Goal: Transaction & Acquisition: Purchase product/service

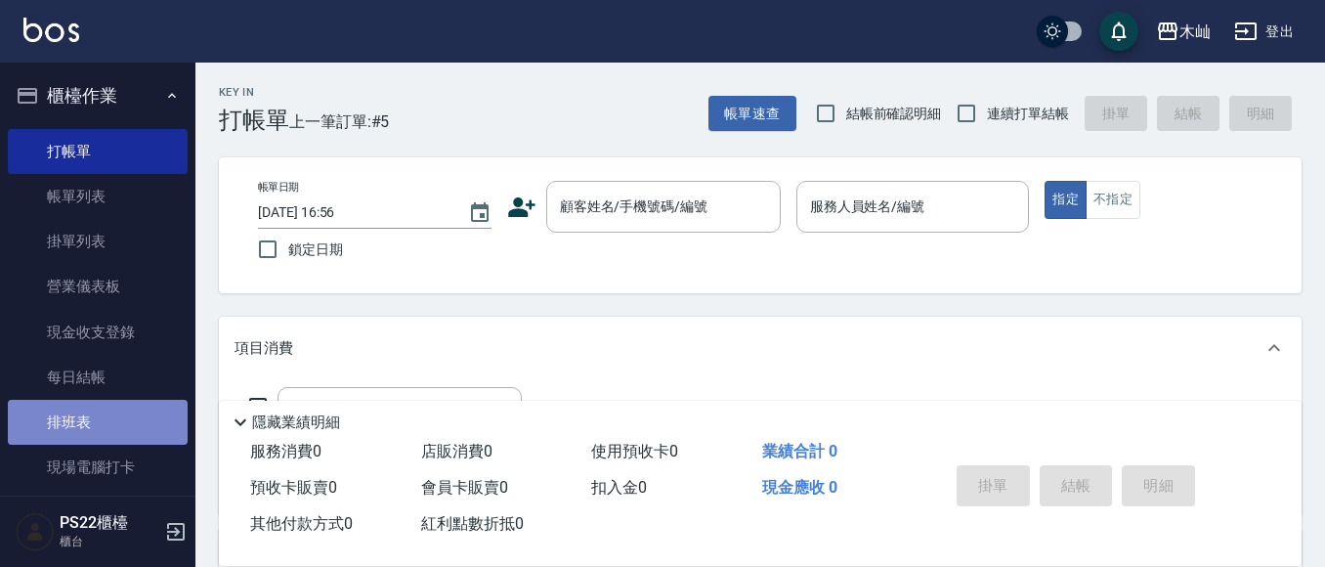
click at [100, 411] on link "排班表" at bounding box center [98, 422] width 180 height 45
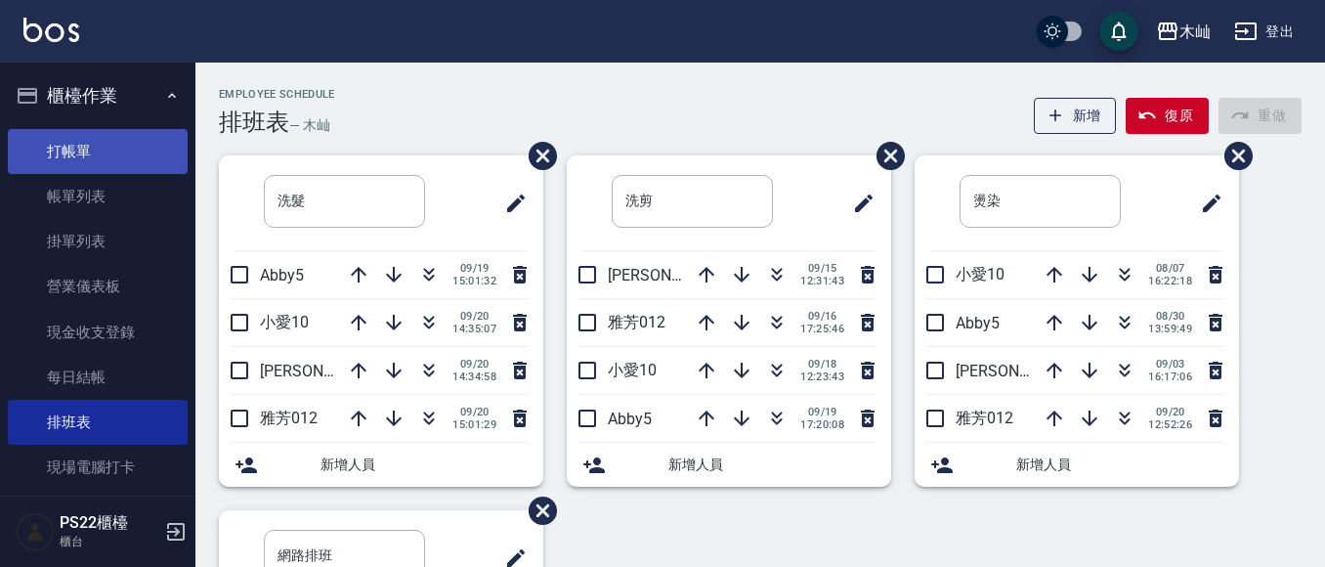
click at [108, 145] on link "打帳單" at bounding box center [98, 151] width 180 height 45
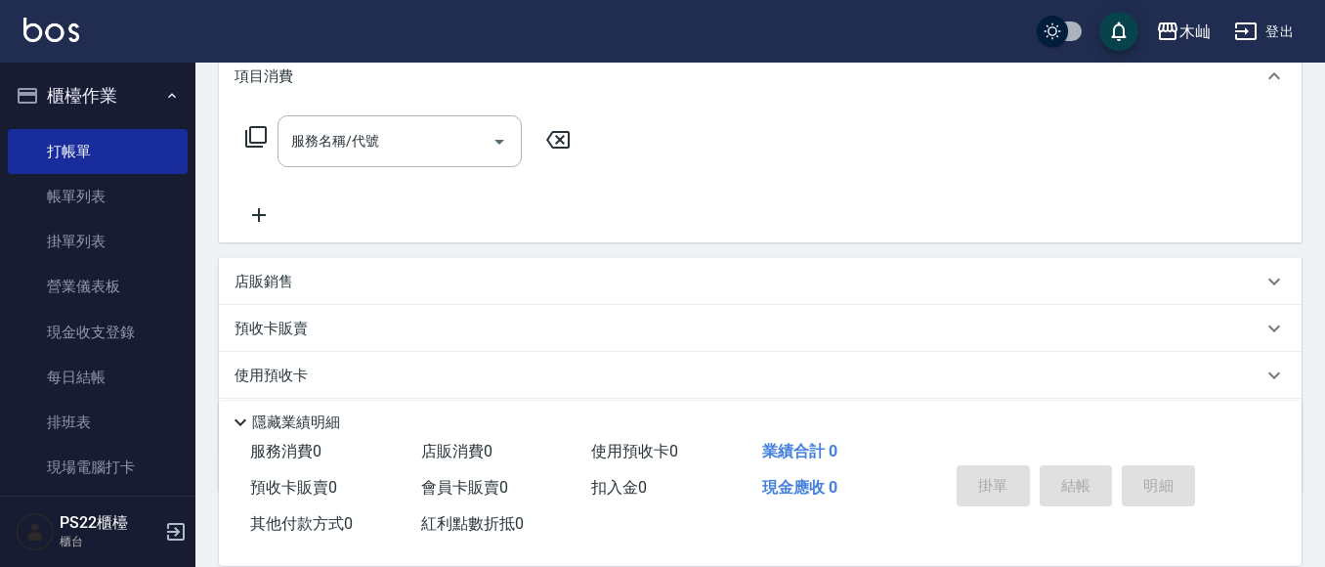
scroll to position [385, 0]
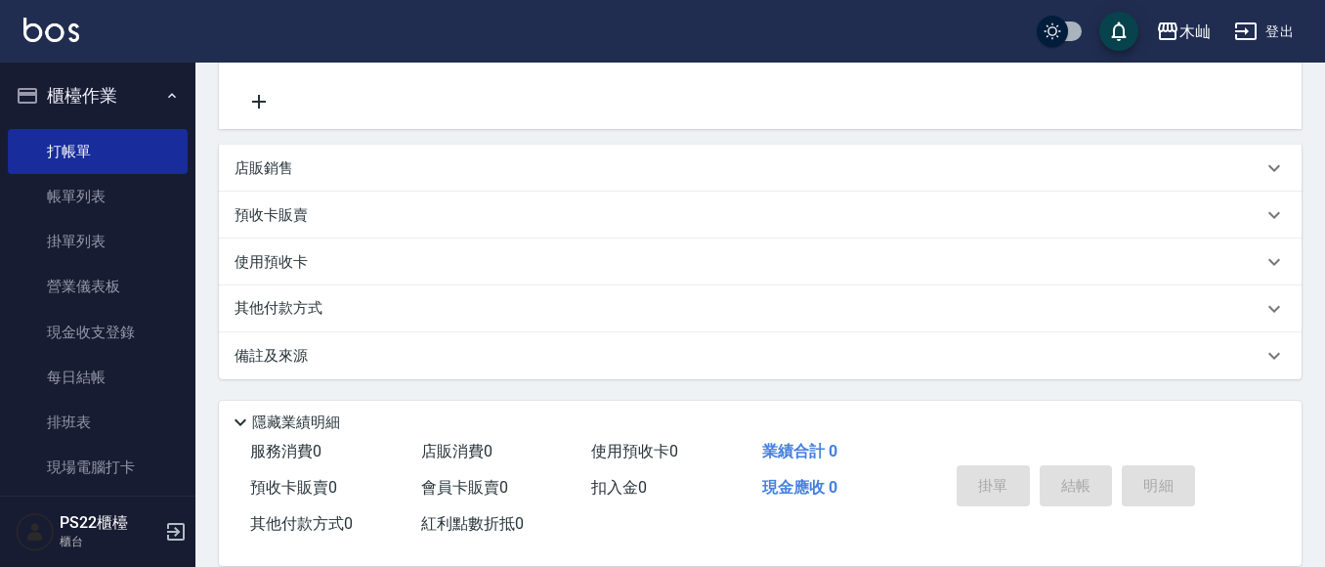
click at [285, 168] on p "店販銷售" at bounding box center [264, 168] width 59 height 21
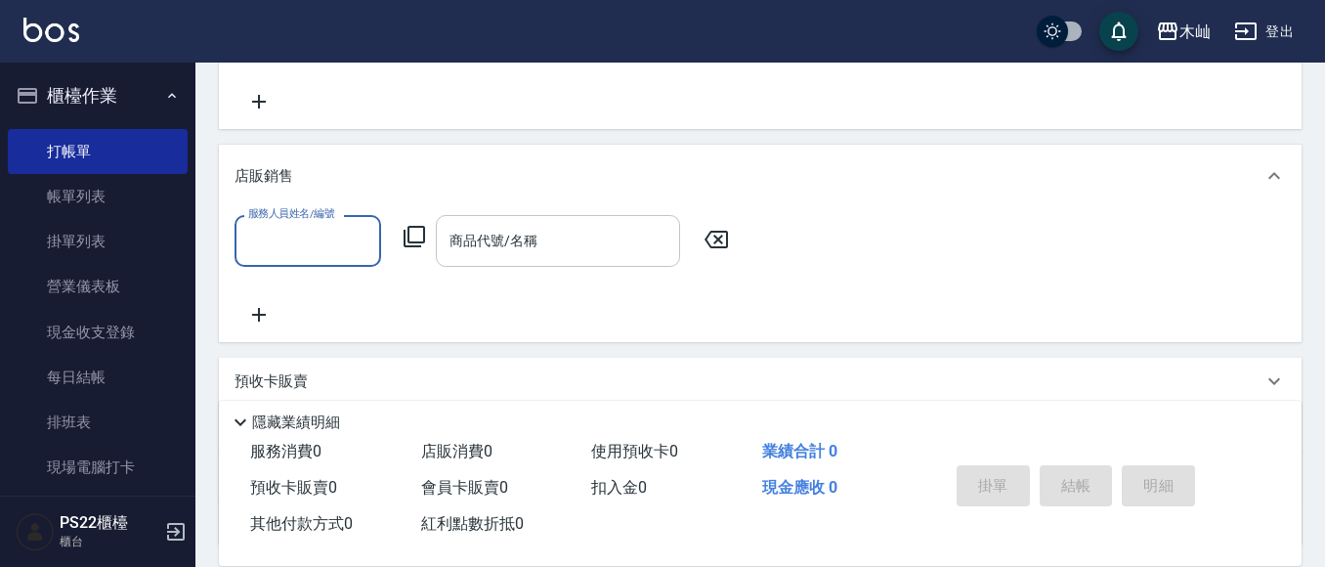
scroll to position [0, 0]
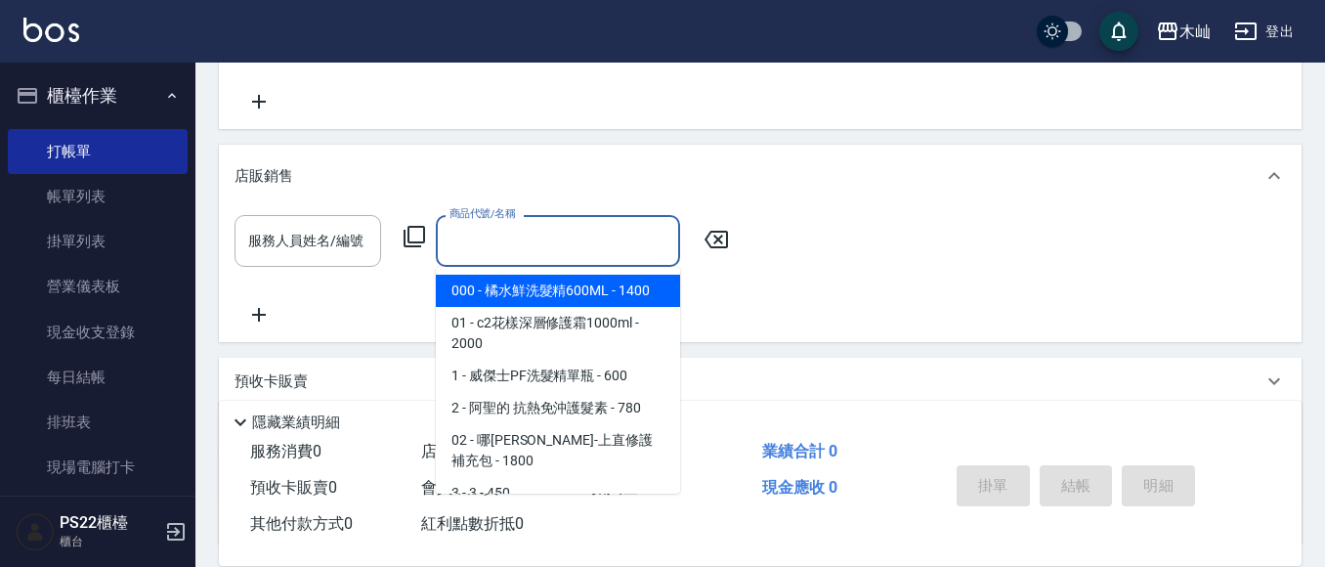
click at [549, 251] on input "商品代號/名稱" at bounding box center [558, 241] width 227 height 34
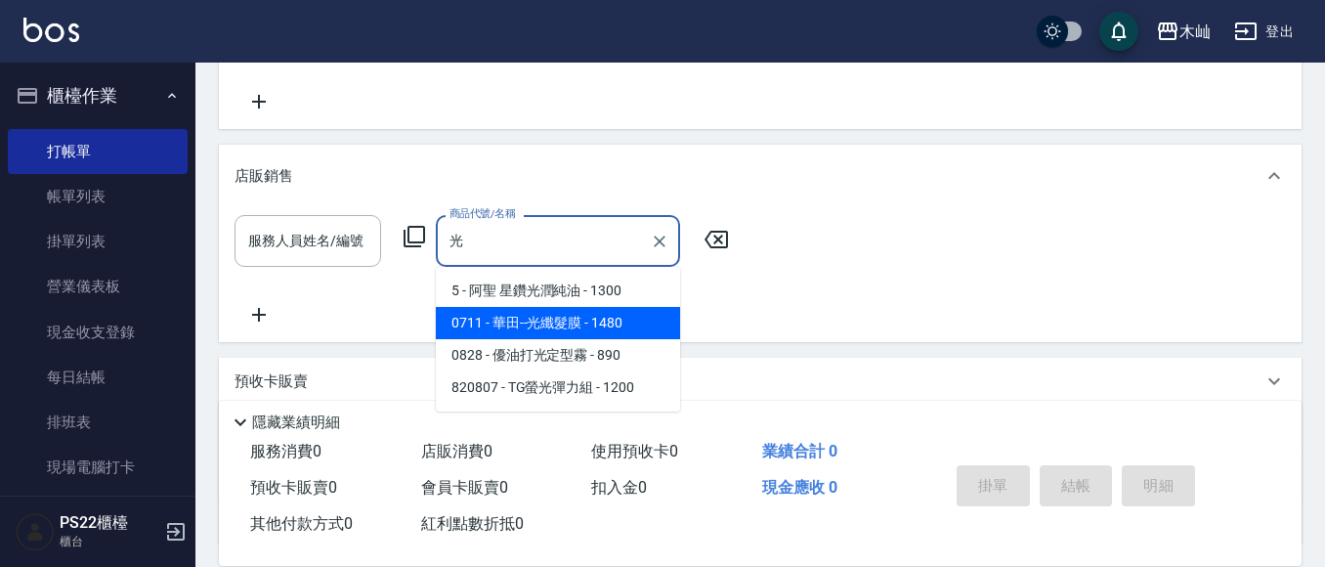
click at [547, 320] on span "0711 - 華田--光纖髮膜 - 1480" at bounding box center [558, 323] width 244 height 32
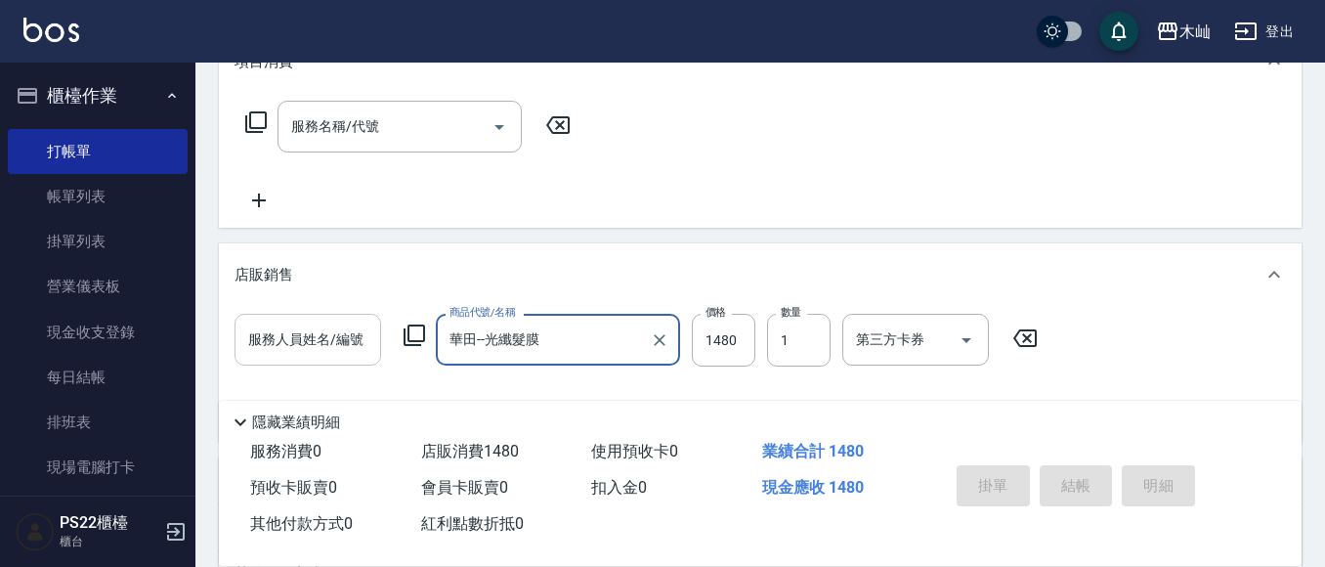
scroll to position [287, 0]
type input "華田--光纖髮膜"
click at [328, 330] on div "服務人員姓名/編號 服務人員姓名/編號" at bounding box center [308, 339] width 147 height 53
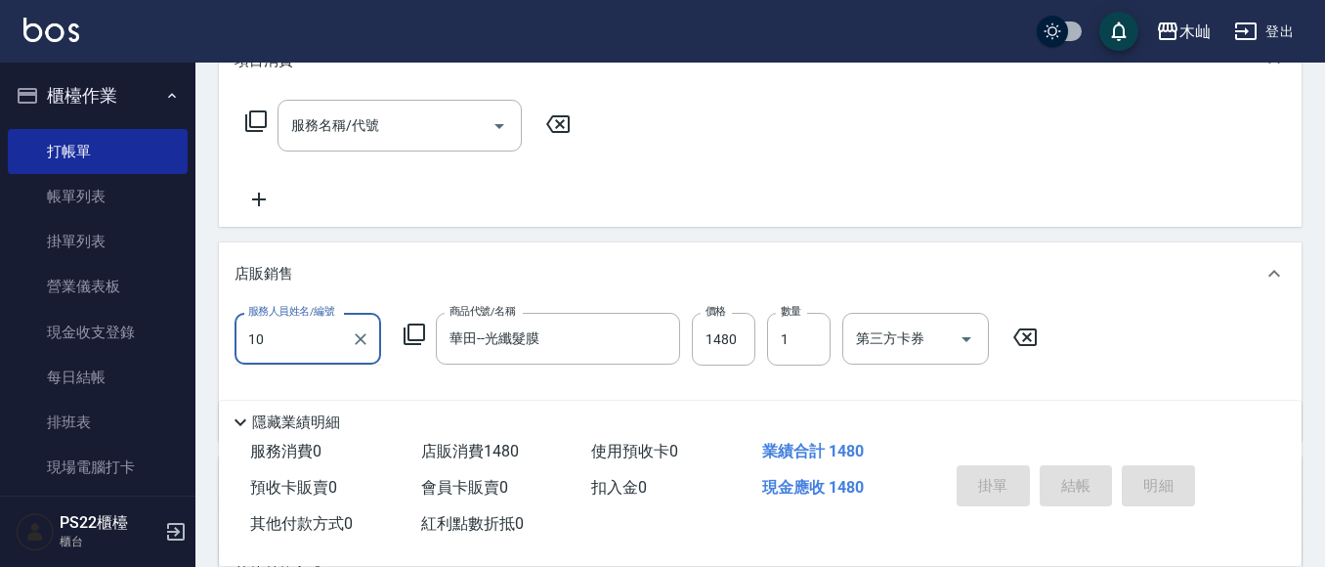
type input "小愛-10"
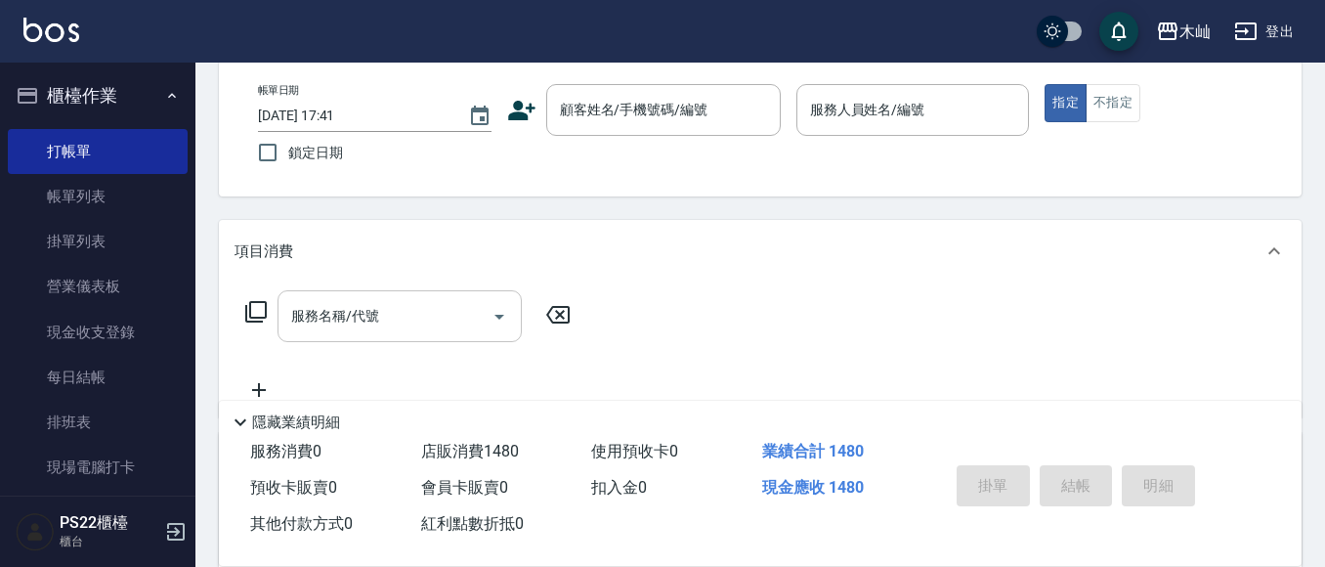
scroll to position [92, 0]
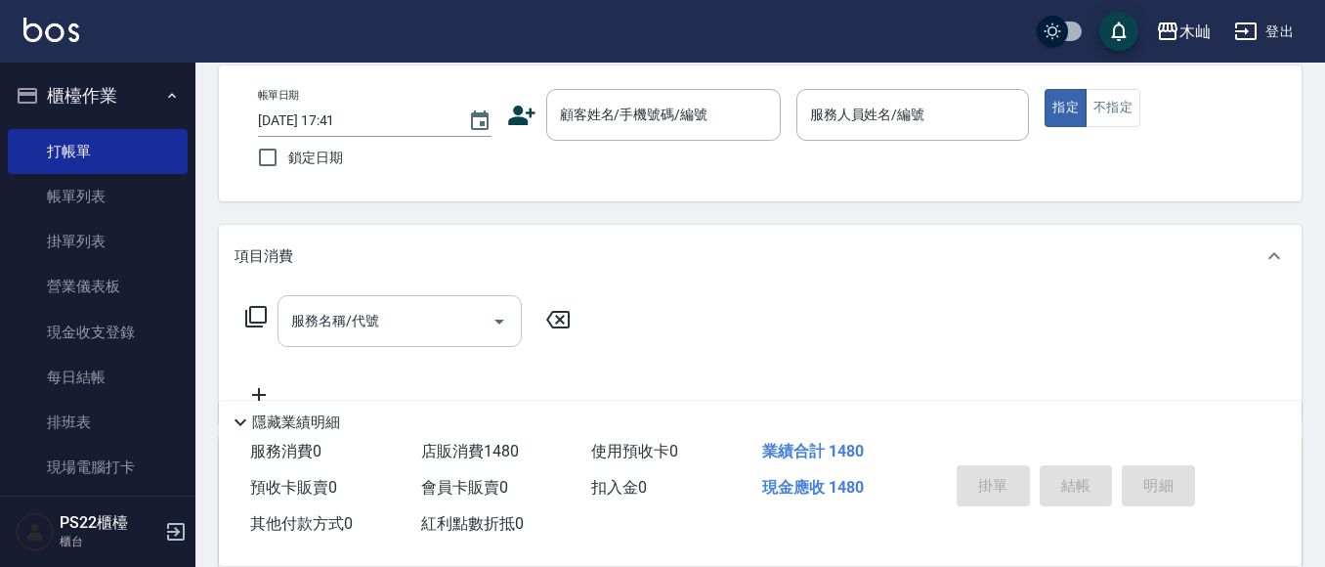
click at [314, 305] on div "服務名稱/代號 服務名稱/代號" at bounding box center [400, 321] width 244 height 52
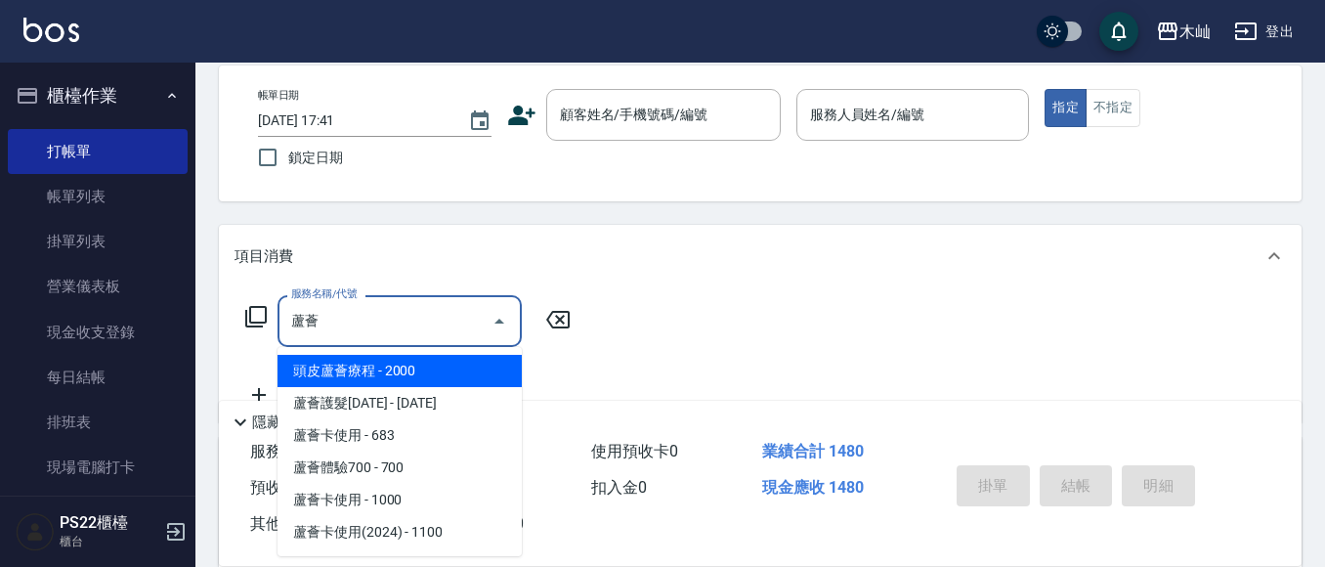
click at [338, 372] on span "頭皮蘆薈療程 - 2000" at bounding box center [400, 371] width 244 height 32
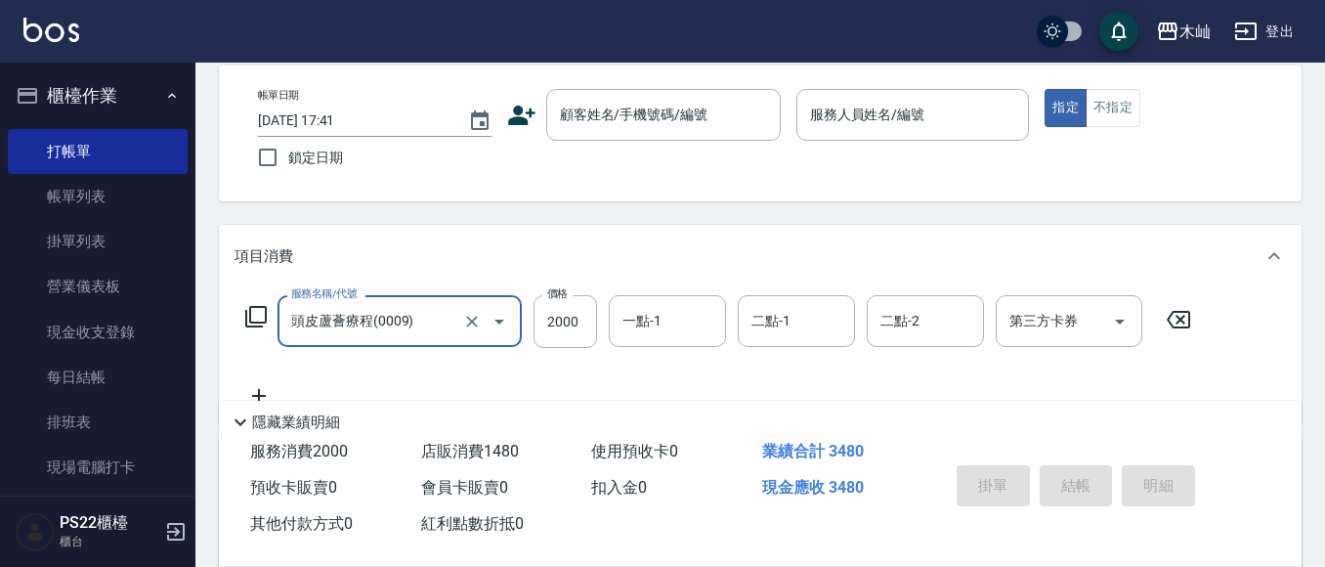
scroll to position [190, 0]
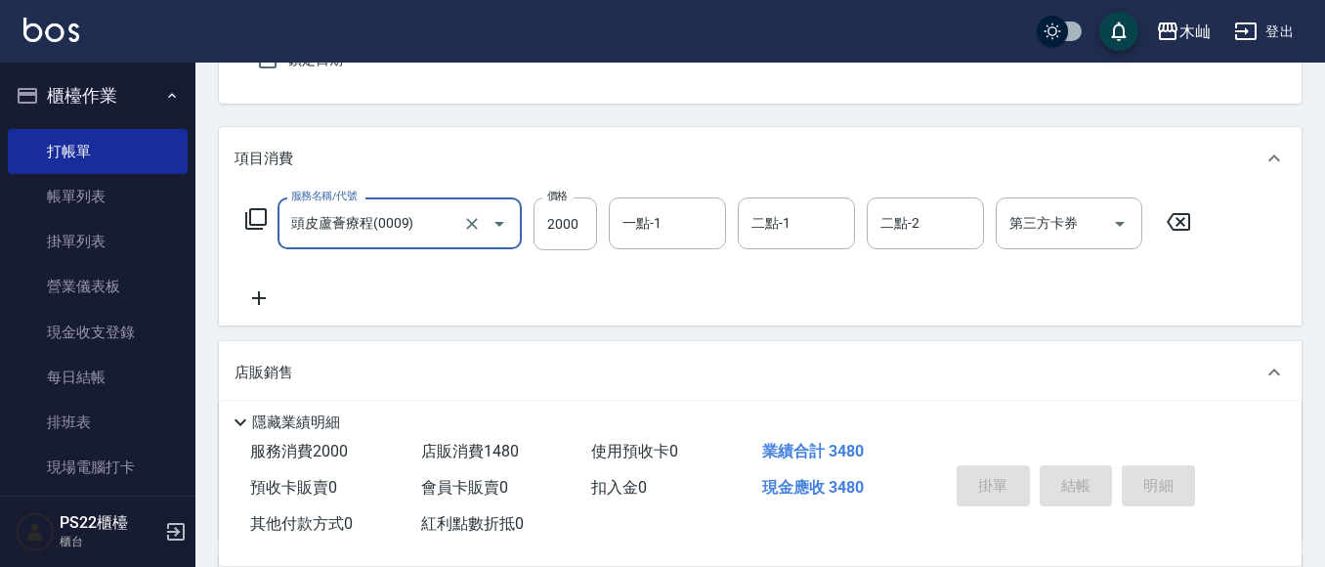
type input "頭皮蘆薈療程(0009)"
click at [262, 298] on icon at bounding box center [259, 298] width 14 height 14
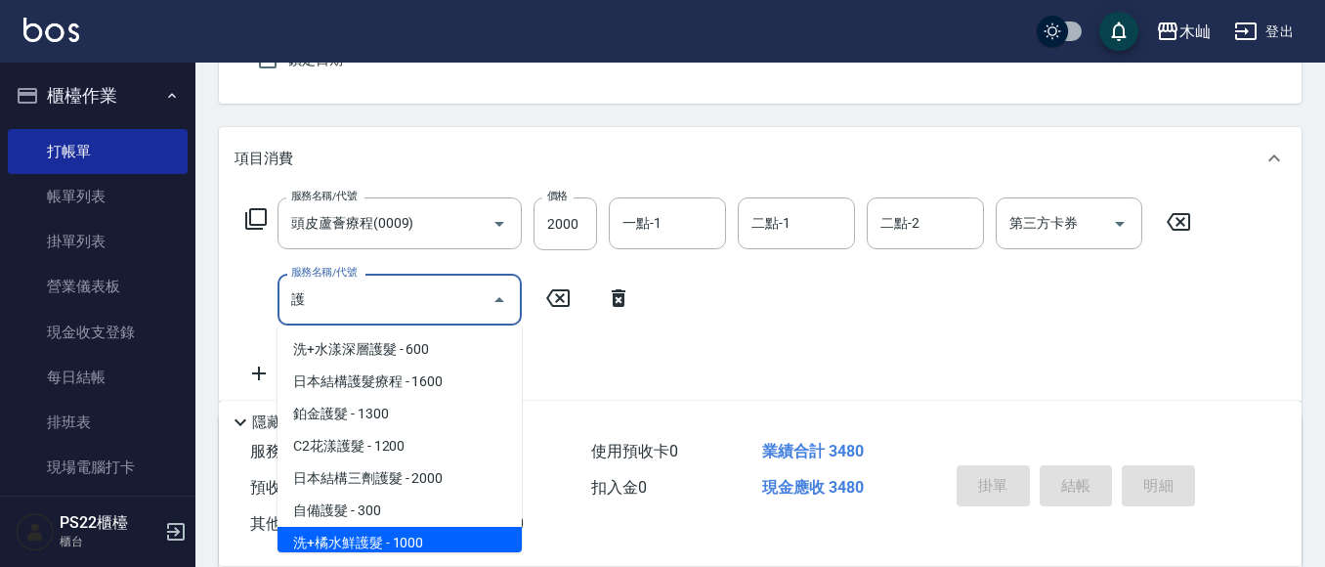
click at [373, 528] on span "洗+橘水鮮護髮 - 1000" at bounding box center [400, 543] width 244 height 32
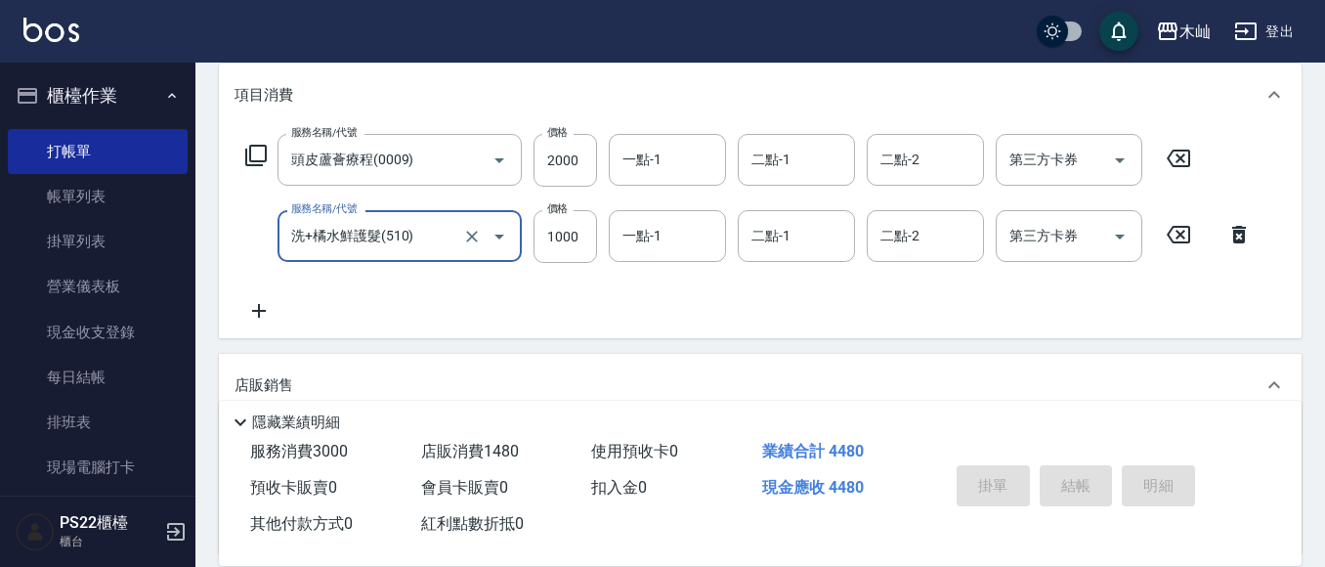
scroll to position [287, 0]
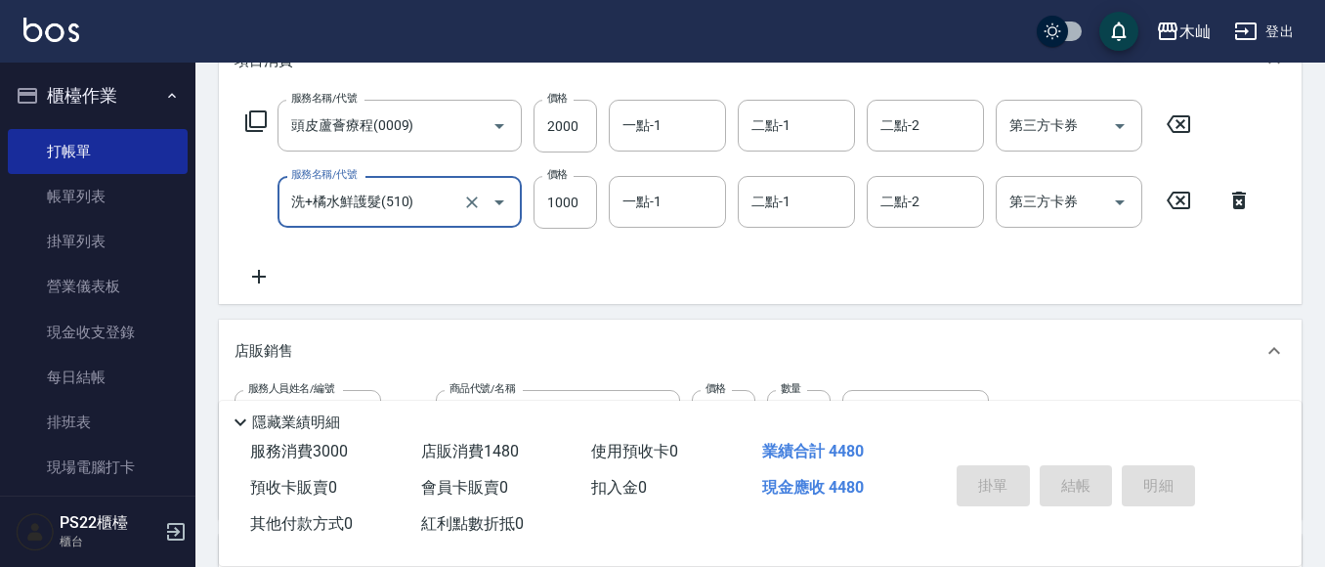
type input "洗+橘水鮮護髮(510)"
click at [259, 280] on icon at bounding box center [259, 277] width 14 height 14
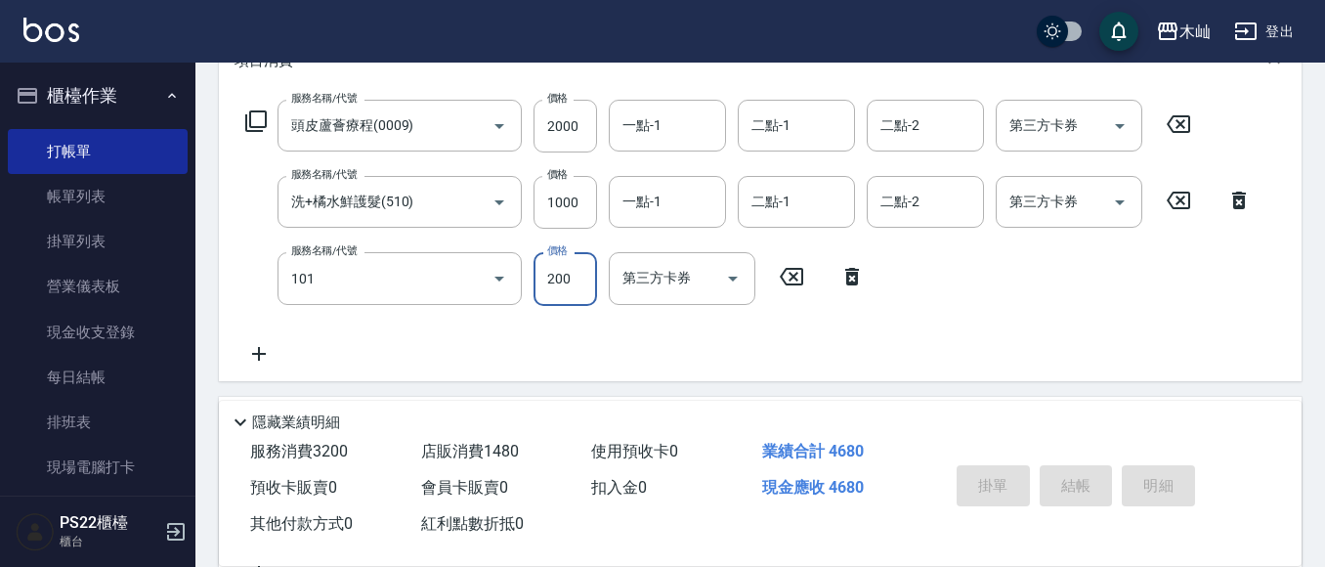
type input "洗髮(101)"
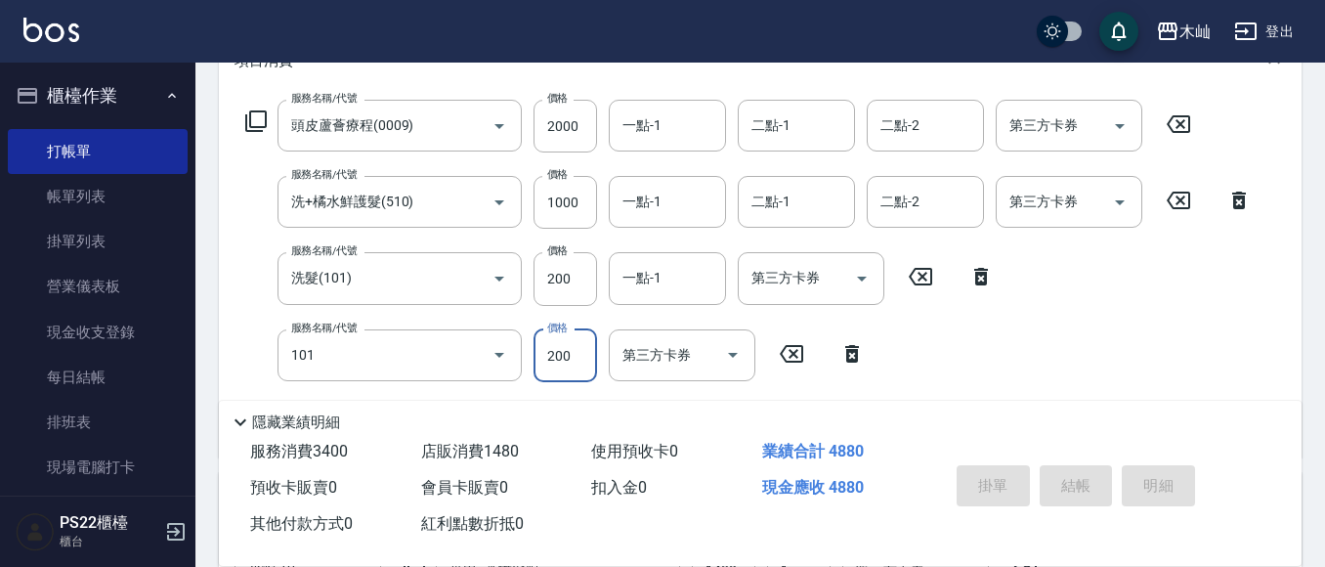
type input "洗髮(101)"
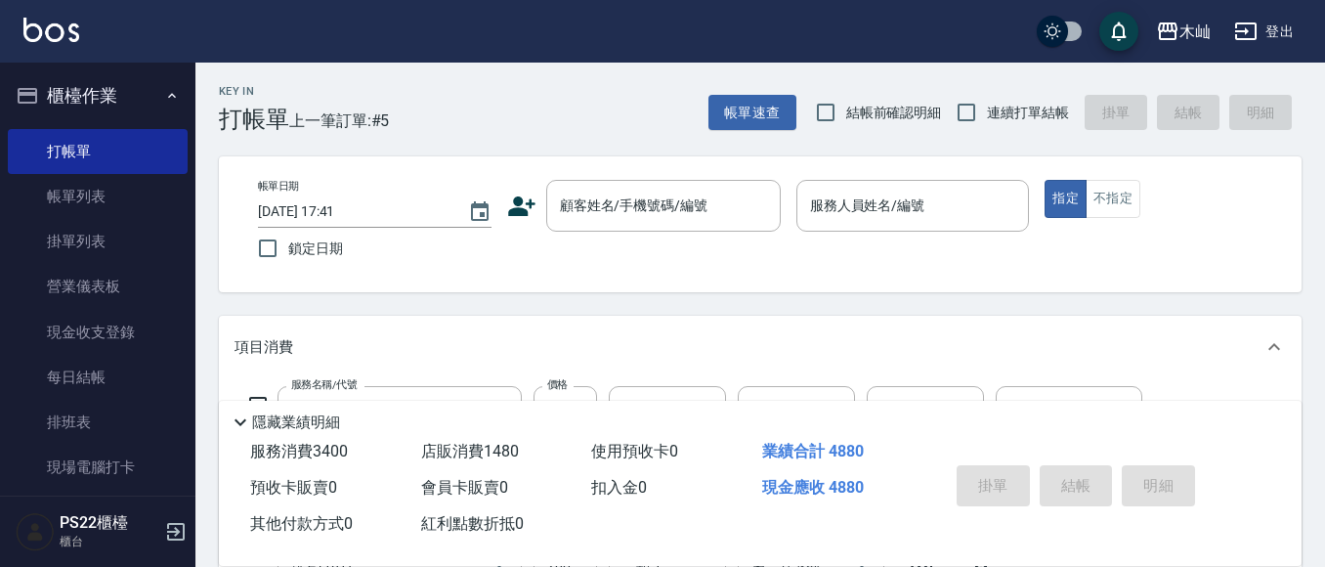
scroll to position [0, 0]
click at [638, 211] on input "顧客姓名/手機號碼/編號" at bounding box center [649, 207] width 188 height 34
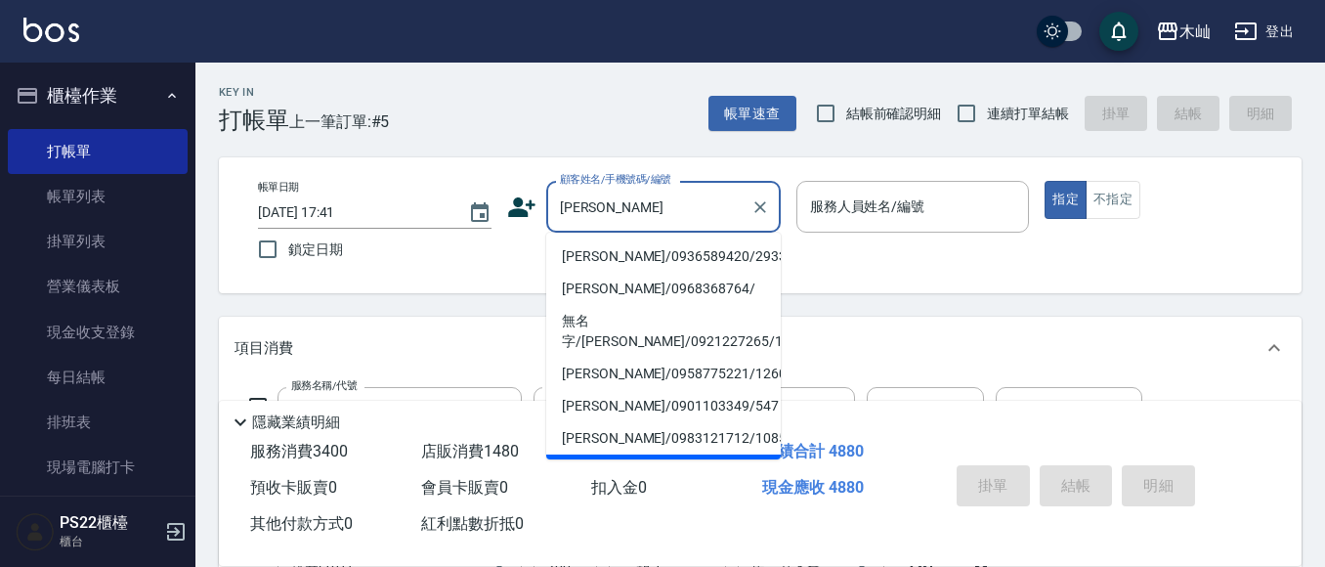
click at [640, 248] on li "[PERSON_NAME]/0936589420/293337" at bounding box center [663, 256] width 235 height 32
type input "[PERSON_NAME]/0936589420/293337"
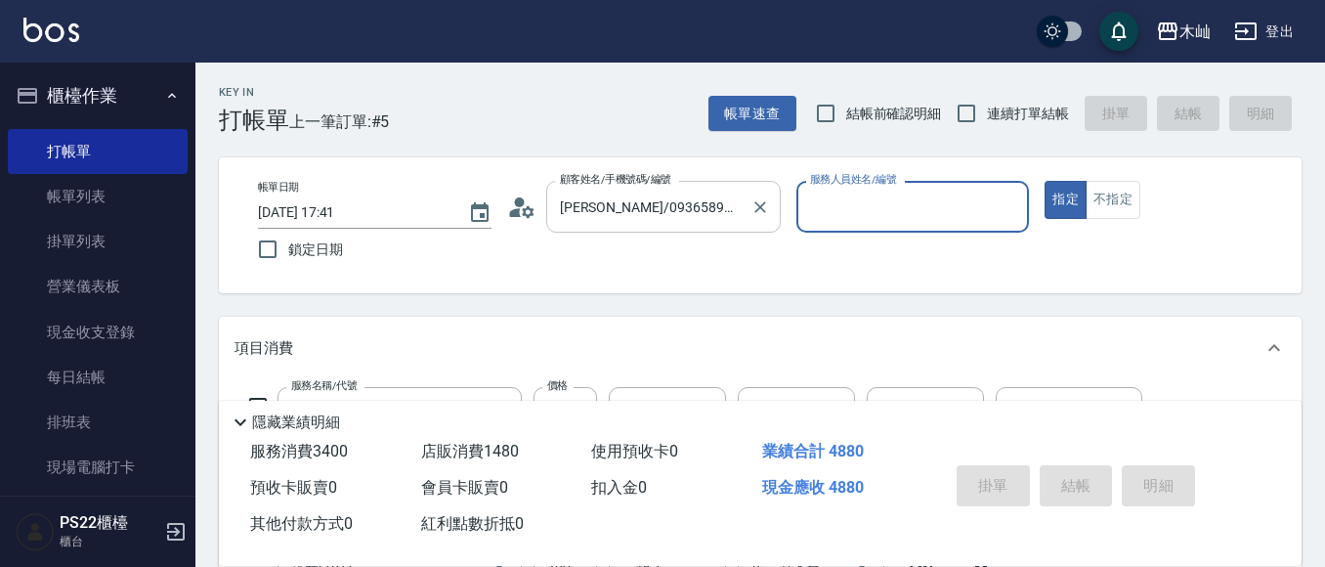
type input "小愛-10"
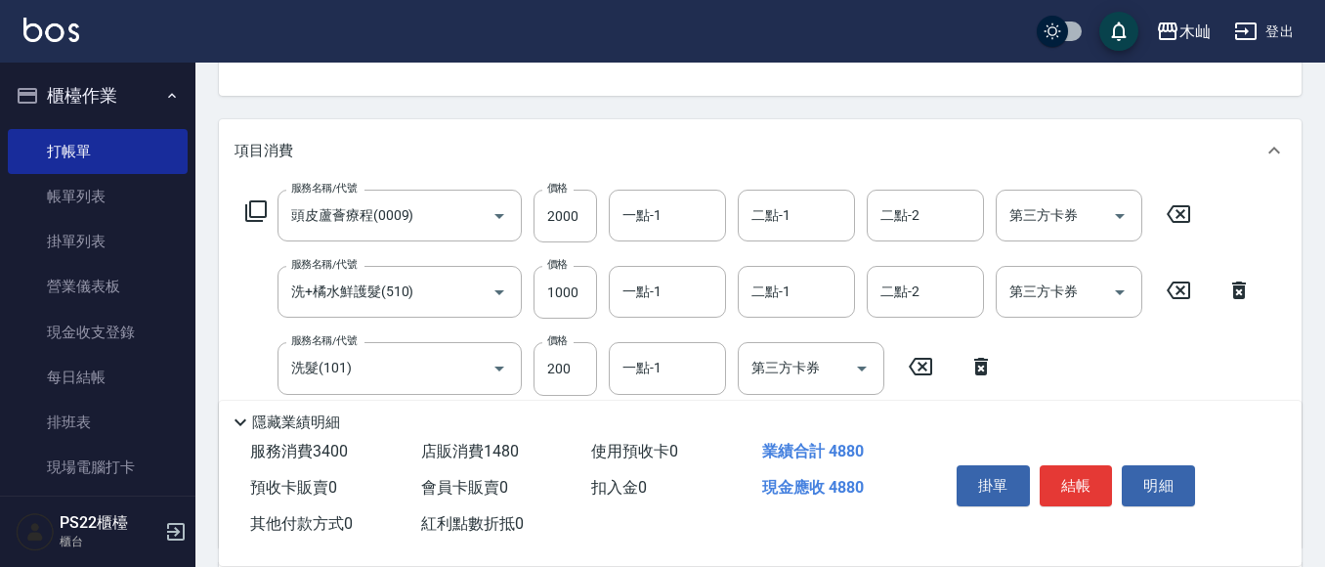
scroll to position [391, 0]
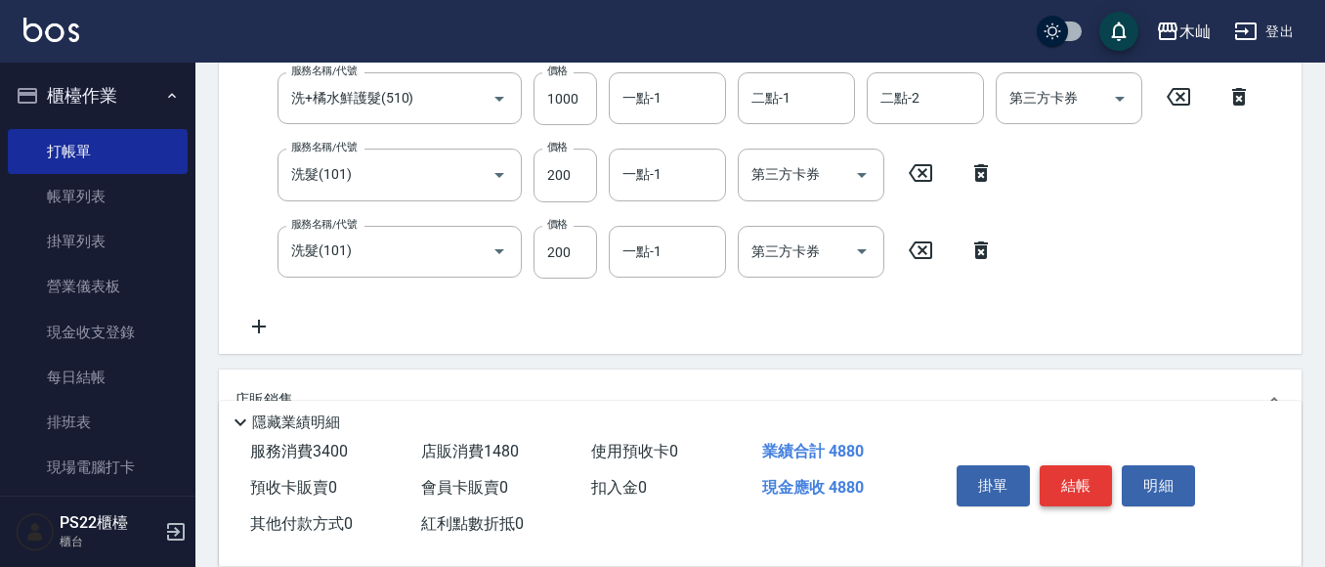
click at [1062, 482] on button "結帳" at bounding box center [1076, 485] width 73 height 41
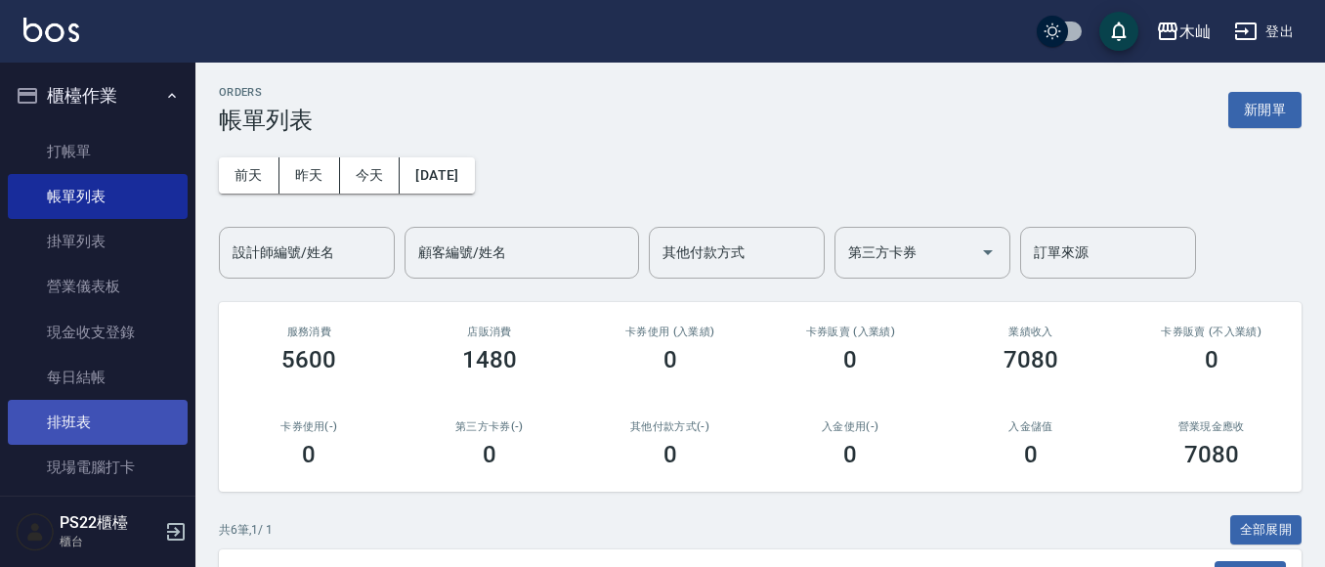
click at [60, 408] on link "排班表" at bounding box center [98, 422] width 180 height 45
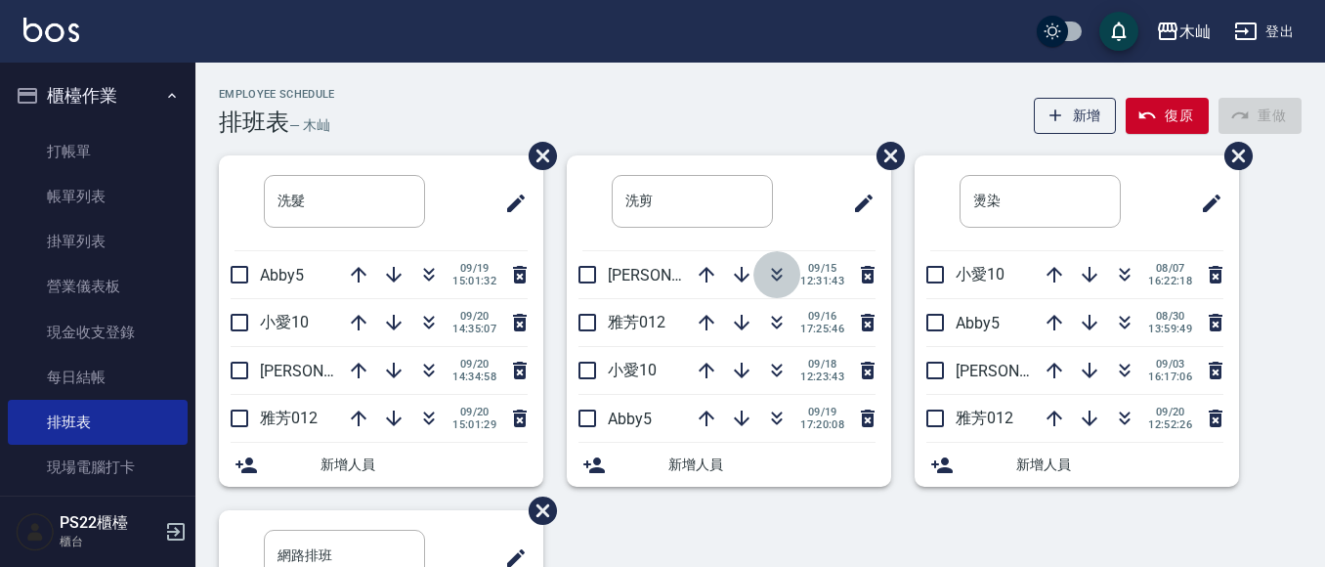
click at [781, 273] on icon "button" at bounding box center [776, 274] width 23 height 23
click at [784, 313] on button "button" at bounding box center [777, 322] width 47 height 47
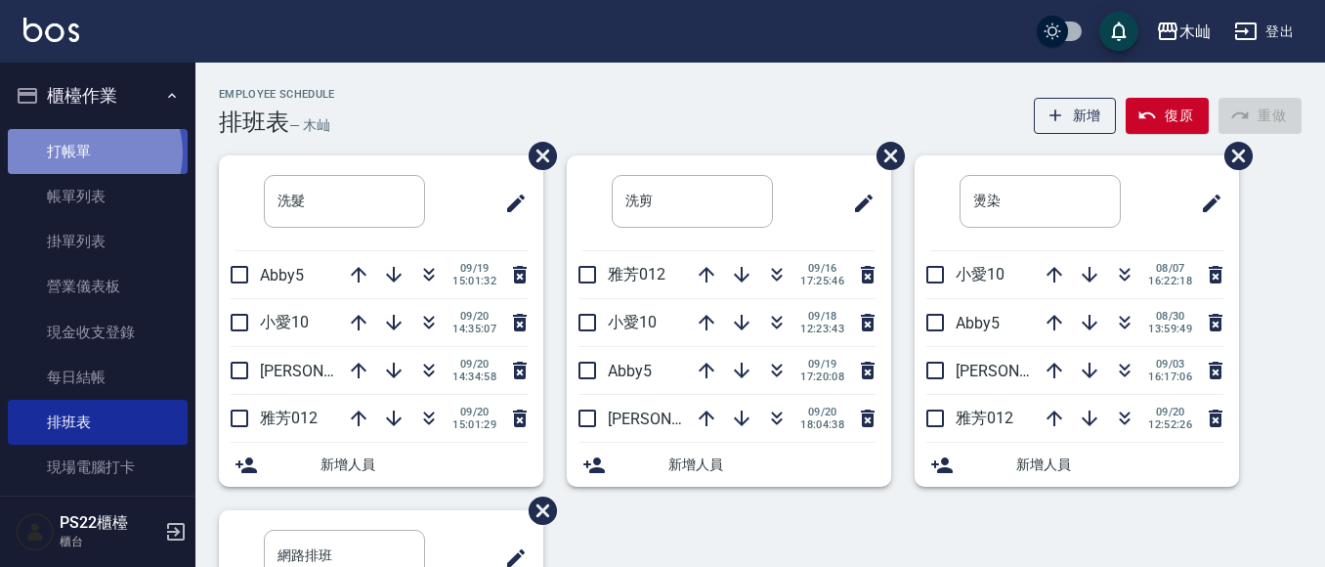
click at [89, 152] on link "打帳單" at bounding box center [98, 151] width 180 height 45
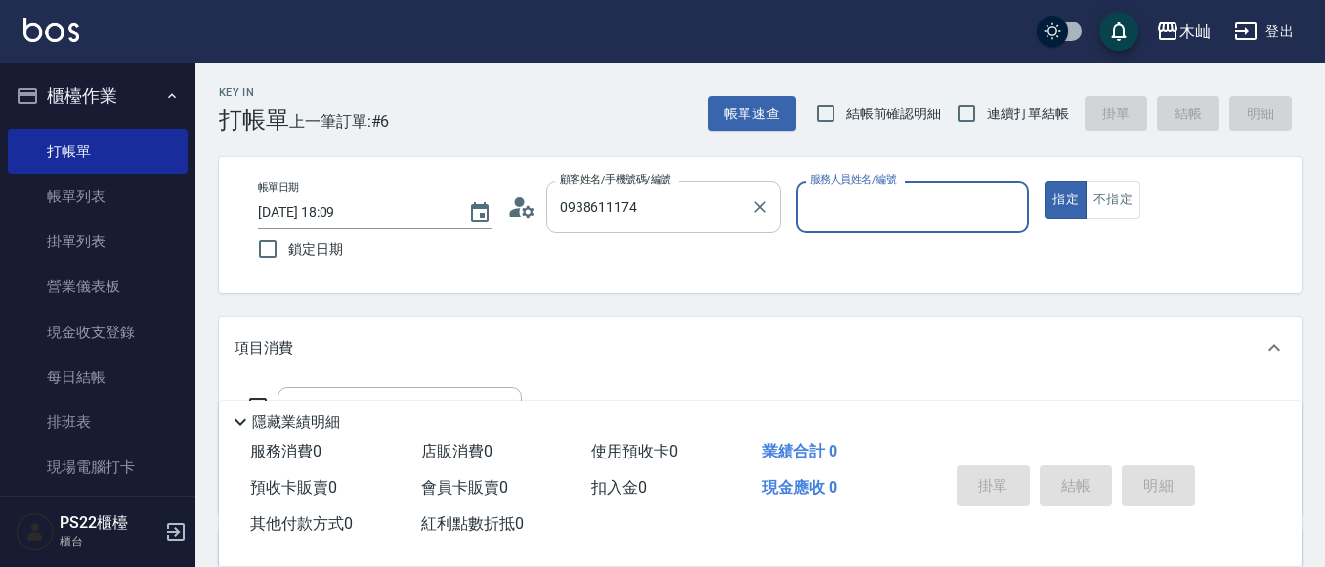
type input "[PERSON_NAME]/0938611174/19315"
click at [1045, 181] on button "指定" at bounding box center [1066, 200] width 42 height 38
type button "true"
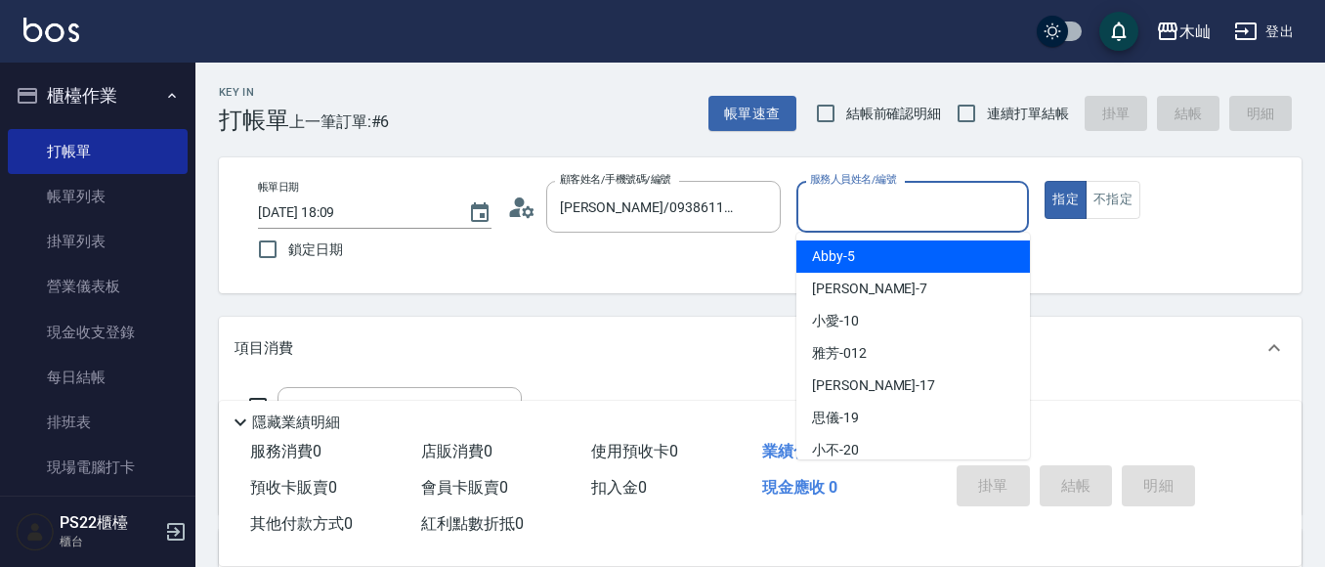
click at [824, 190] on div "服務人員姓名/編號 服務人員姓名/編號" at bounding box center [914, 207] width 234 height 52
type input "[PERSON_NAME]-7"
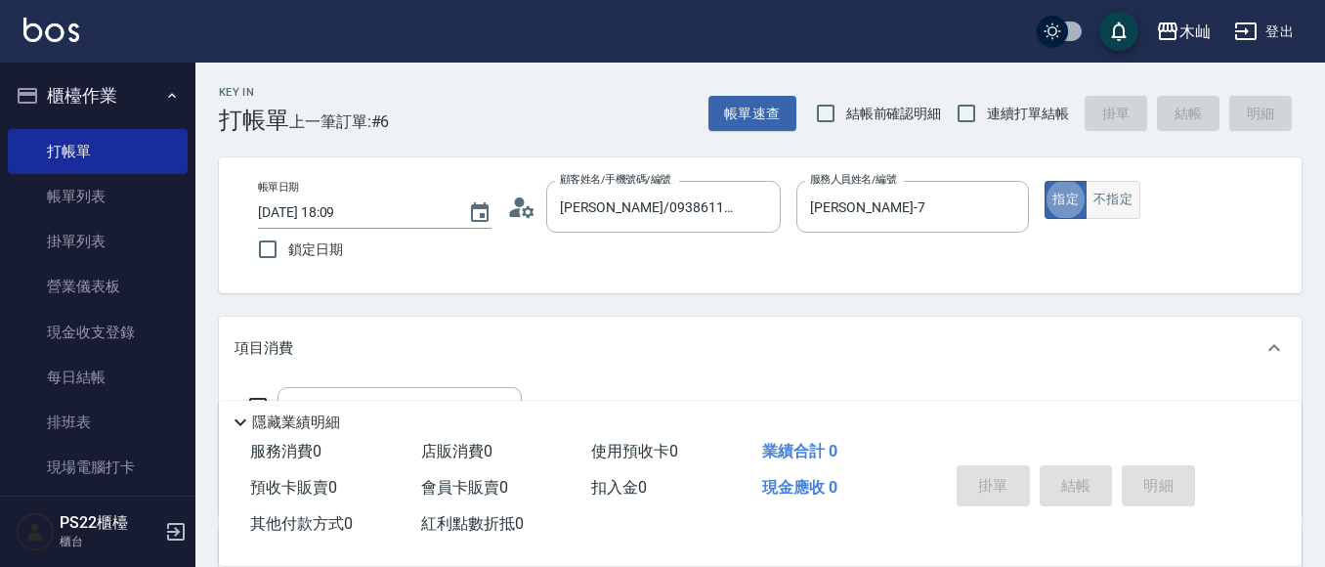
click at [1102, 199] on button "不指定" at bounding box center [1113, 200] width 55 height 38
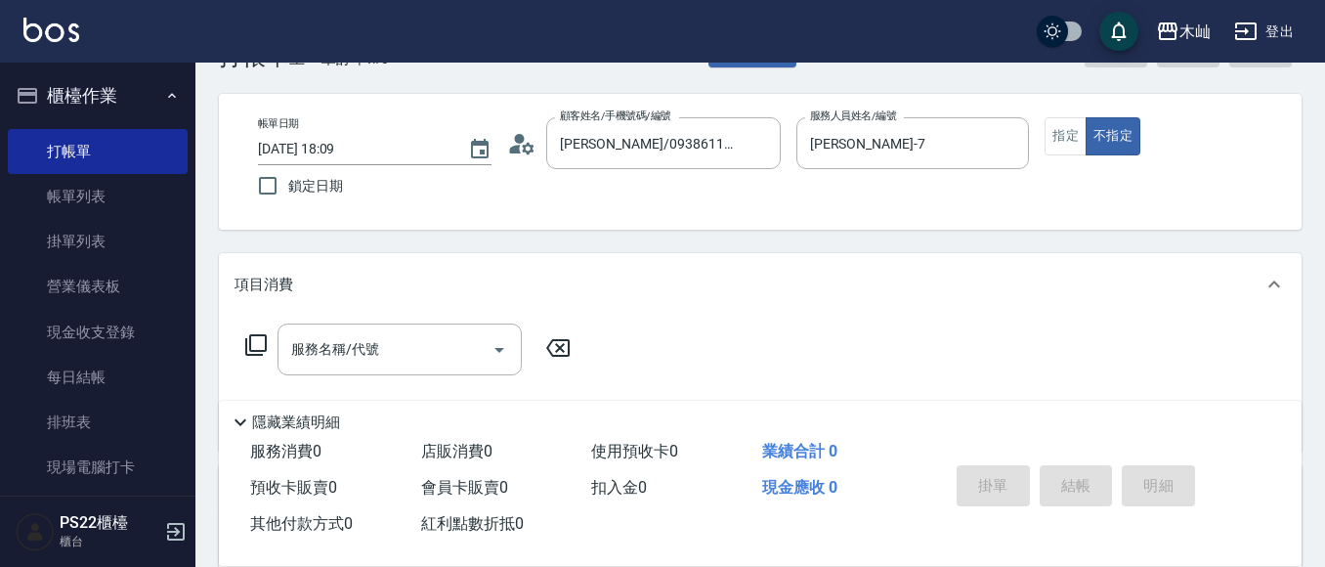
scroll to position [98, 0]
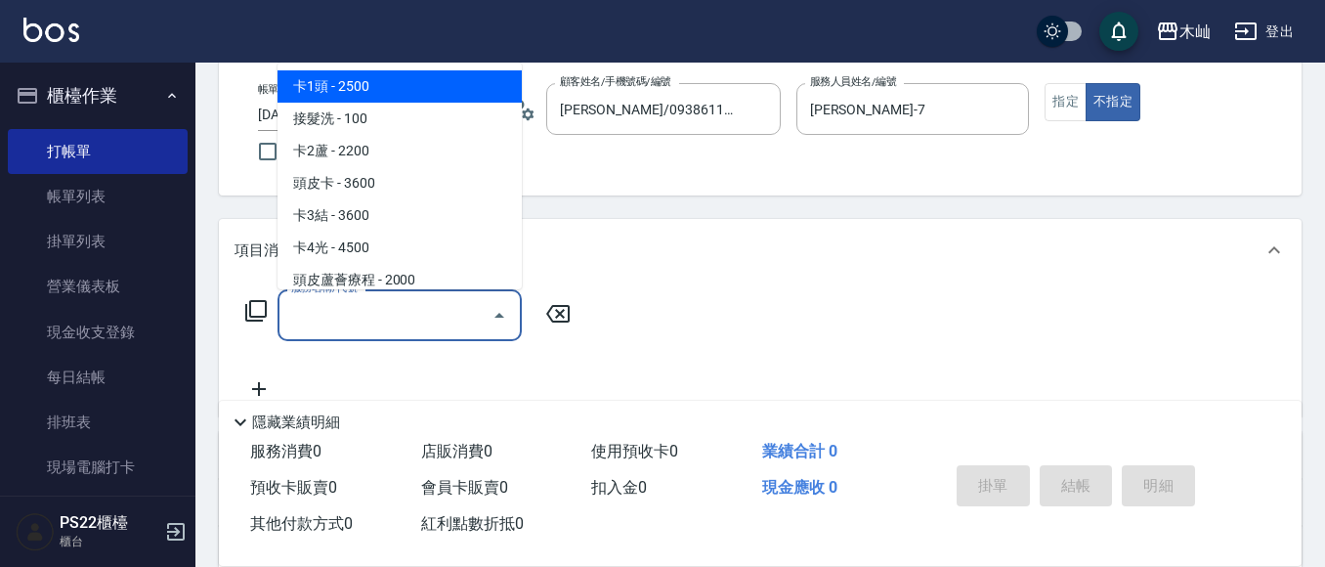
click at [435, 323] on input "服務名稱/代號" at bounding box center [384, 315] width 197 height 34
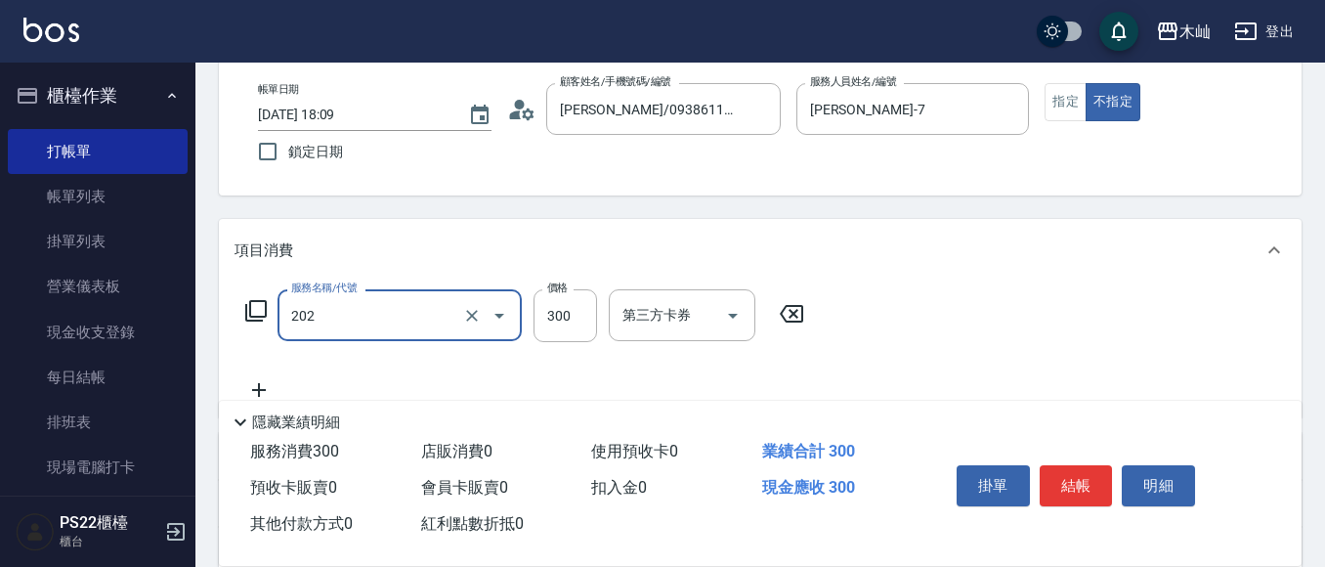
type input "單剪(202)"
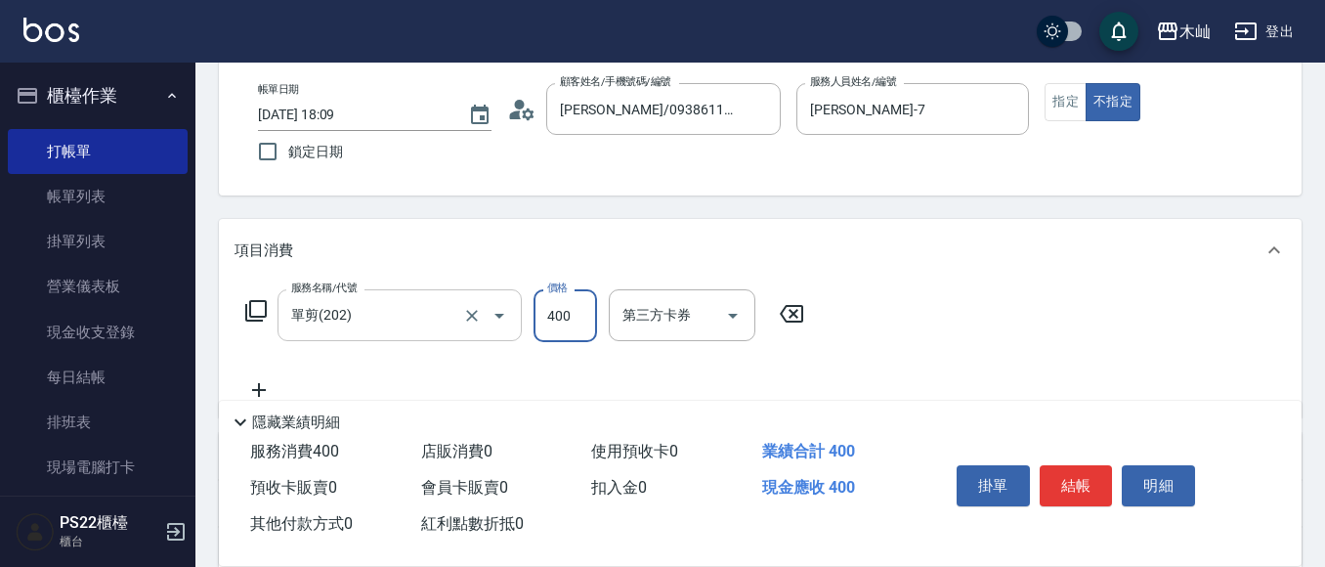
type input "400"
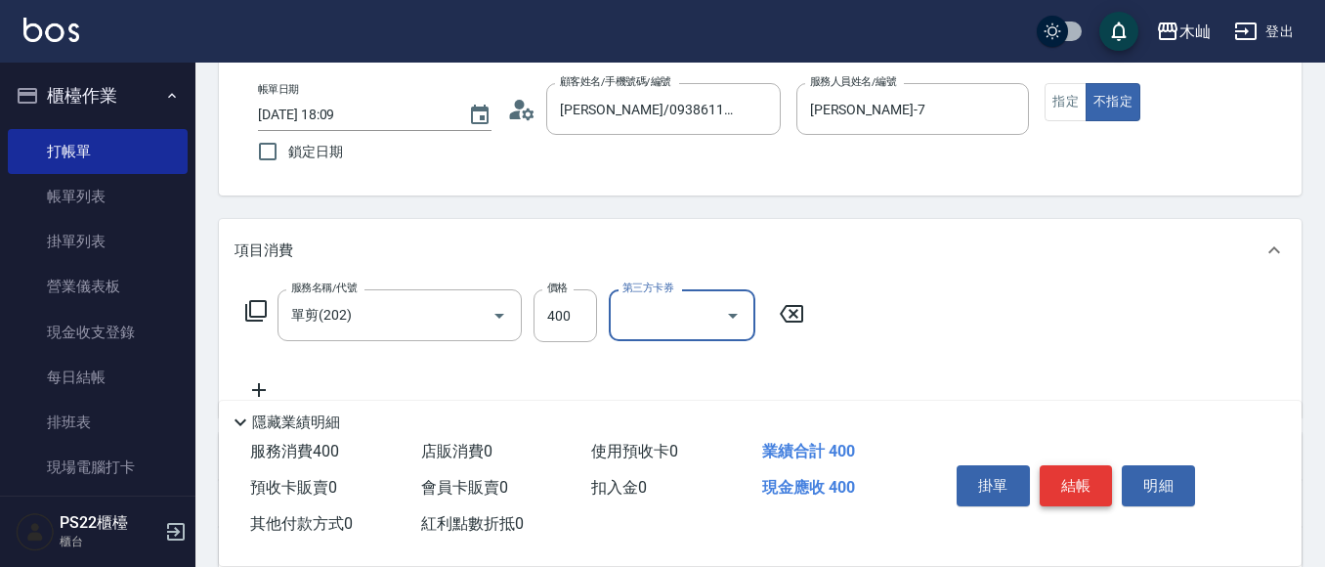
click at [1079, 482] on button "結帳" at bounding box center [1076, 485] width 73 height 41
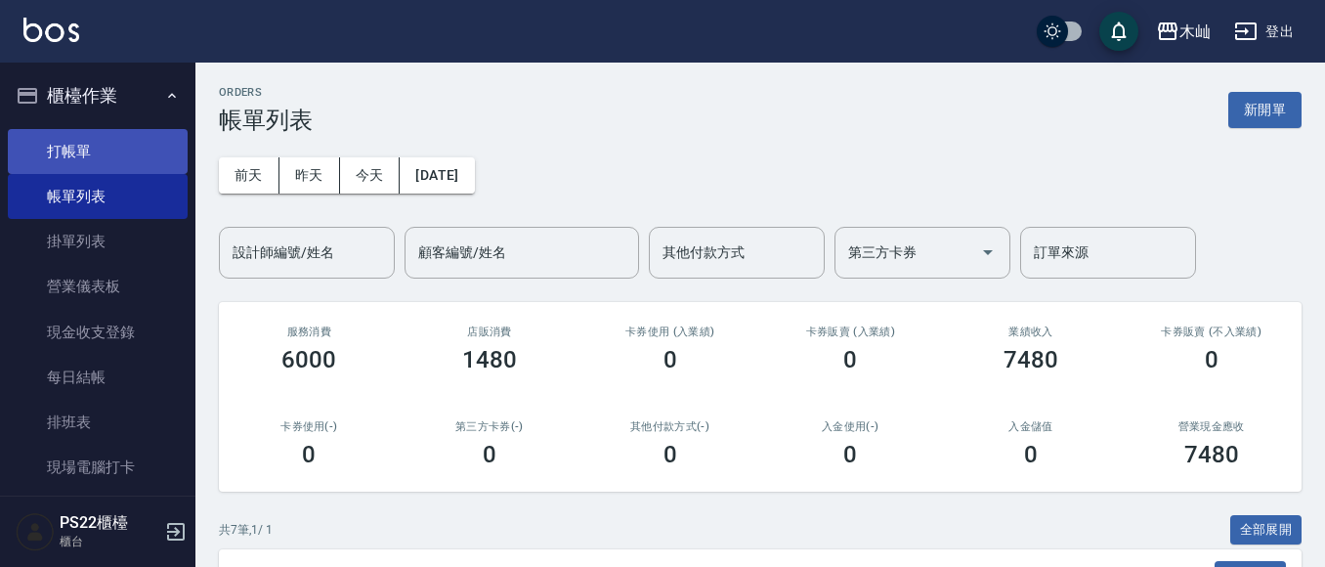
click at [108, 155] on link "打帳單" at bounding box center [98, 151] width 180 height 45
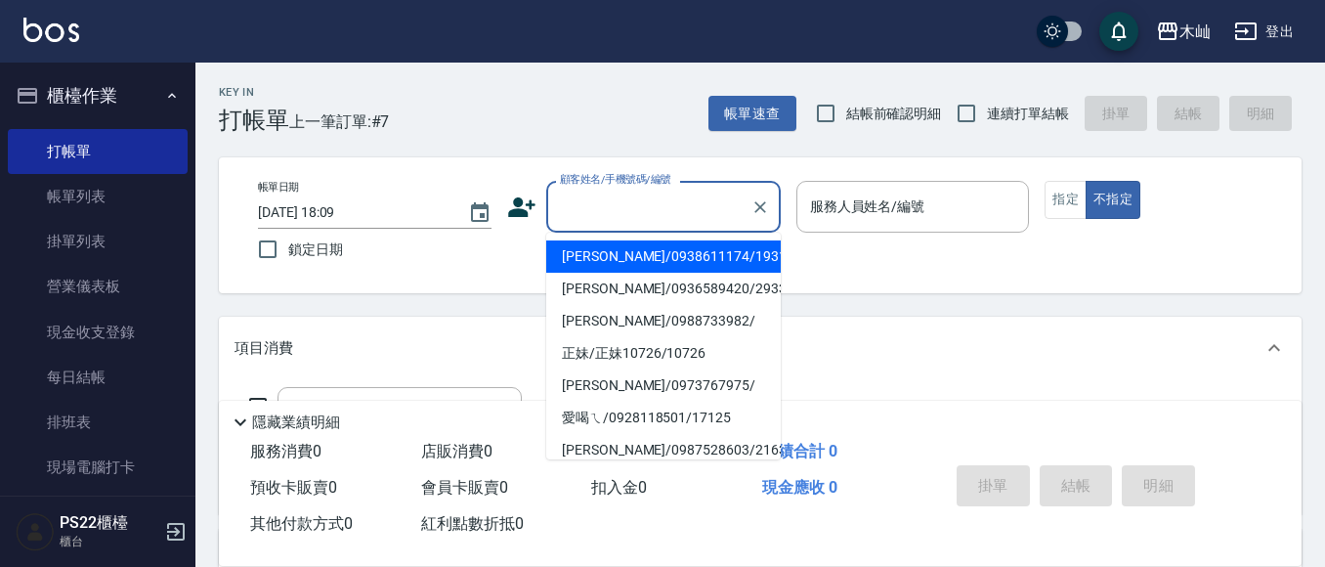
click at [627, 207] on input "顧客姓名/手機號碼/編號" at bounding box center [649, 207] width 188 height 34
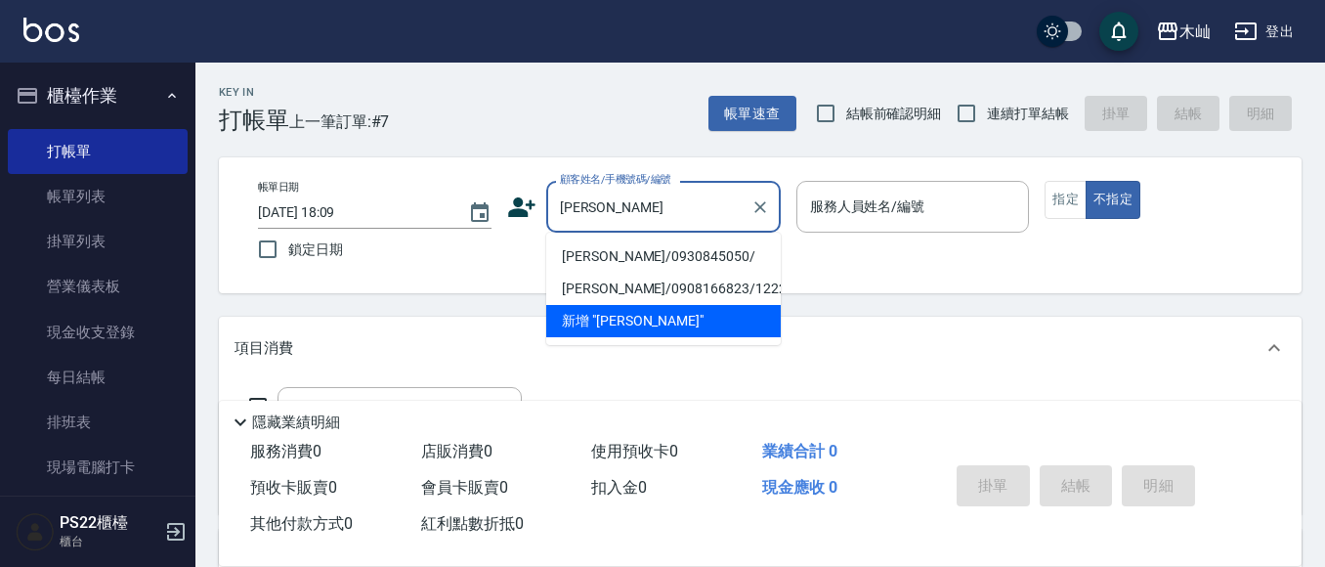
click at [655, 253] on li "[PERSON_NAME]/0930845050/" at bounding box center [663, 256] width 235 height 32
type input "[PERSON_NAME]/0930845050/"
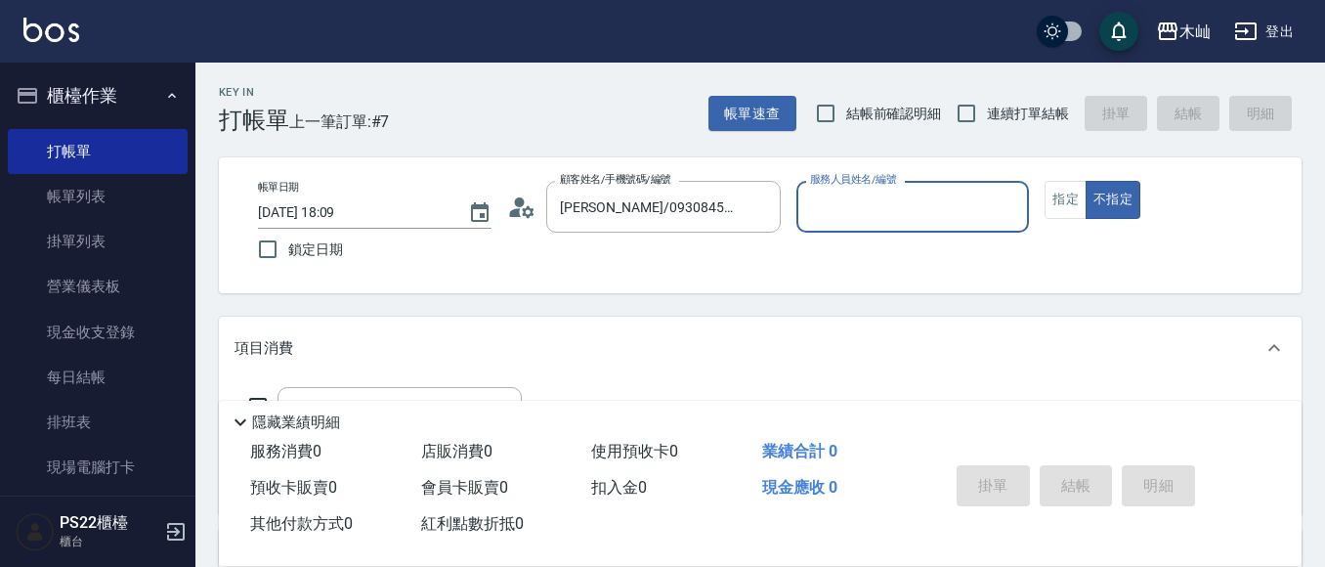
type input "[PERSON_NAME]-7"
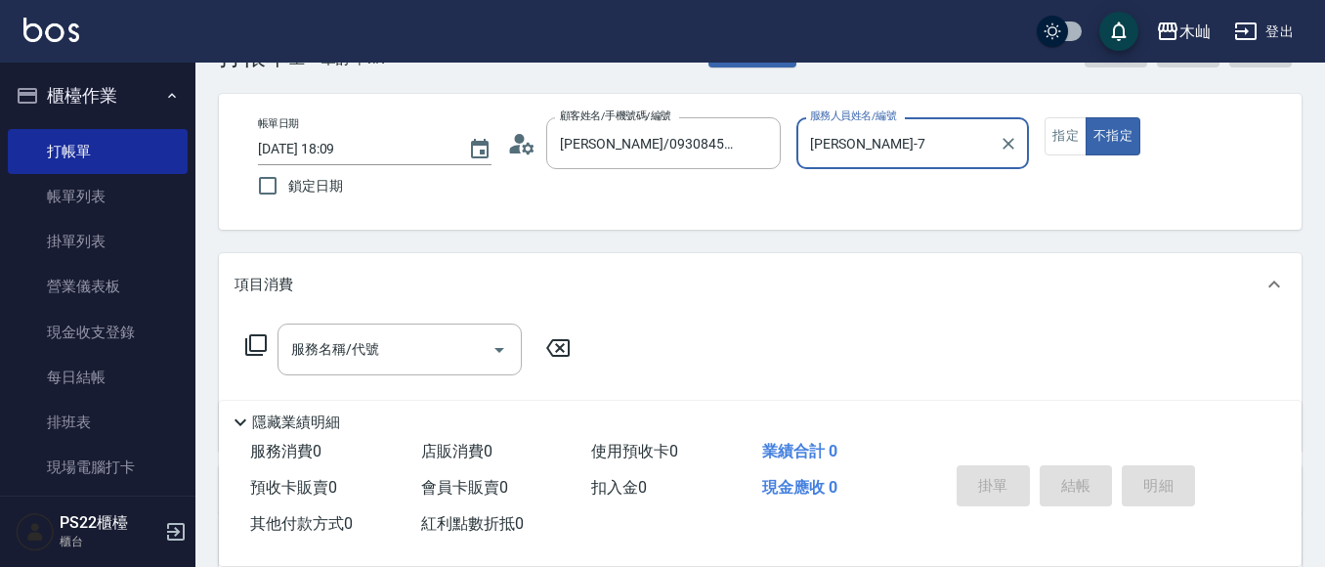
scroll to position [98, 0]
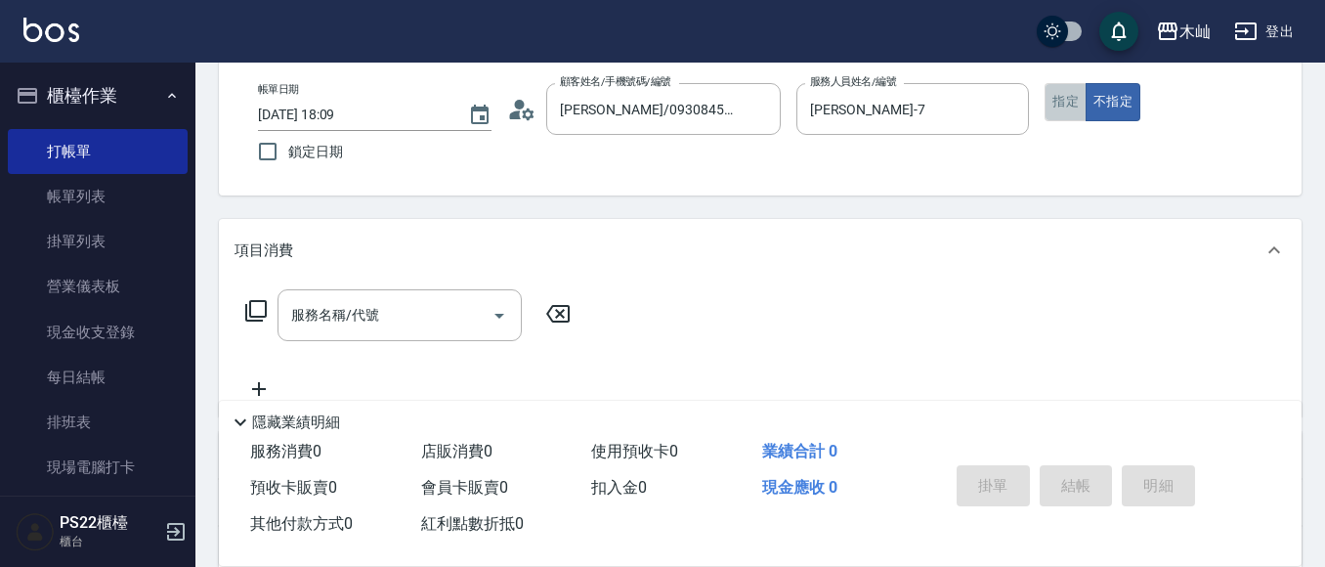
click at [1078, 104] on button "指定" at bounding box center [1066, 102] width 42 height 38
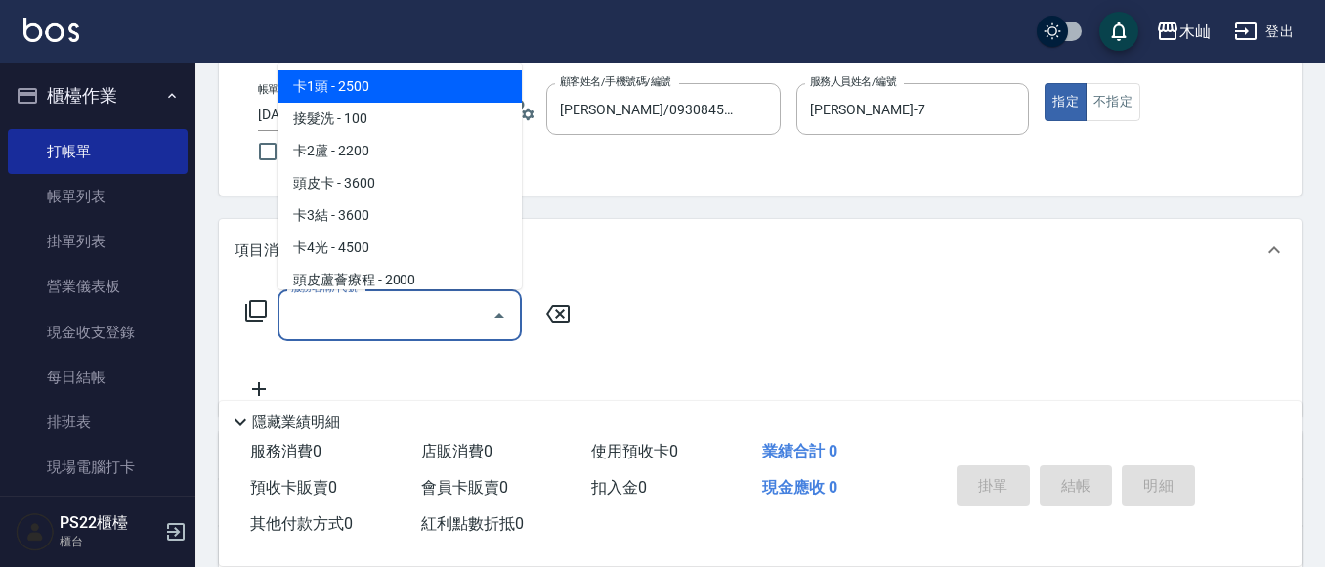
click at [334, 299] on div "服務名稱/代號 服務名稱/代號" at bounding box center [400, 315] width 244 height 52
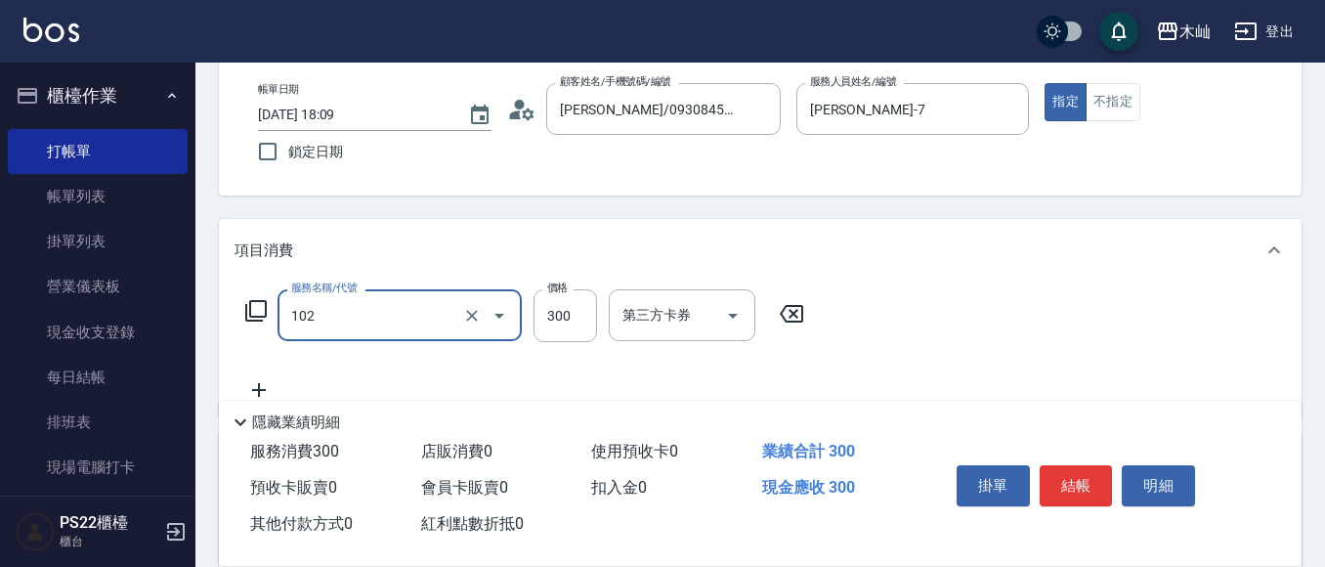
type input "精油洗髮(102)"
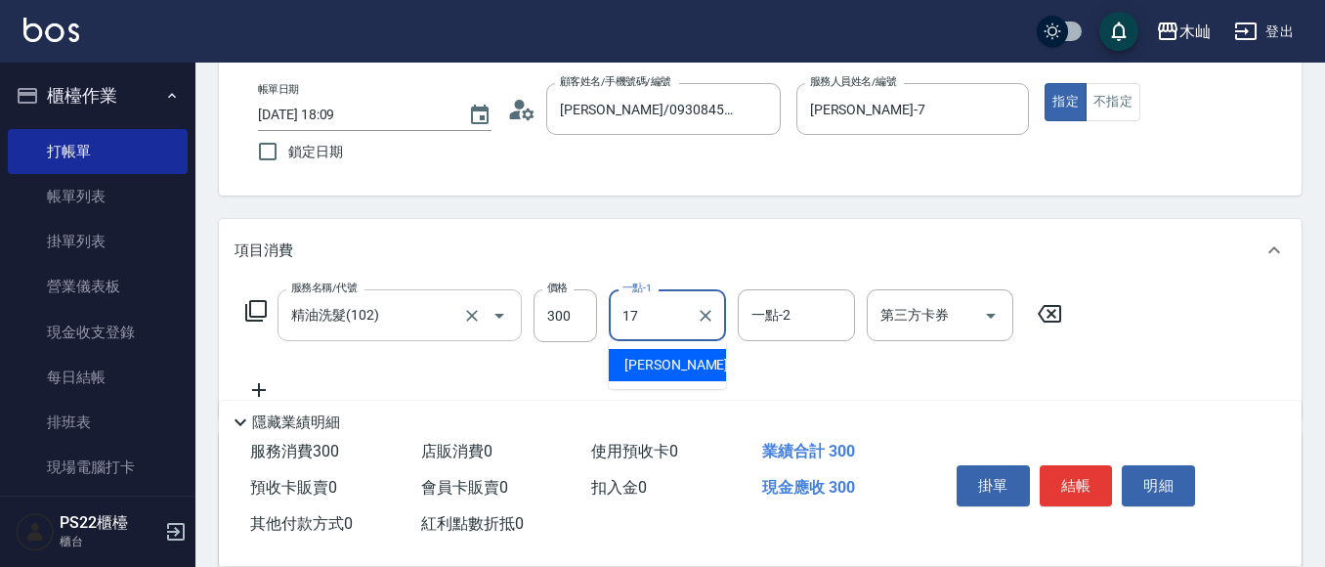
type input "[PERSON_NAME]-17"
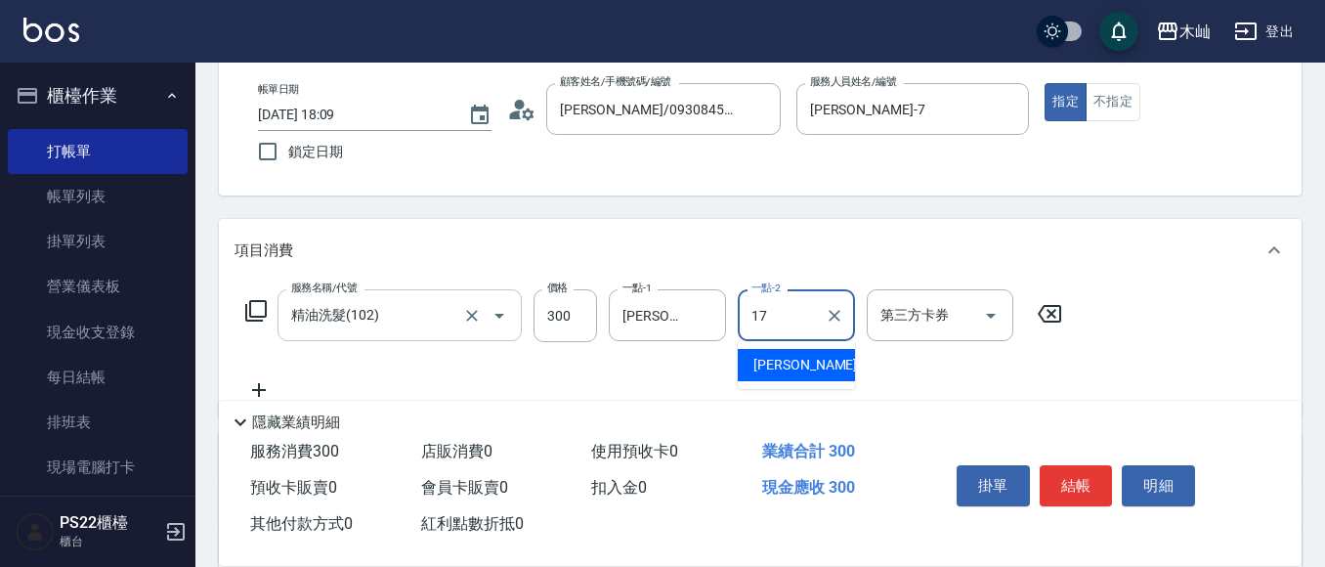
type input "[PERSON_NAME]-17"
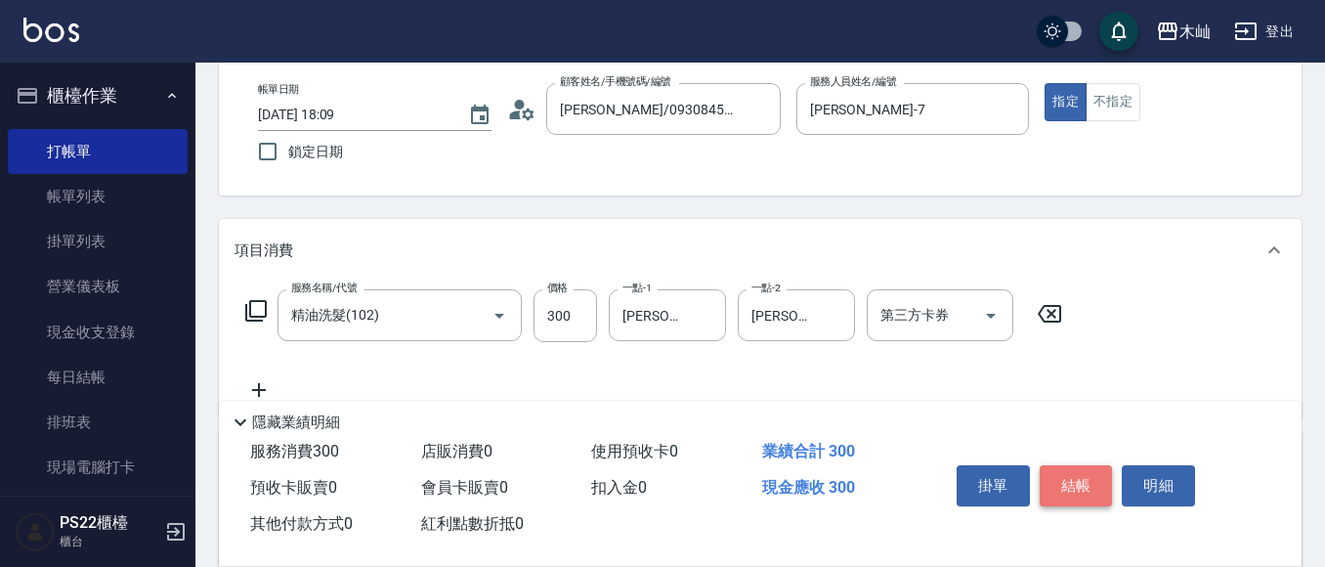
click at [1056, 480] on button "結帳" at bounding box center [1076, 485] width 73 height 41
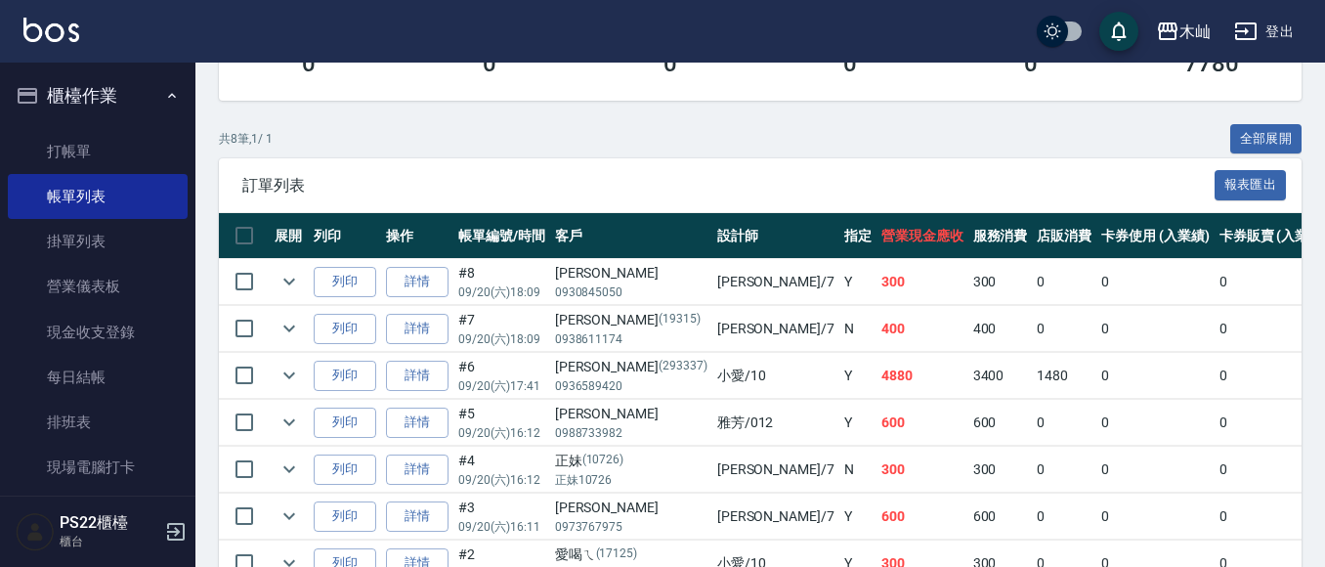
scroll to position [489, 0]
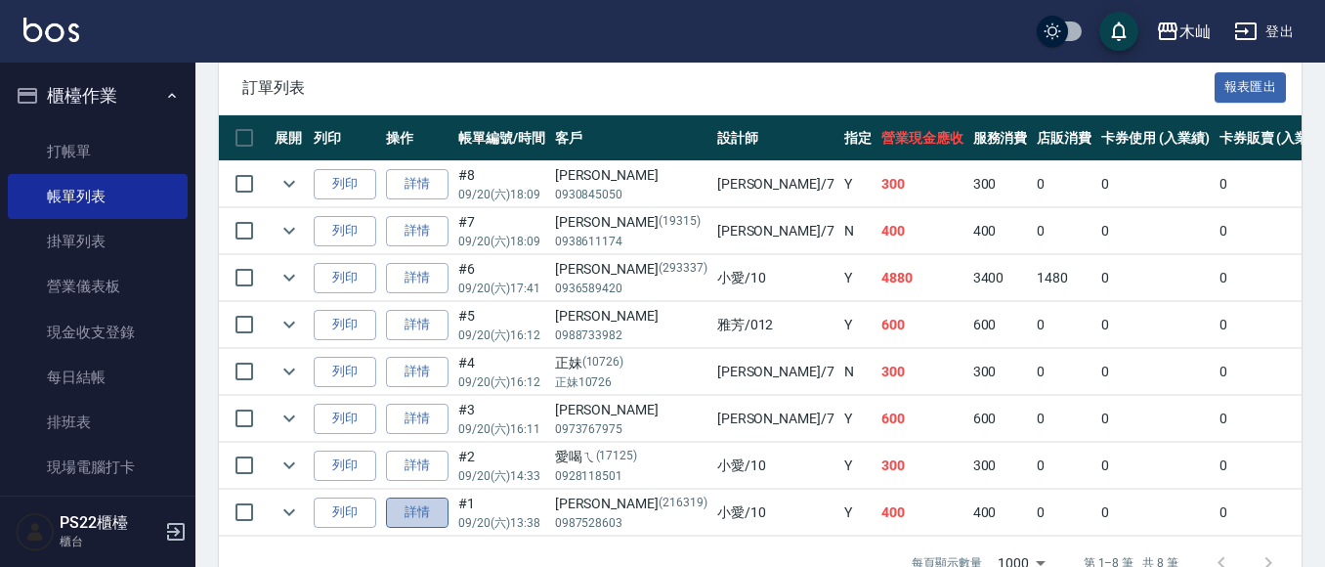
click at [416, 515] on link "詳情" at bounding box center [417, 512] width 63 height 30
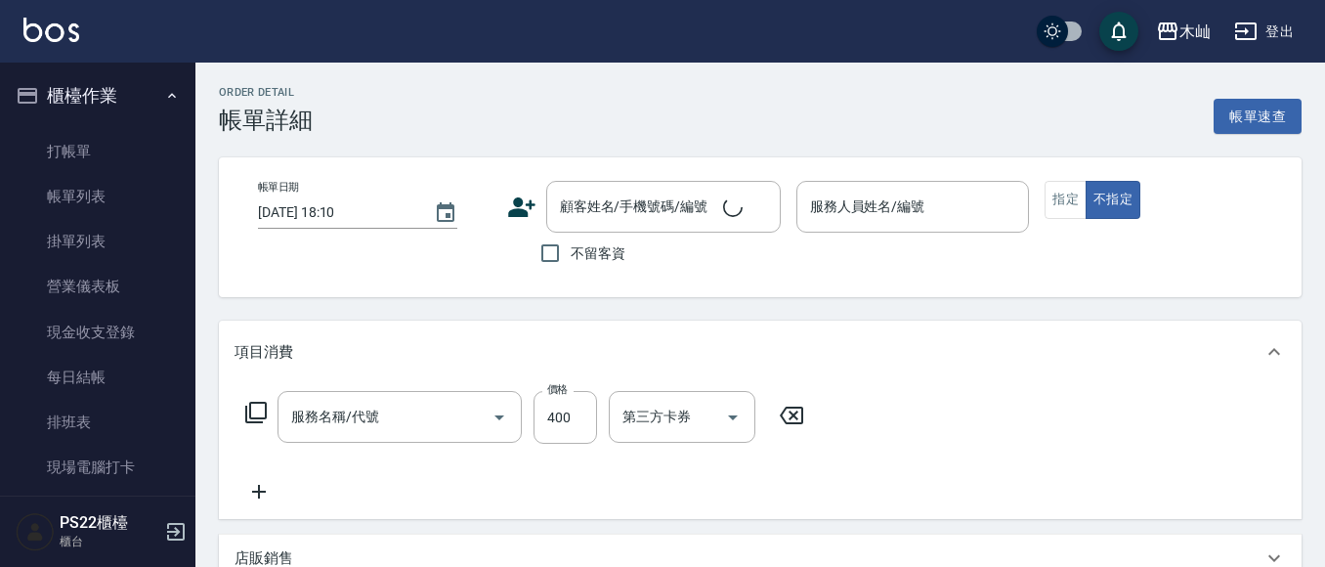
type input "精油洗+瞬護(904)"
type input "[DATE] 13:38"
type input "小愛-10"
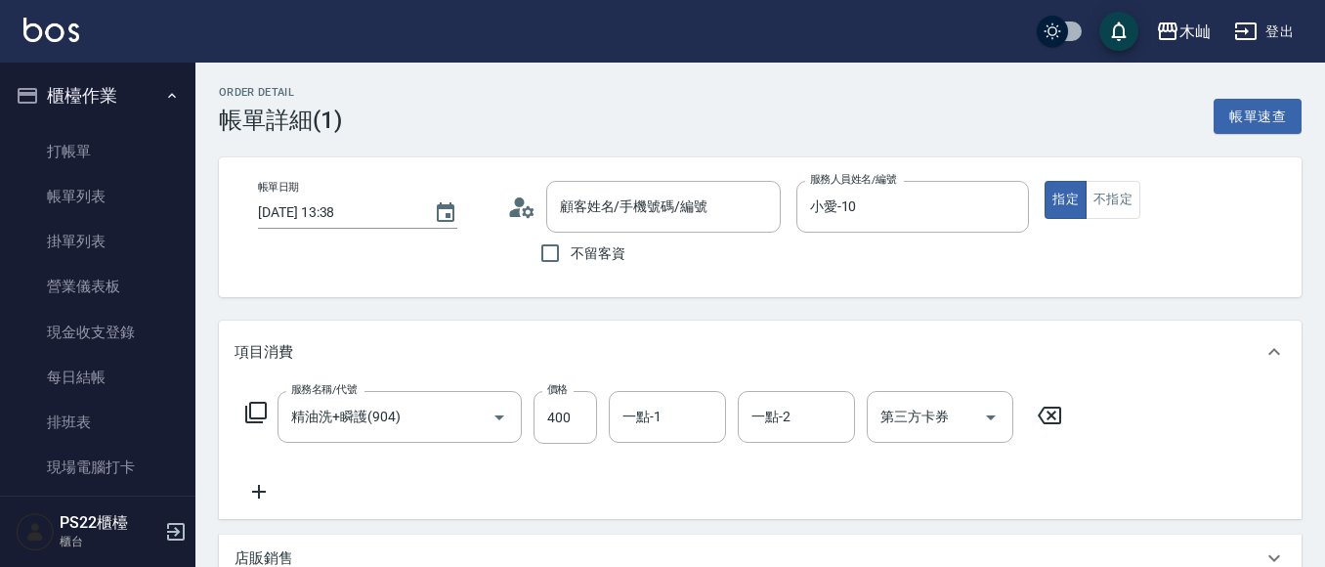
type input "[PERSON_NAME]/0987528603/216319"
click at [261, 499] on icon at bounding box center [259, 491] width 49 height 23
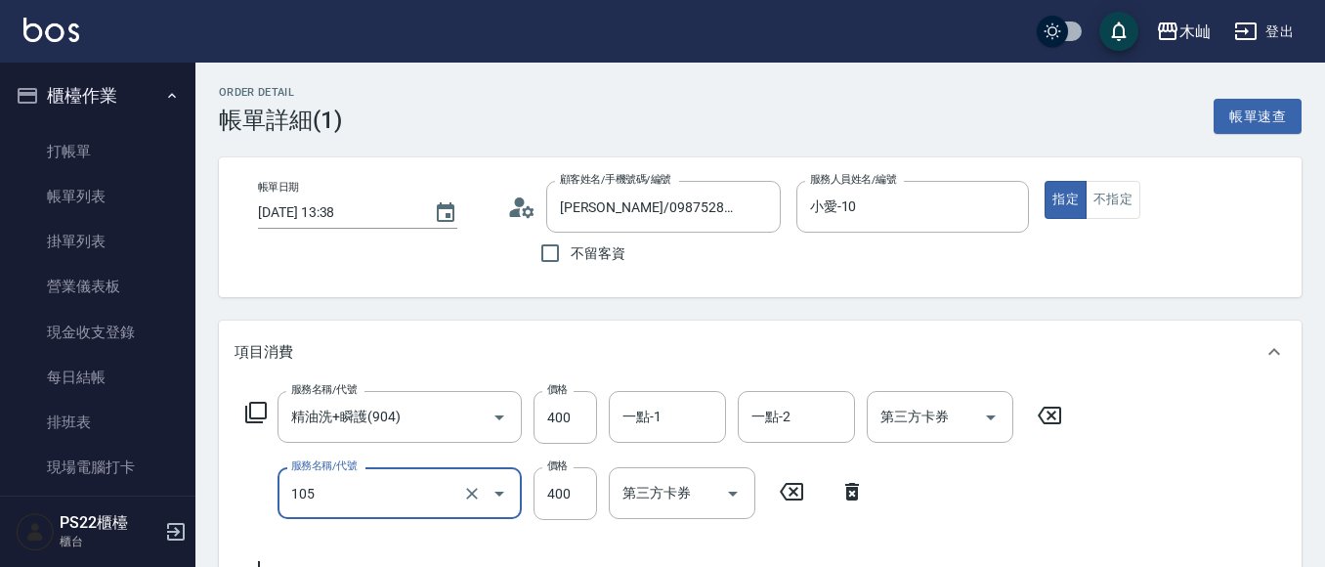
type input "A級單剪(105)"
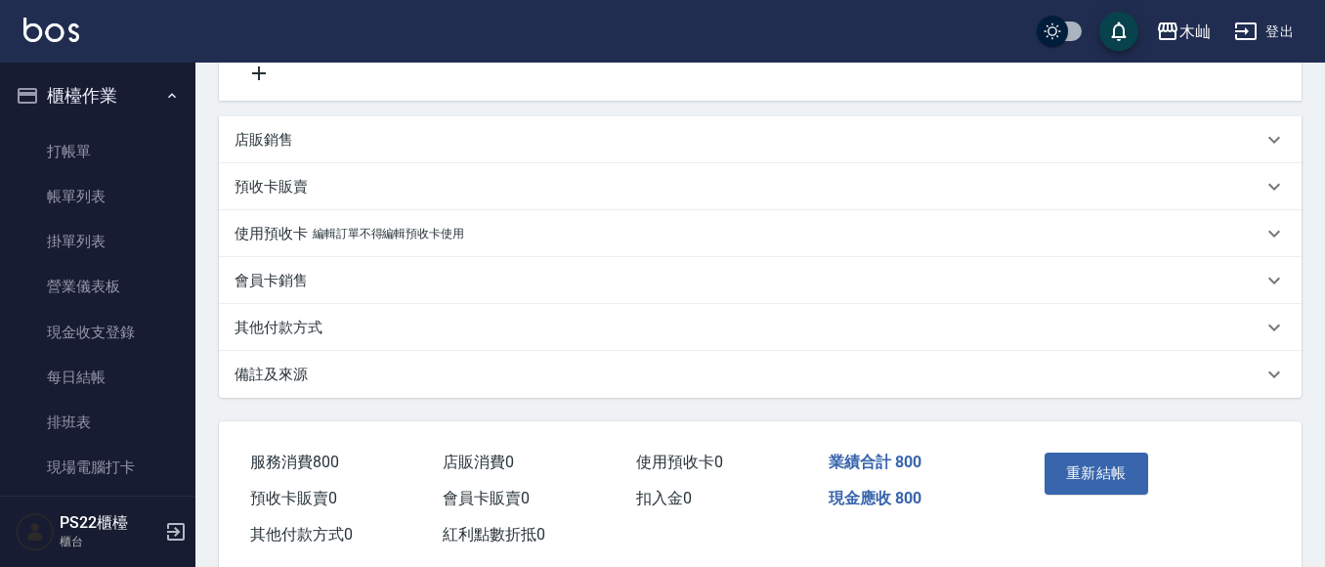
scroll to position [537, 0]
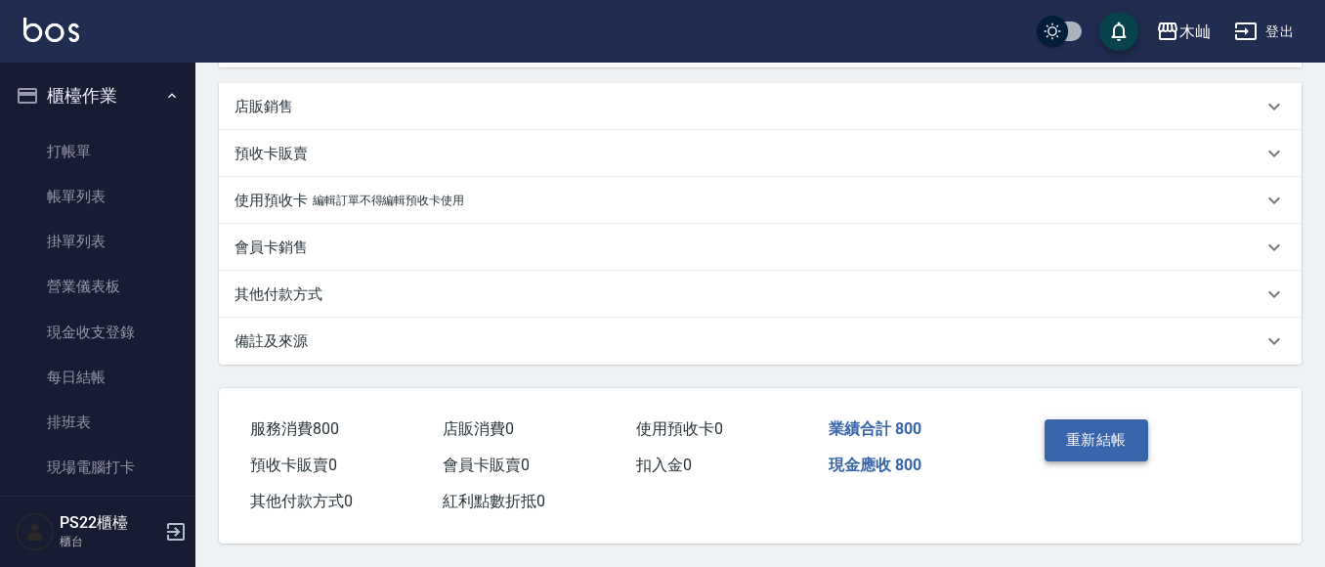
click at [1090, 446] on button "重新結帳" at bounding box center [1097, 439] width 104 height 41
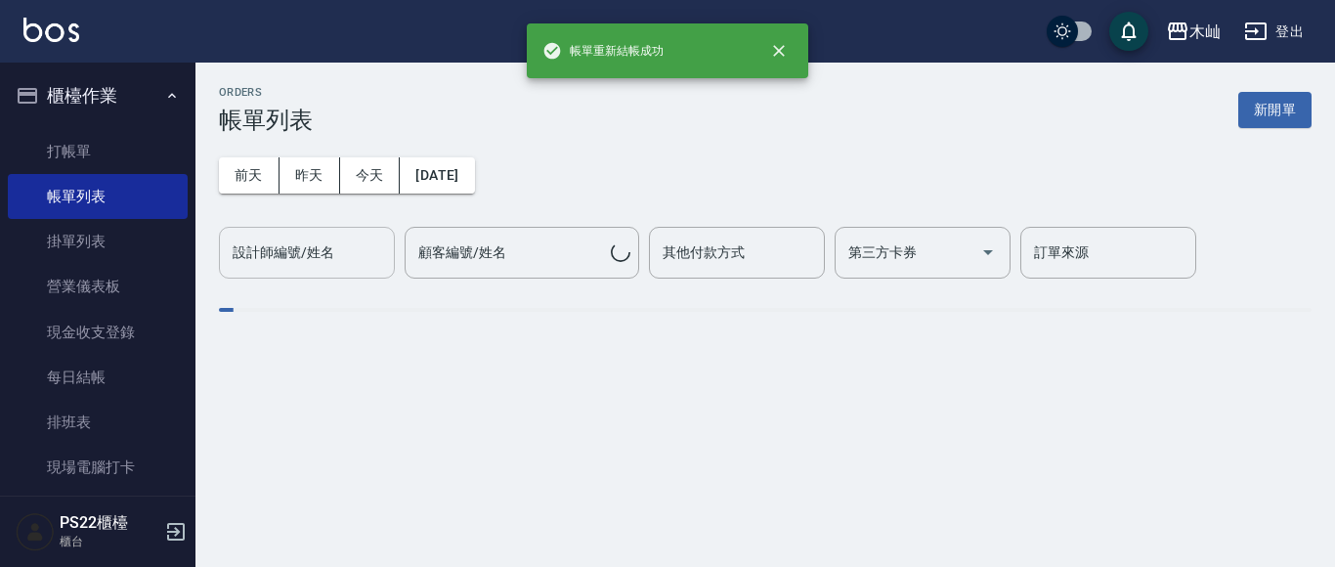
click at [323, 270] on div "設計師編號/姓名" at bounding box center [307, 253] width 176 height 52
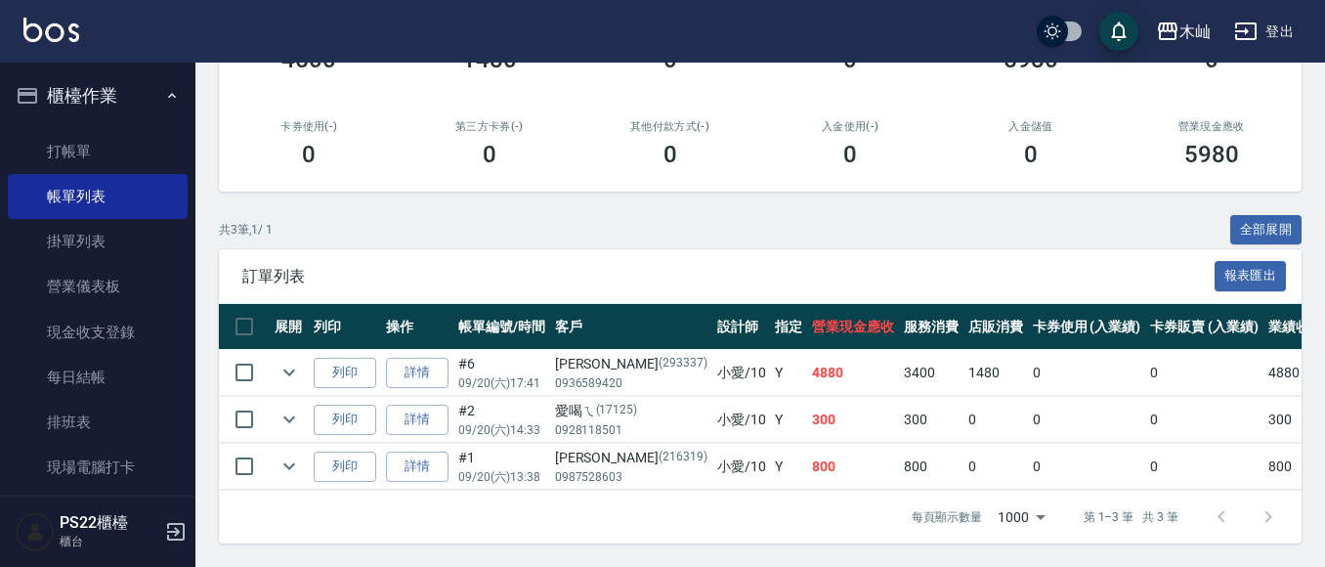
scroll to position [317, 0]
type input "小愛-10"
click at [98, 135] on link "打帳單" at bounding box center [98, 151] width 180 height 45
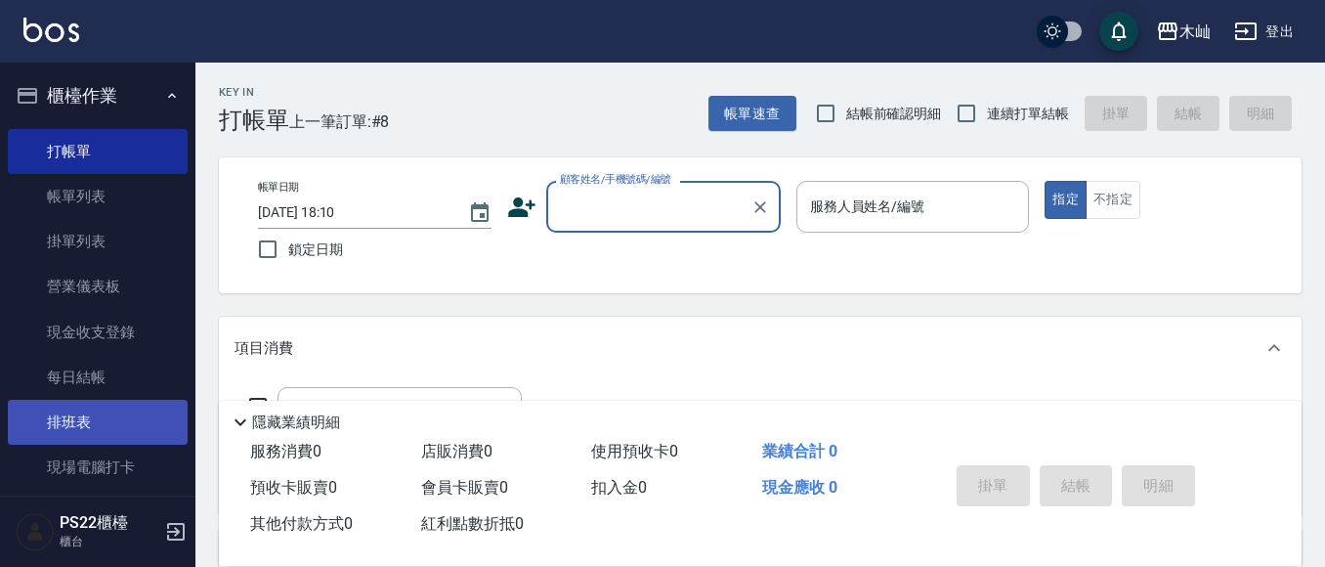
click at [72, 409] on link "排班表" at bounding box center [98, 422] width 180 height 45
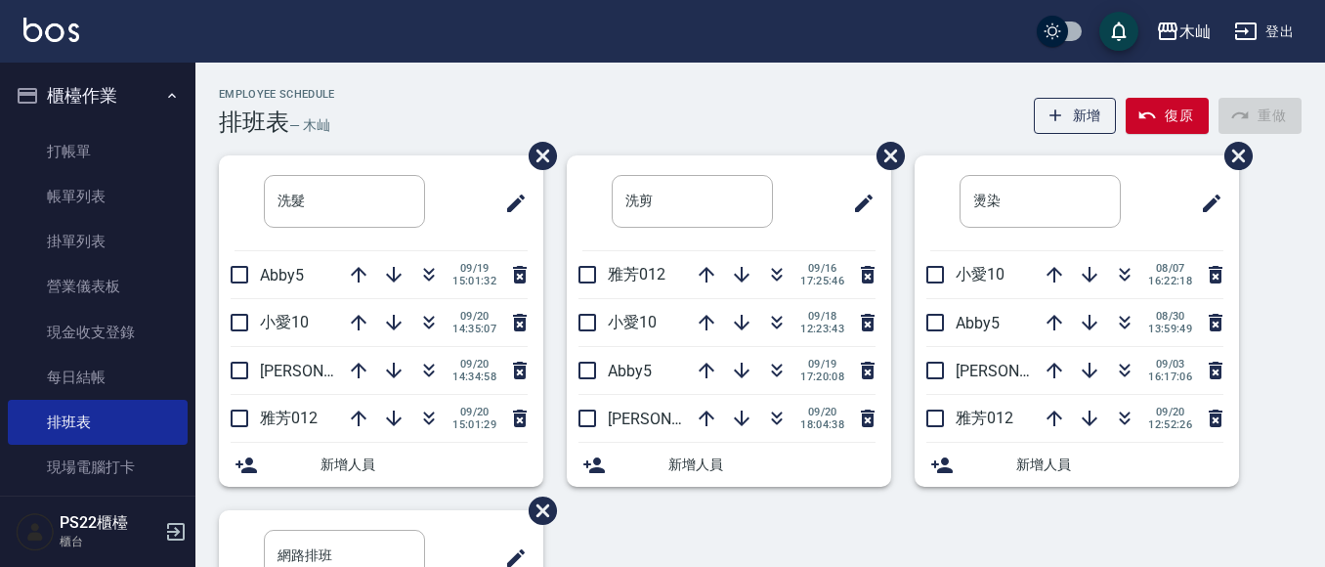
click at [453, 317] on span "09/20" at bounding box center [475, 316] width 44 height 13
click at [428, 323] on icon "button" at bounding box center [428, 322] width 23 height 23
click at [781, 324] on icon "button" at bounding box center [776, 322] width 23 height 23
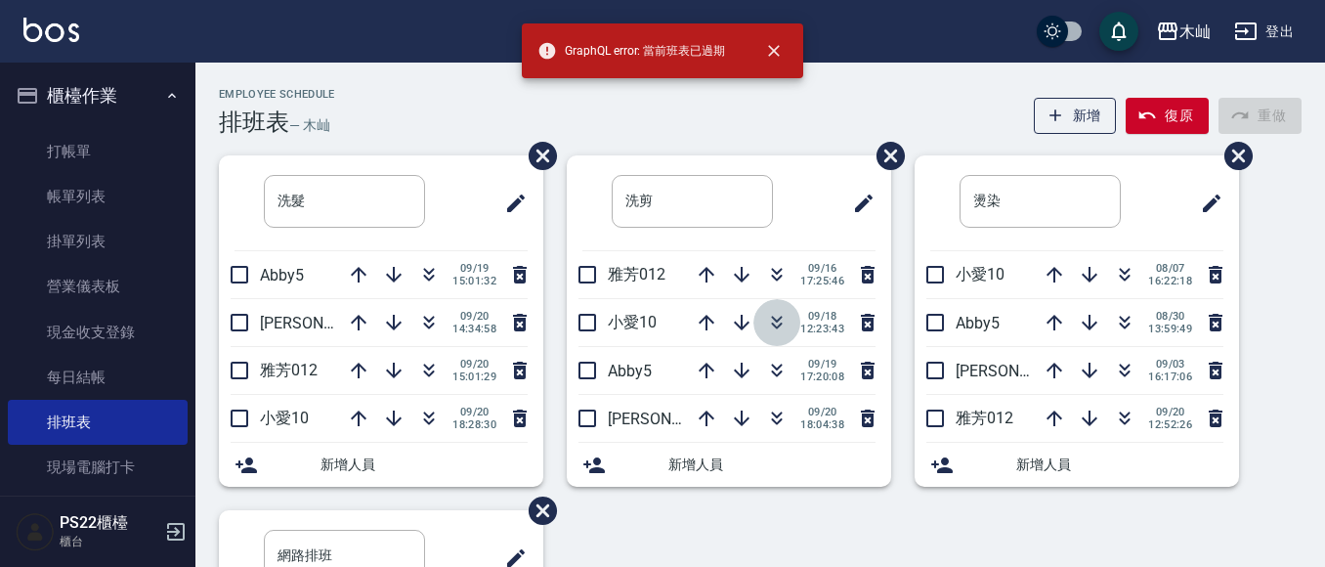
click at [781, 324] on icon "button" at bounding box center [776, 322] width 23 height 23
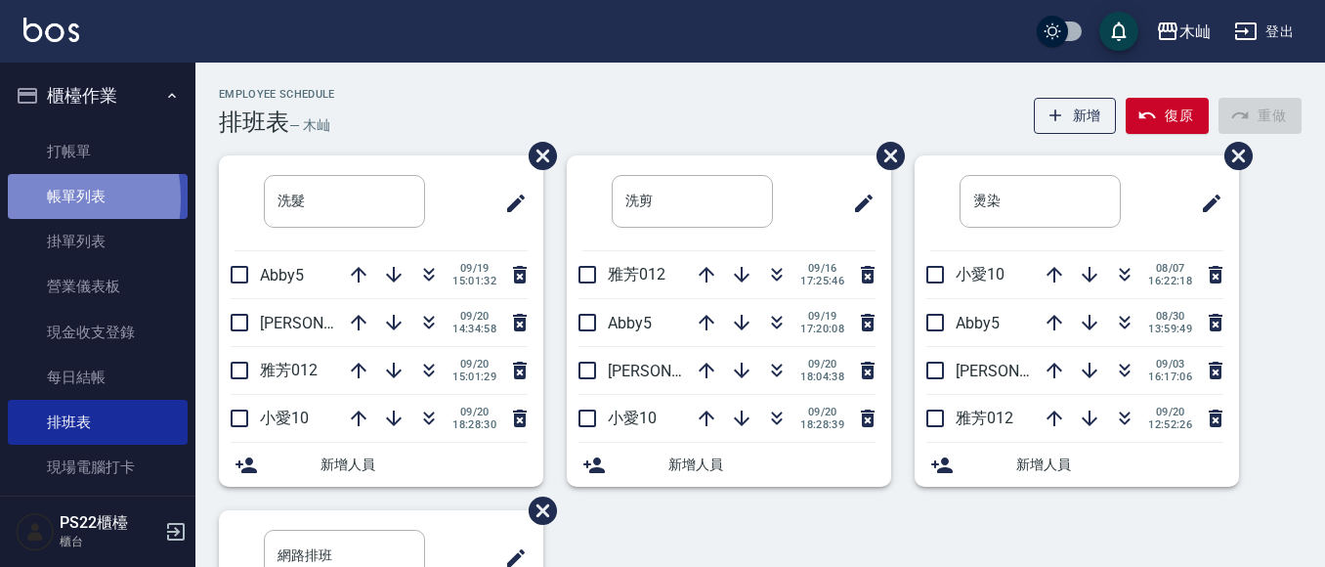
drag, startPoint x: 25, startPoint y: 199, endPoint x: 48, endPoint y: 218, distance: 29.2
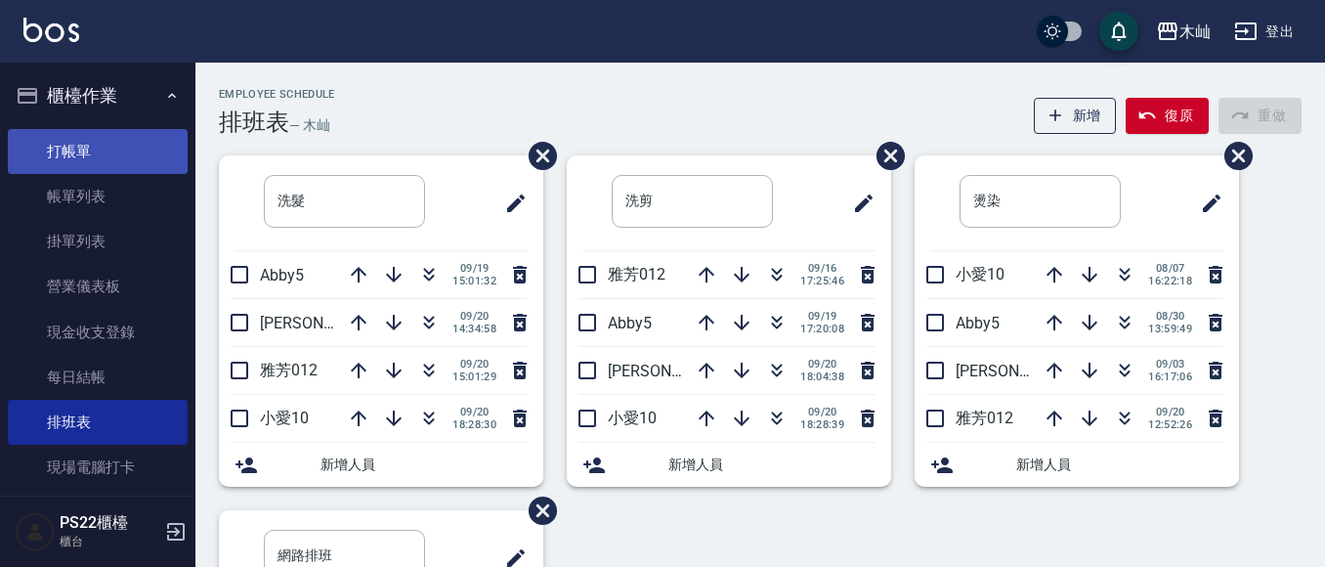
click at [102, 150] on link "打帳單" at bounding box center [98, 151] width 180 height 45
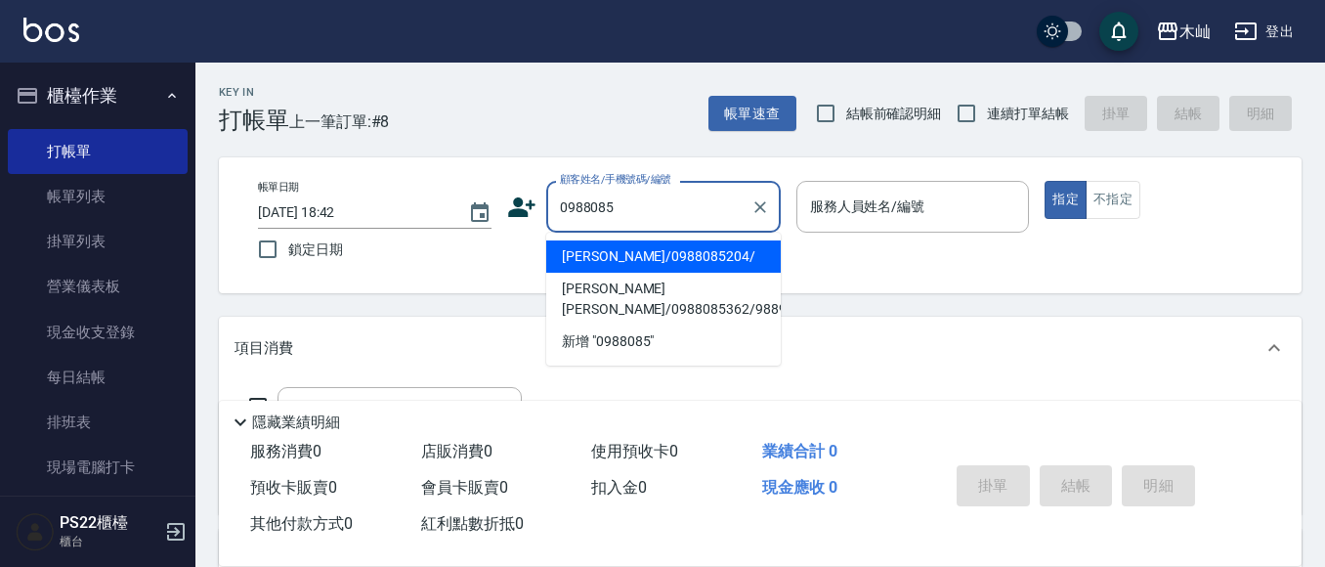
click at [581, 266] on li "[PERSON_NAME]/0988085204/" at bounding box center [663, 256] width 235 height 32
type input "[PERSON_NAME]/0988085204/"
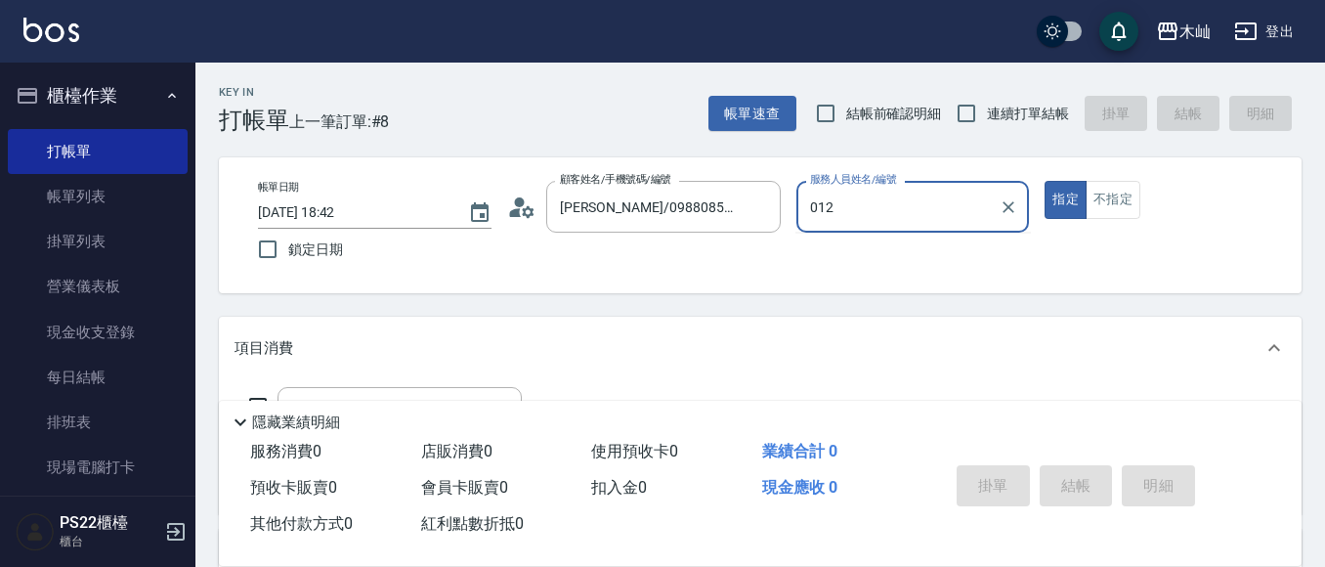
type input "012"
type button "true"
type input "雅芳-012"
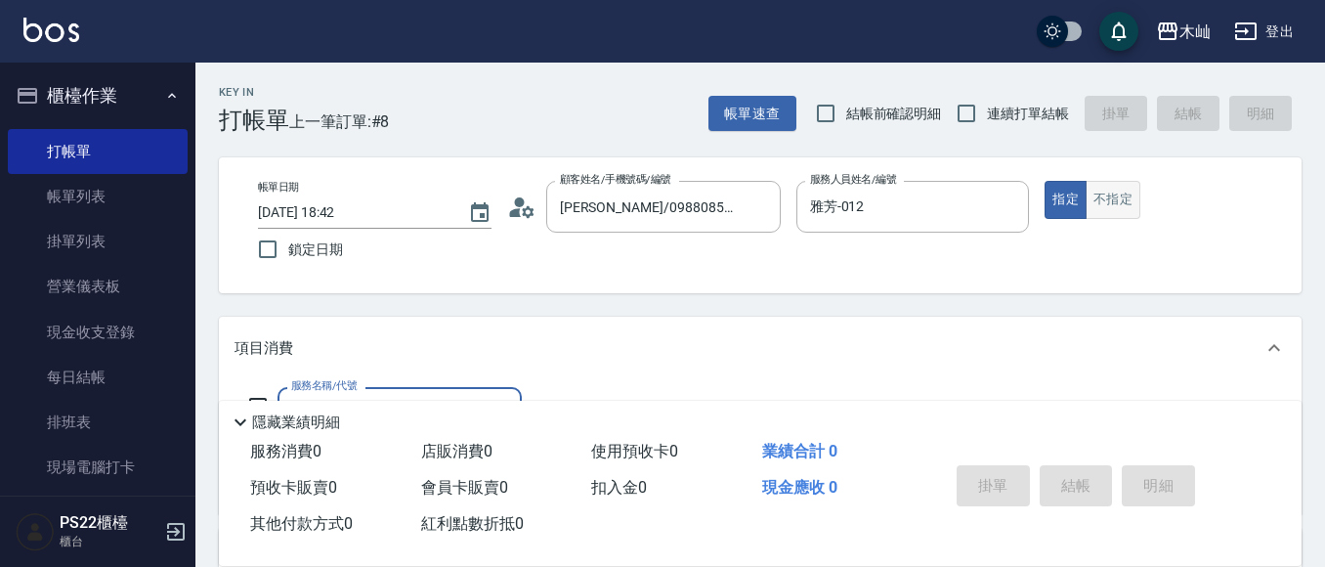
click at [1101, 204] on button "不指定" at bounding box center [1113, 200] width 55 height 38
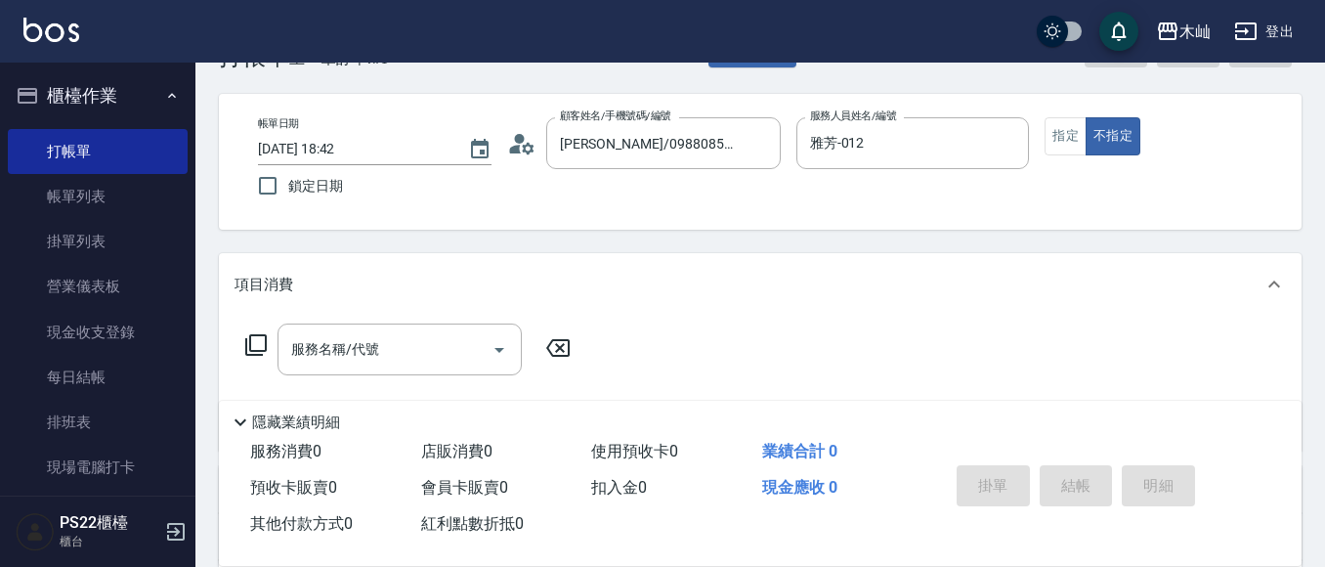
scroll to position [98, 0]
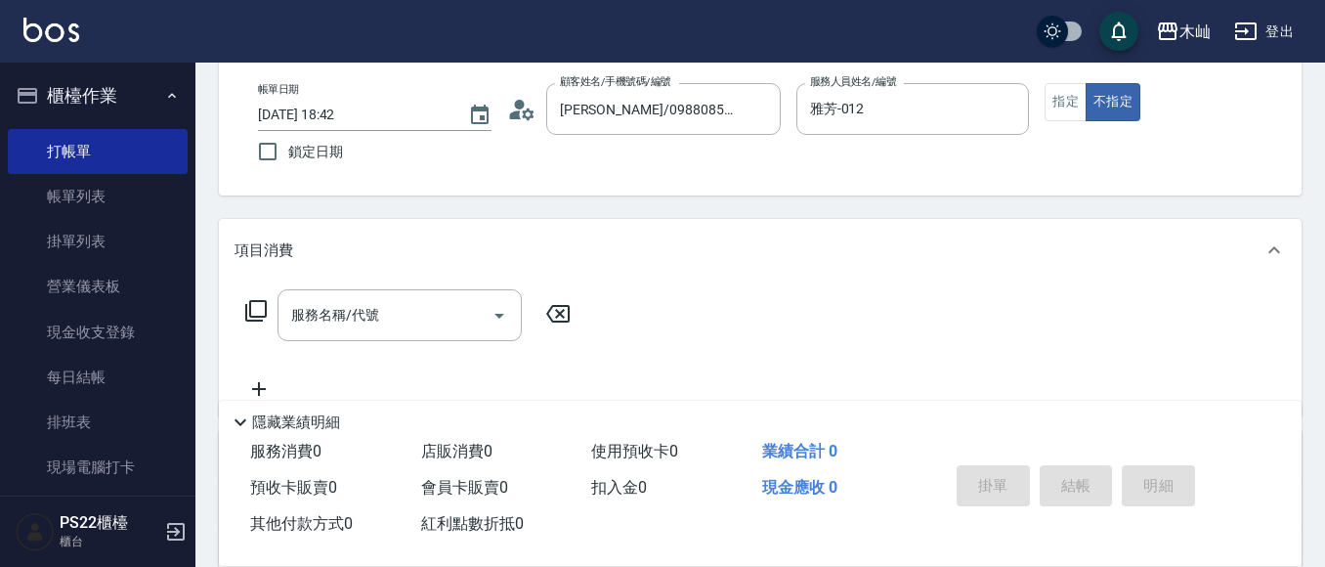
drag, startPoint x: 405, startPoint y: 328, endPoint x: 304, endPoint y: 289, distance: 108.0
click at [390, 326] on input "服務名稱/代號" at bounding box center [384, 315] width 197 height 34
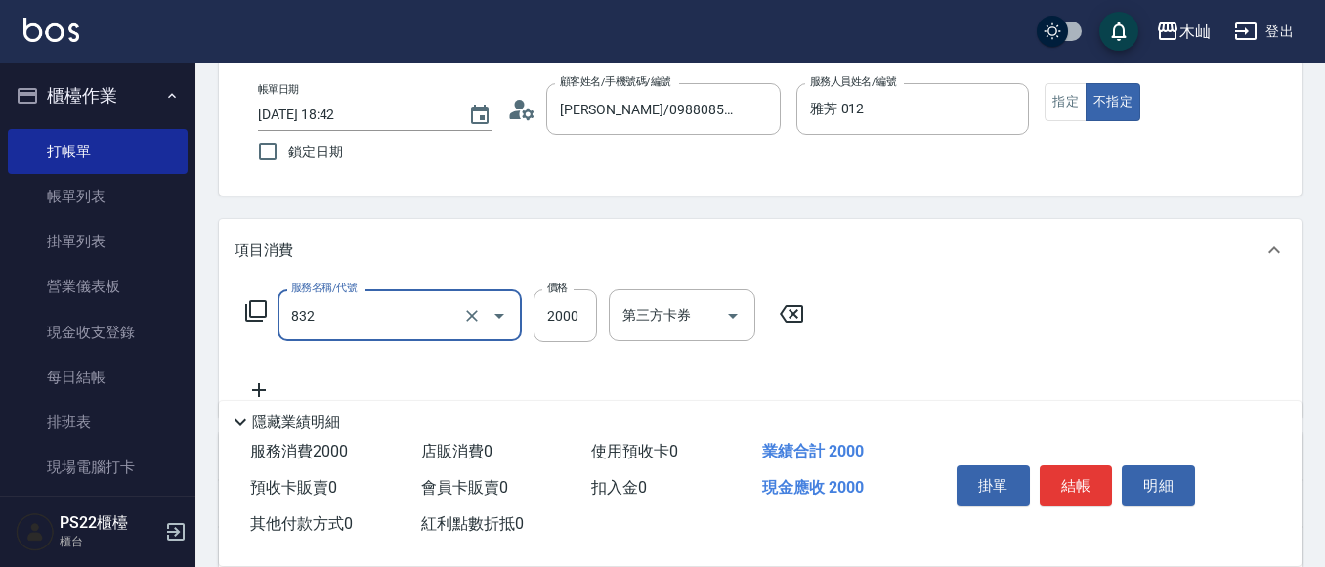
type input "A級頂級染髮(832)"
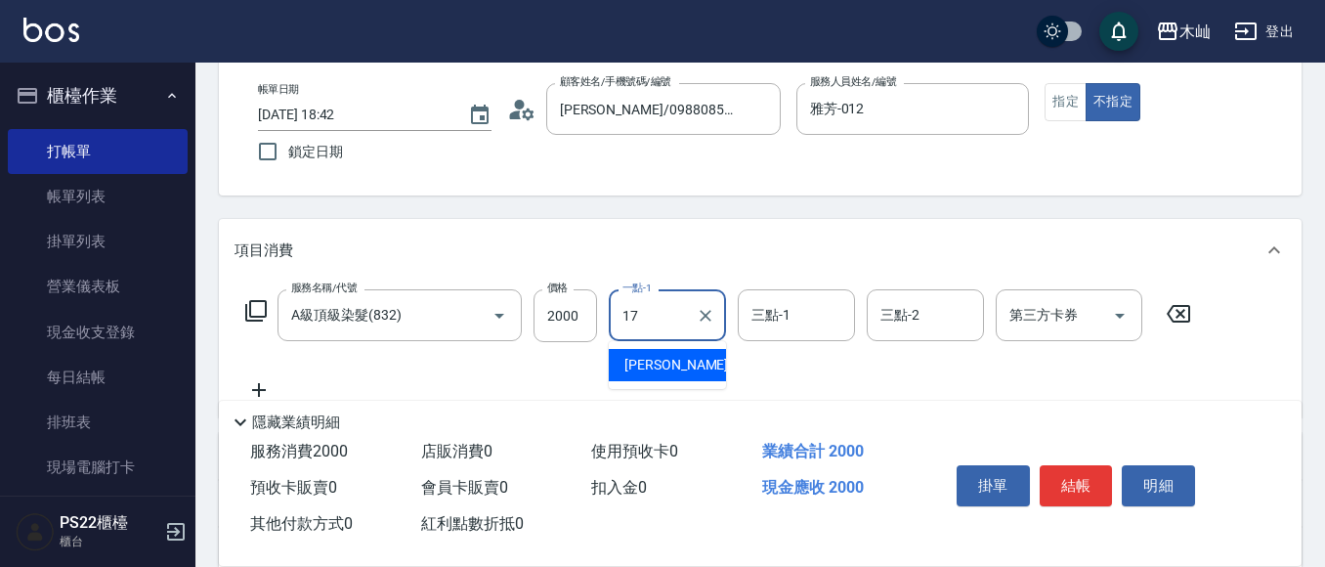
type input "[PERSON_NAME]-17"
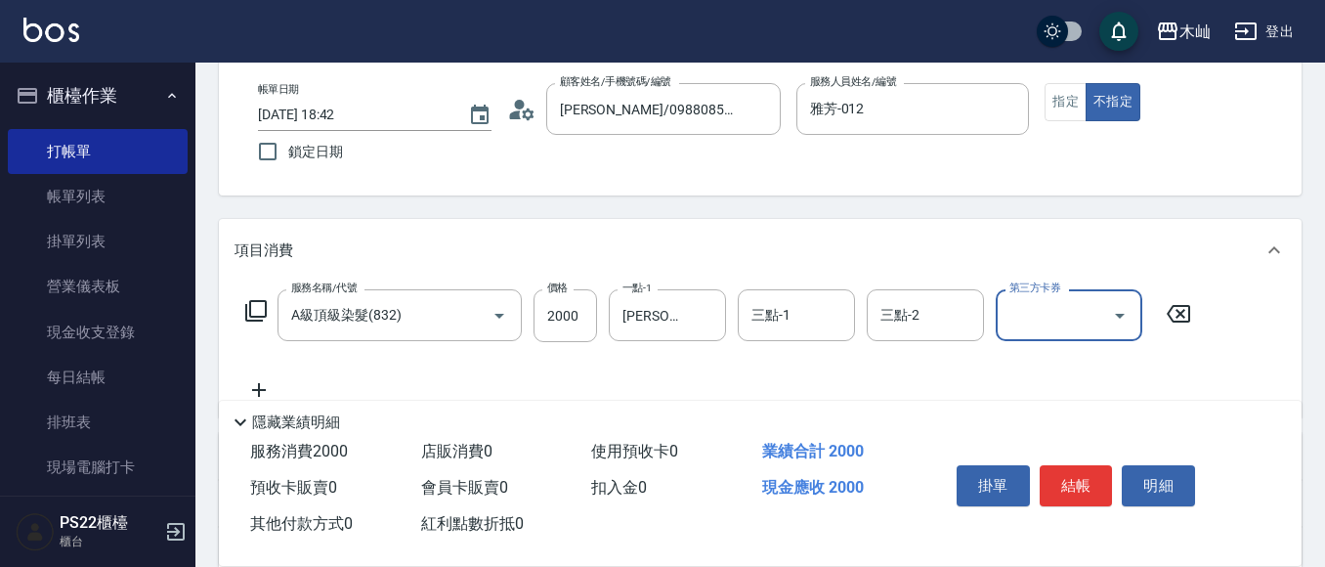
scroll to position [195, 0]
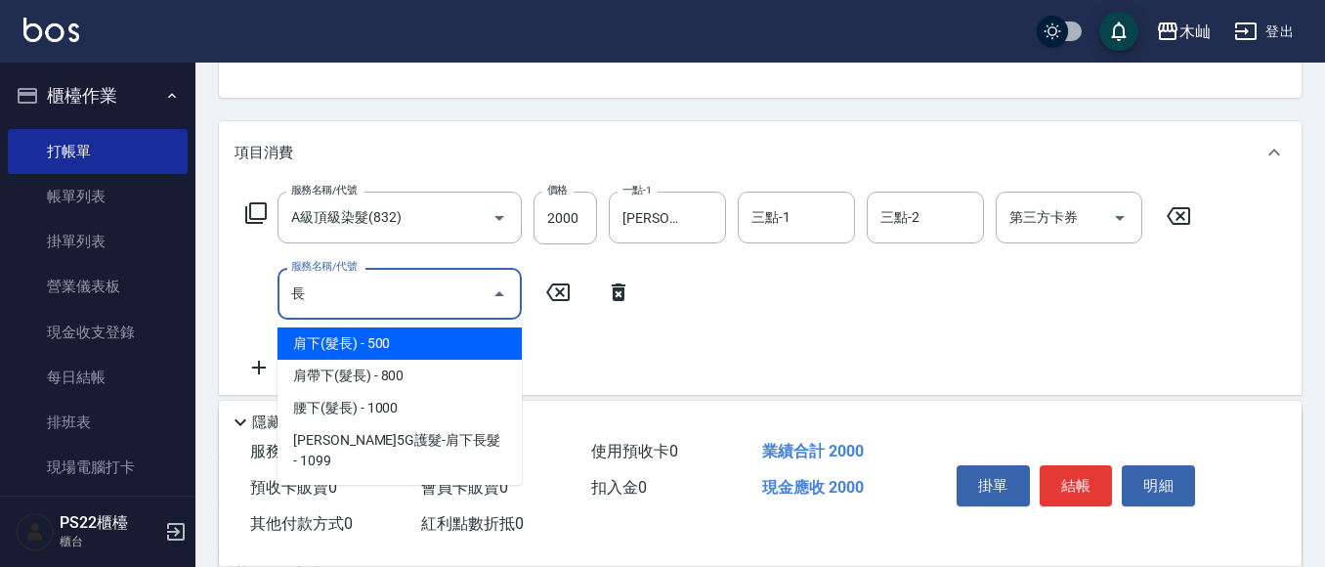
click at [498, 347] on span "肩下(髮長) - 500" at bounding box center [400, 343] width 244 height 32
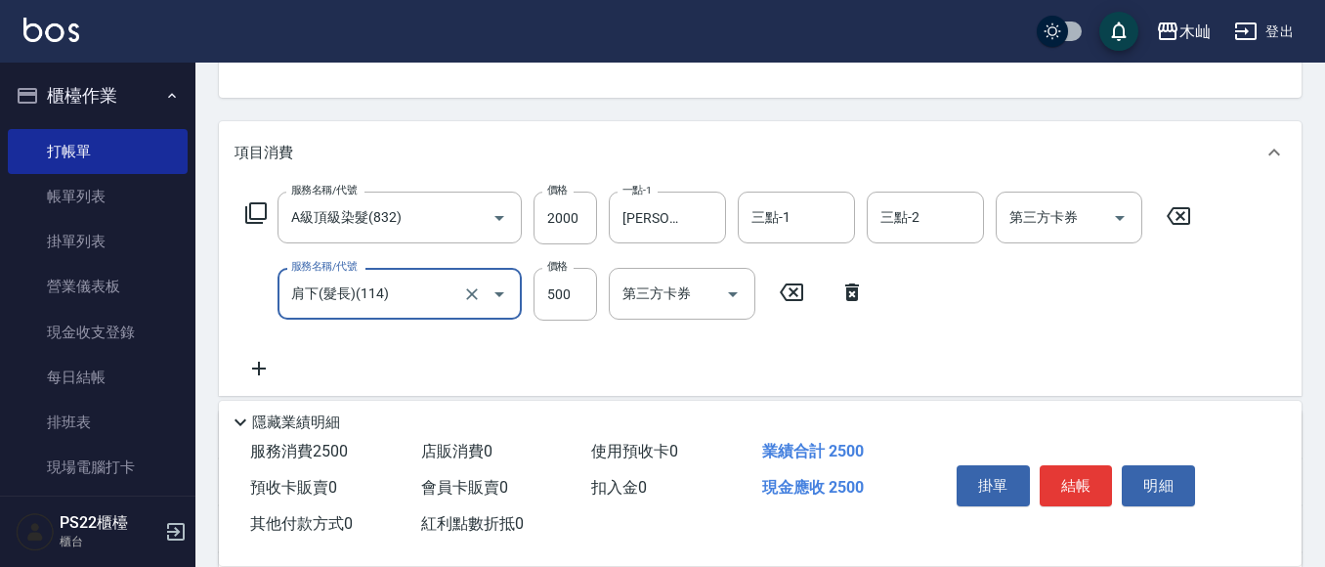
type input "肩下(髮長)(114)"
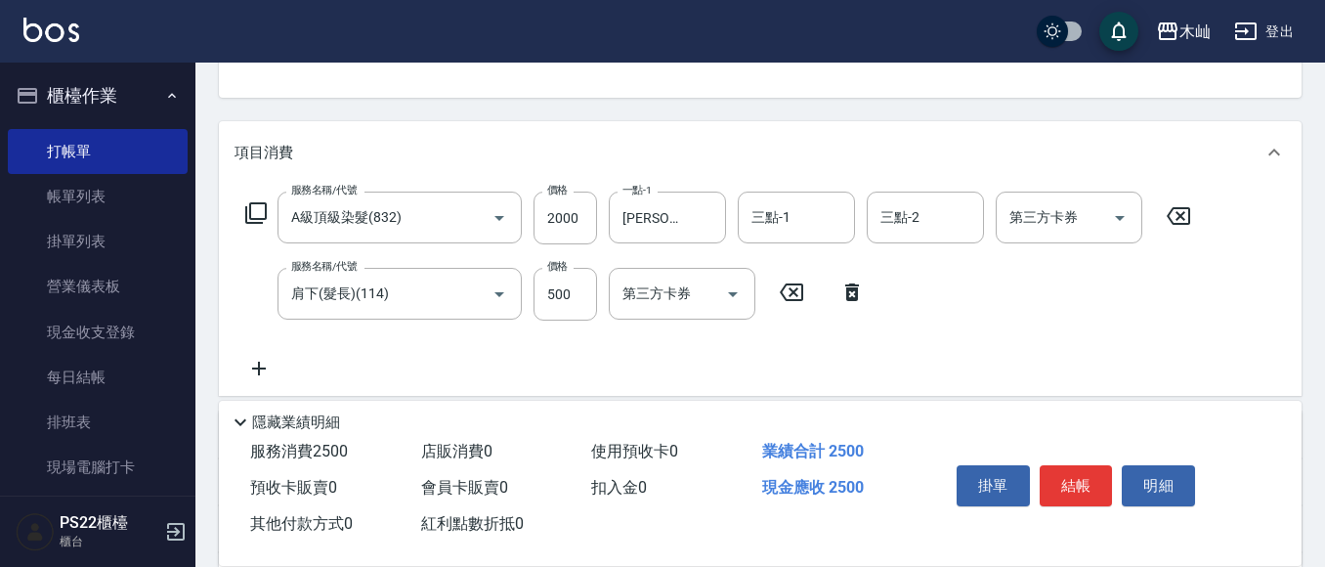
click at [260, 370] on icon at bounding box center [259, 369] width 14 height 14
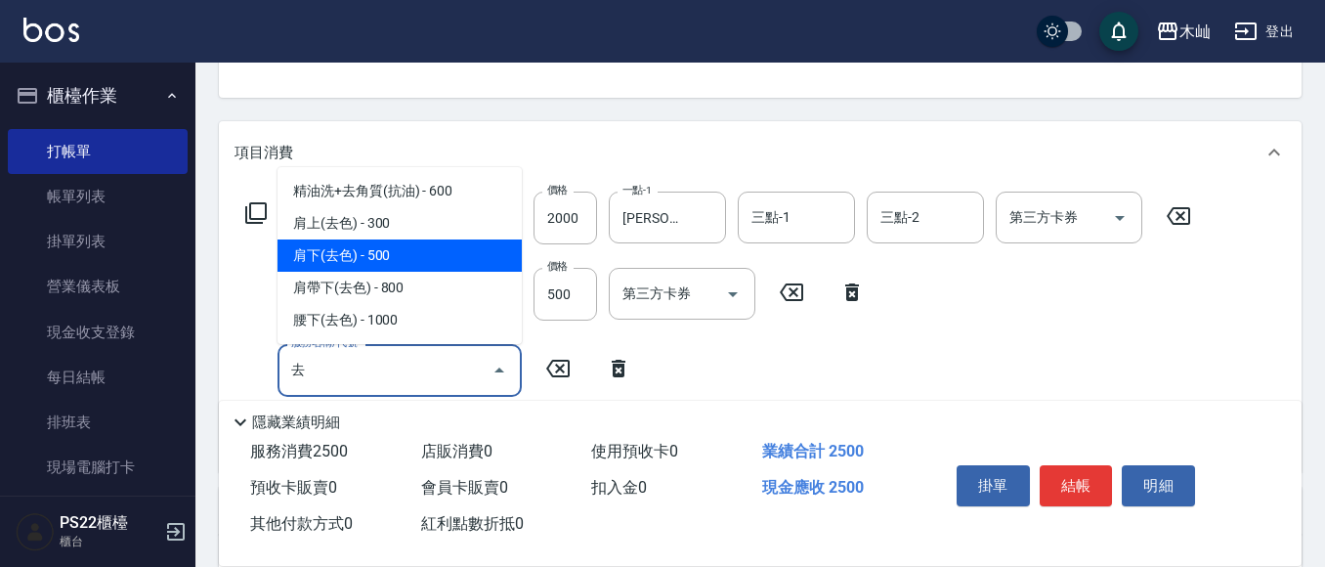
click at [382, 254] on span "肩下(去色) - 500" at bounding box center [400, 255] width 244 height 32
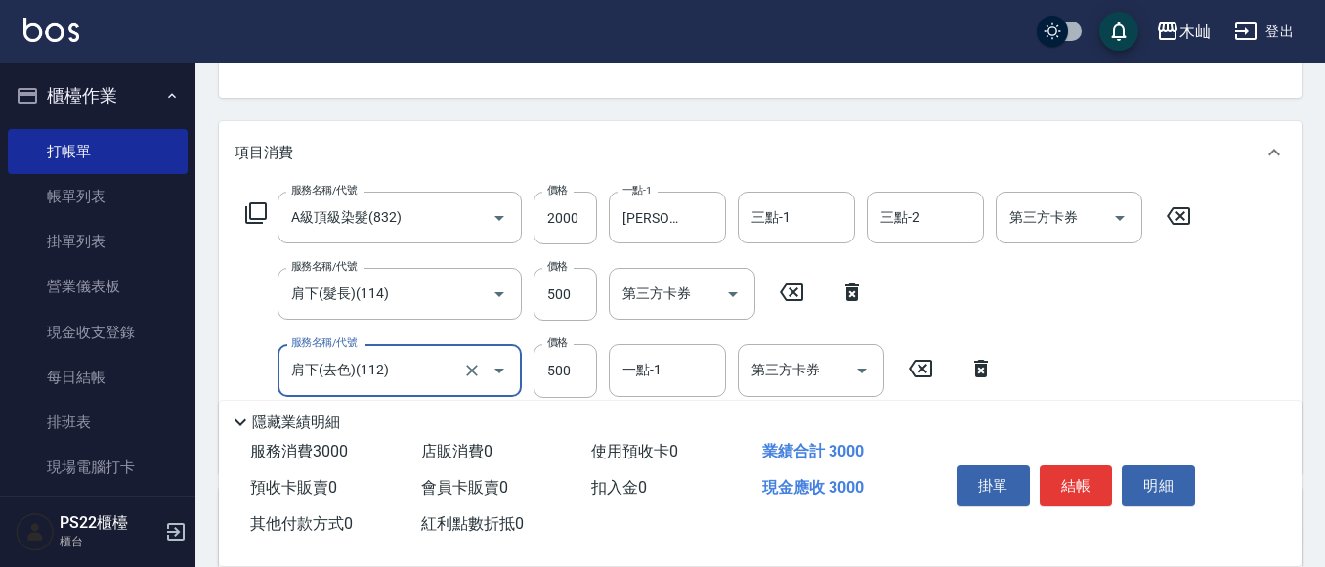
scroll to position [293, 0]
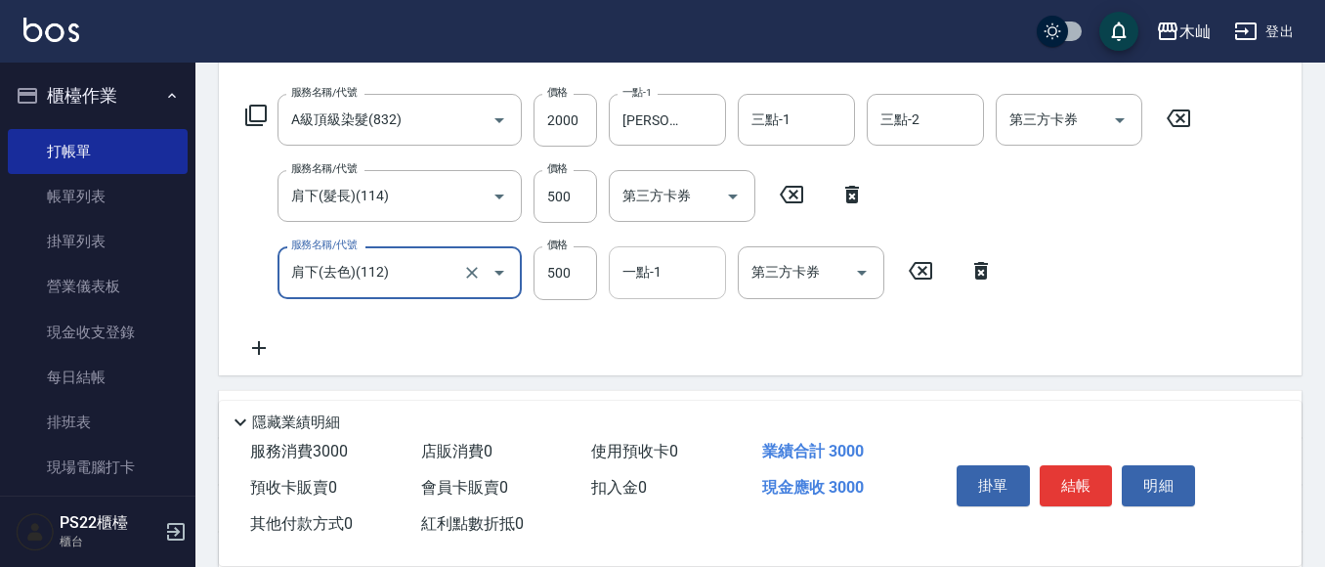
type input "肩下(去色)(112)"
click at [663, 270] on input "一點-1" at bounding box center [668, 272] width 100 height 34
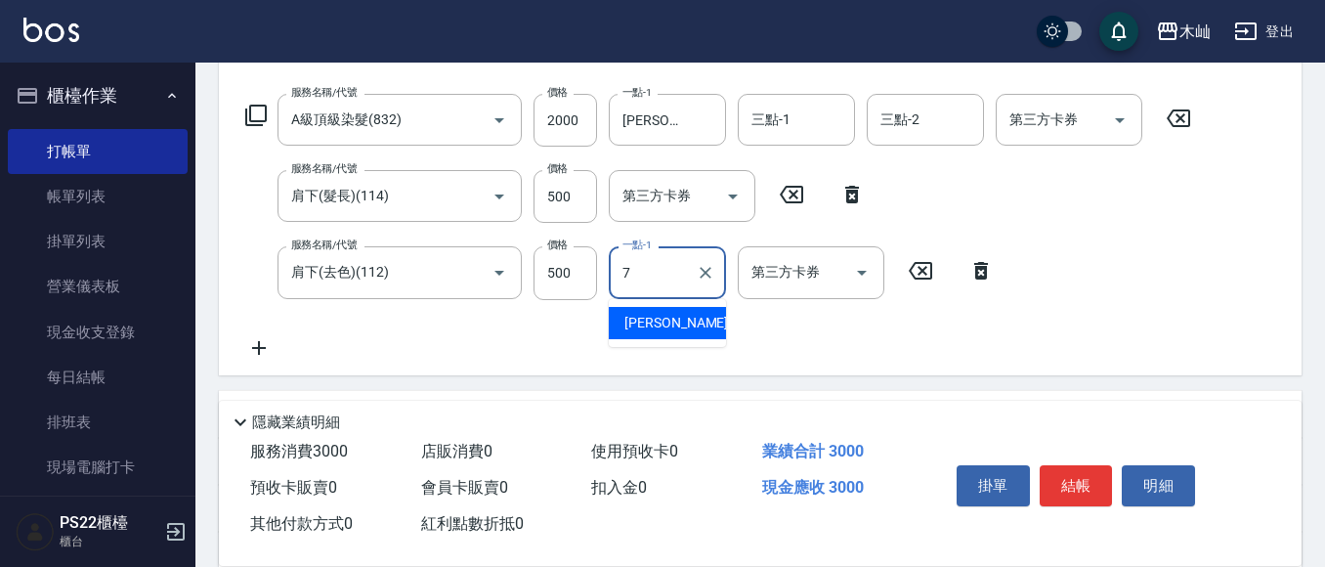
type input "[PERSON_NAME]-7"
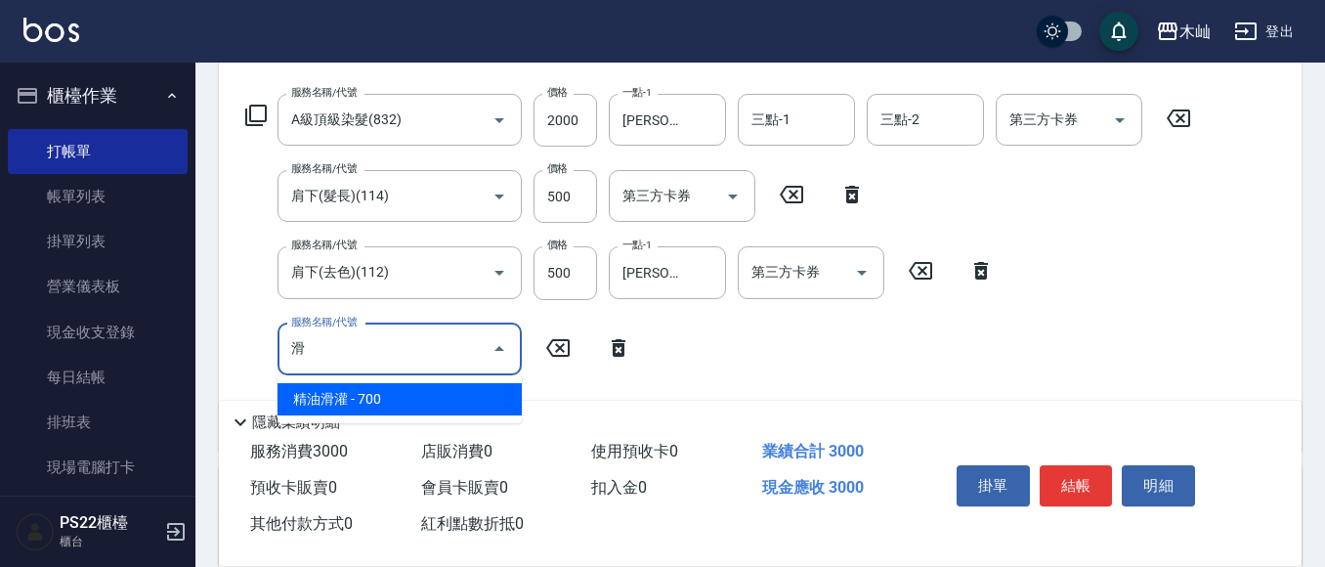
click at [413, 389] on span "精油滑灌 - 700" at bounding box center [400, 399] width 244 height 32
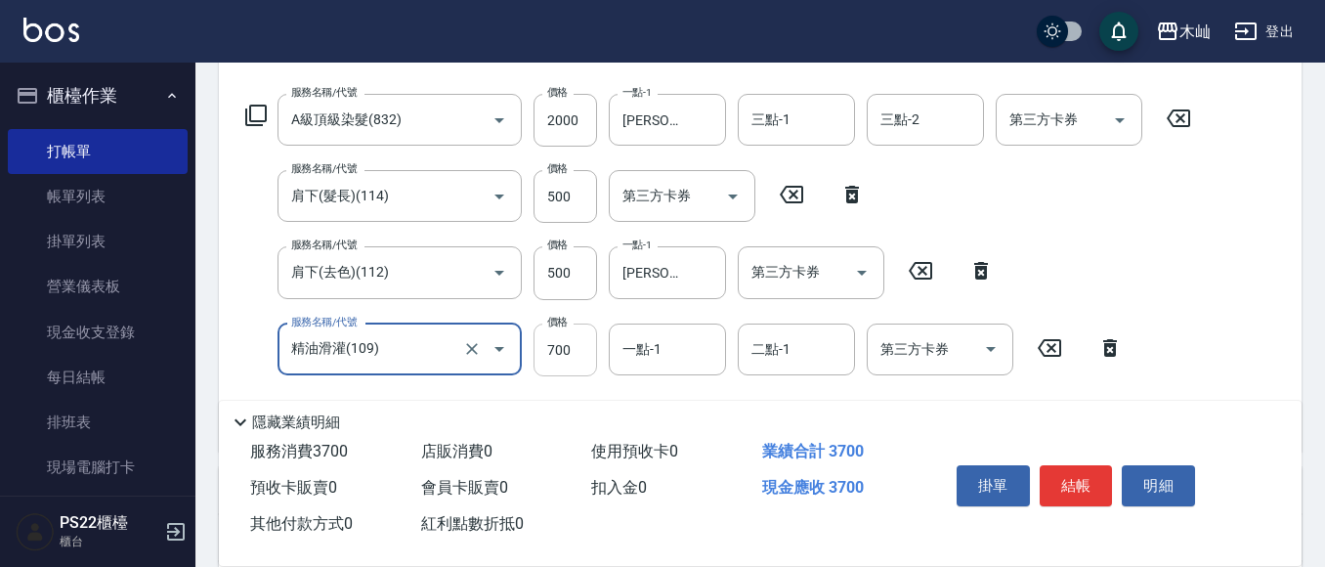
type input "精油滑灌(109)"
click at [567, 351] on input "700" at bounding box center [566, 349] width 64 height 53
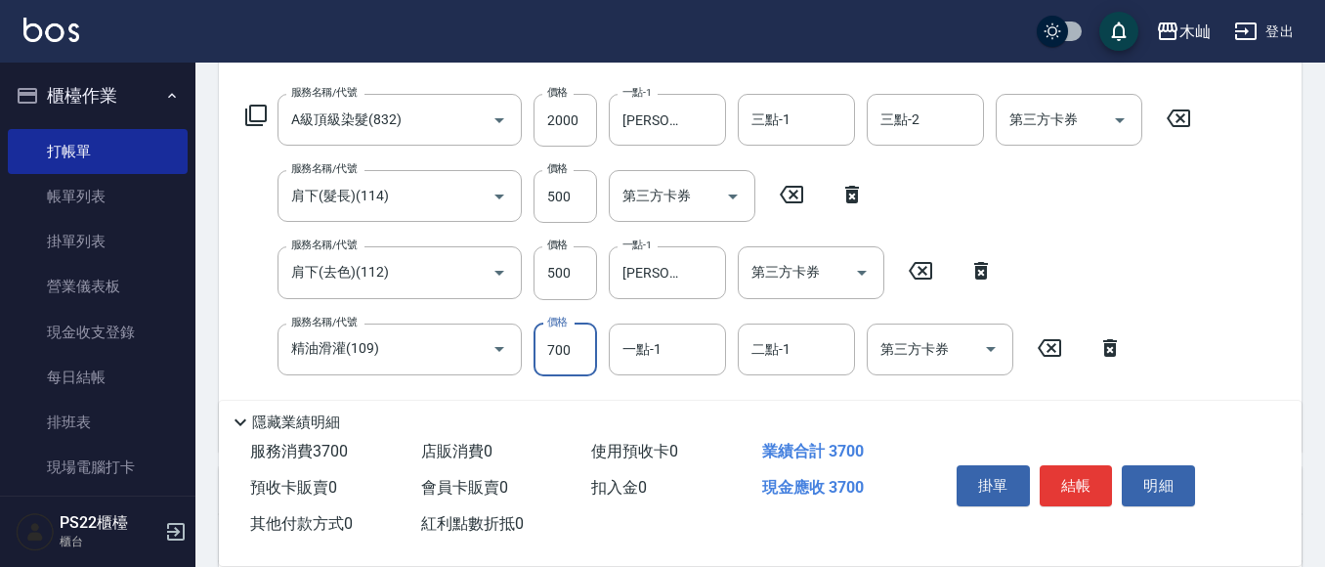
click at [567, 351] on input "700" at bounding box center [566, 349] width 64 height 53
type input "500"
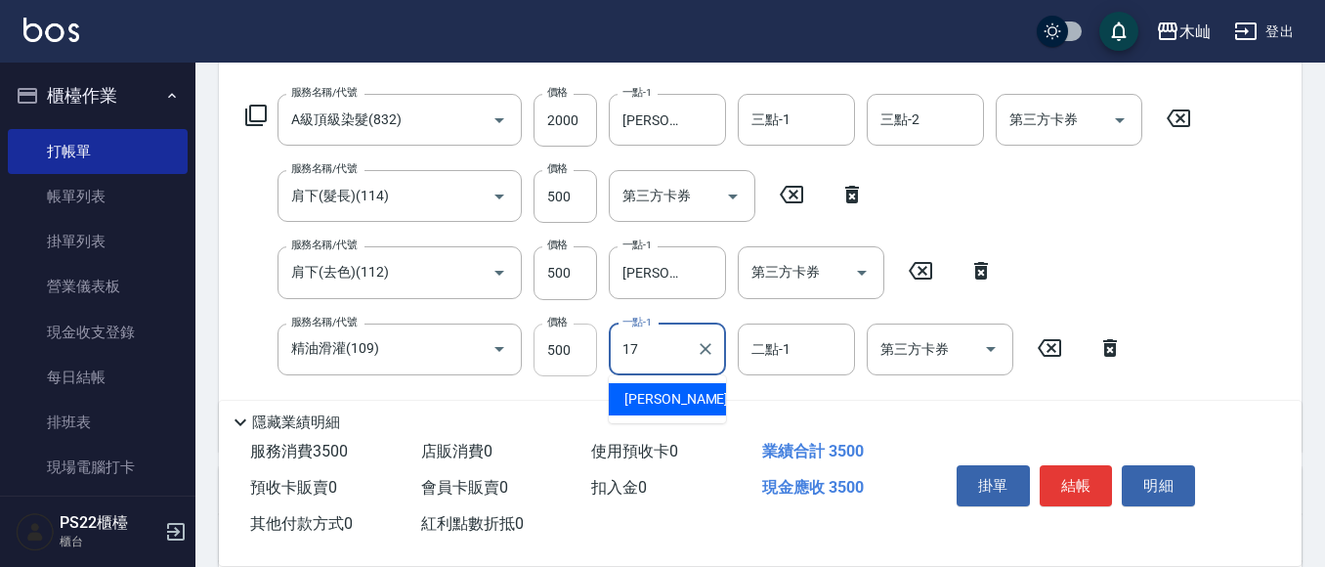
type input "[PERSON_NAME]-17"
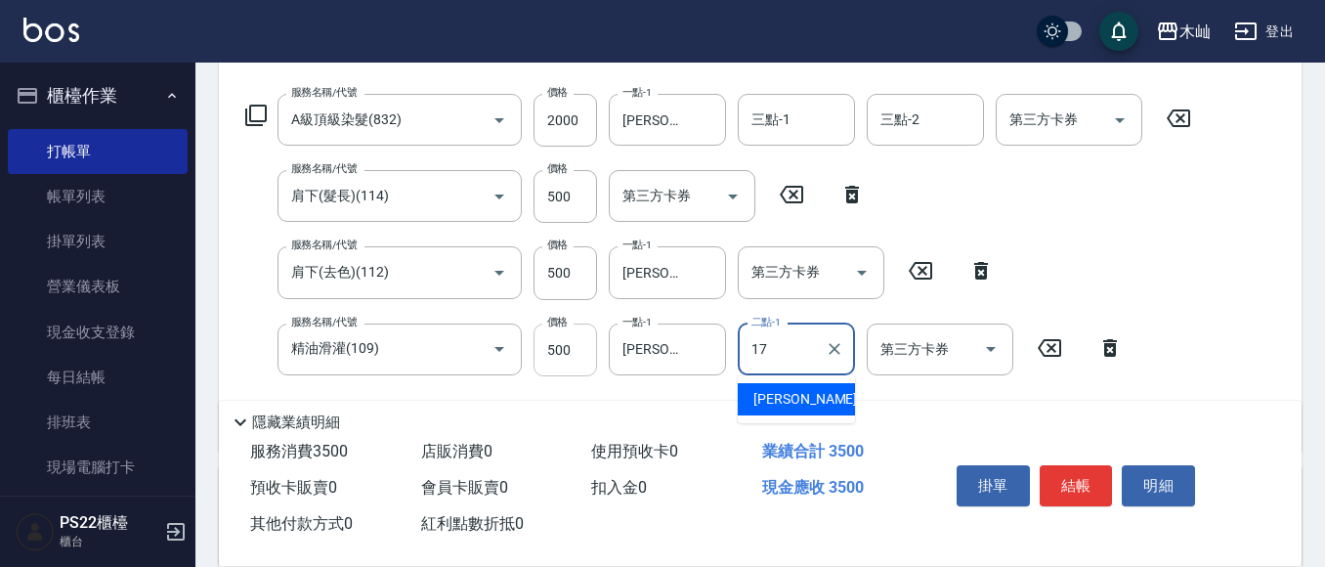
type input "[PERSON_NAME]-17"
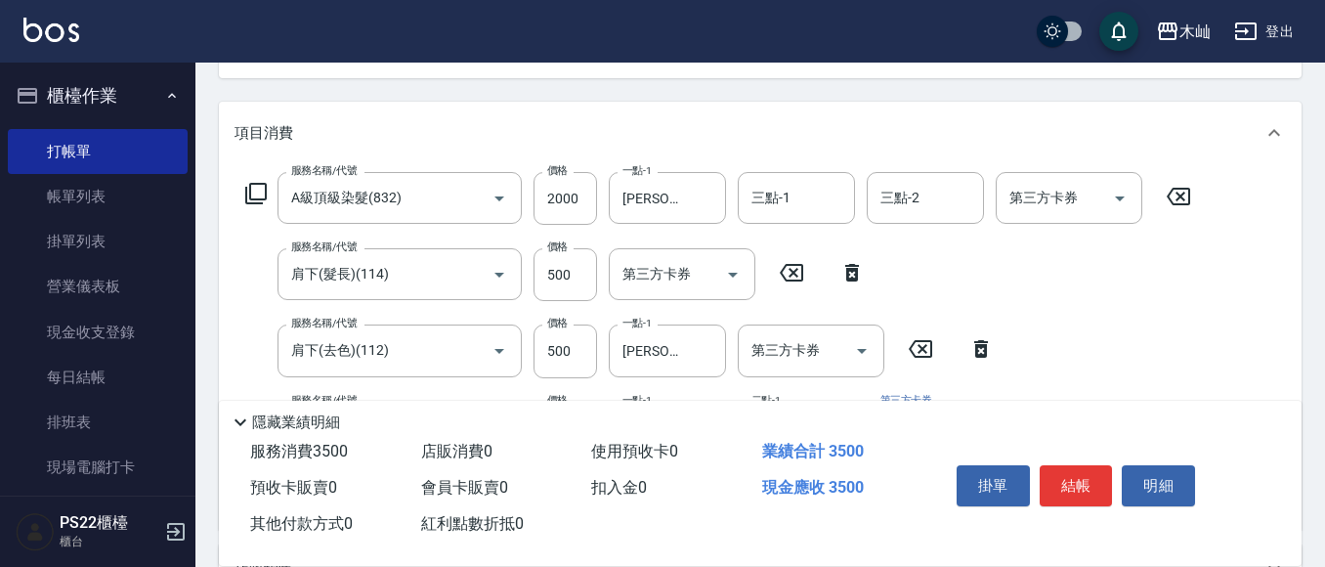
scroll to position [98, 0]
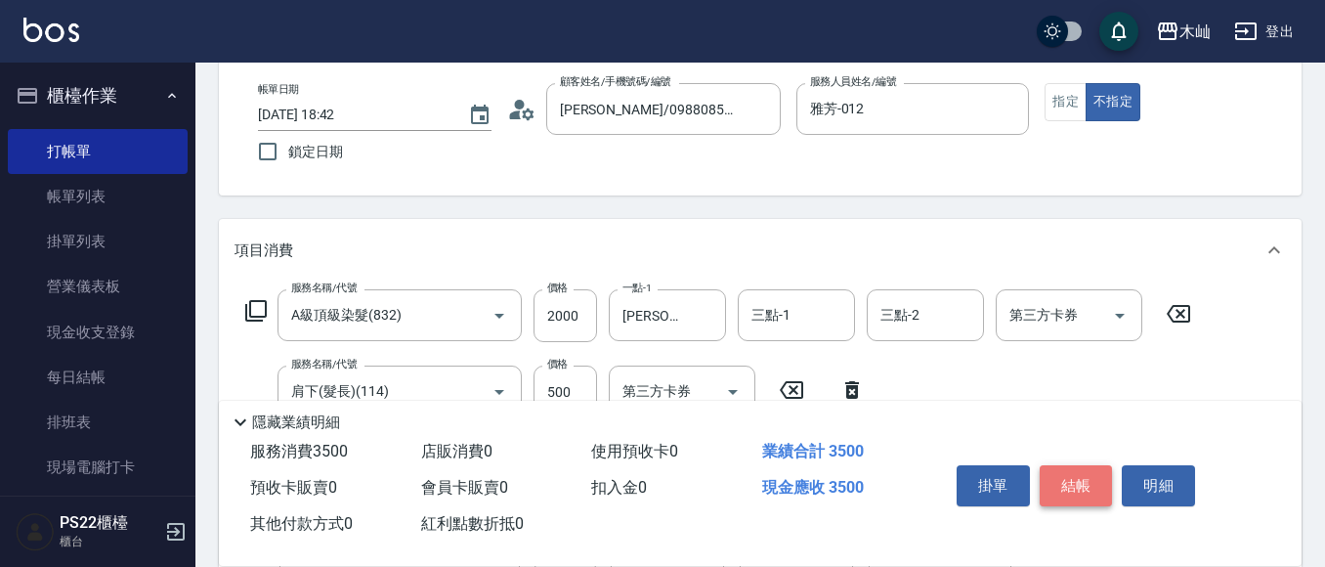
click at [1081, 491] on button "結帳" at bounding box center [1076, 485] width 73 height 41
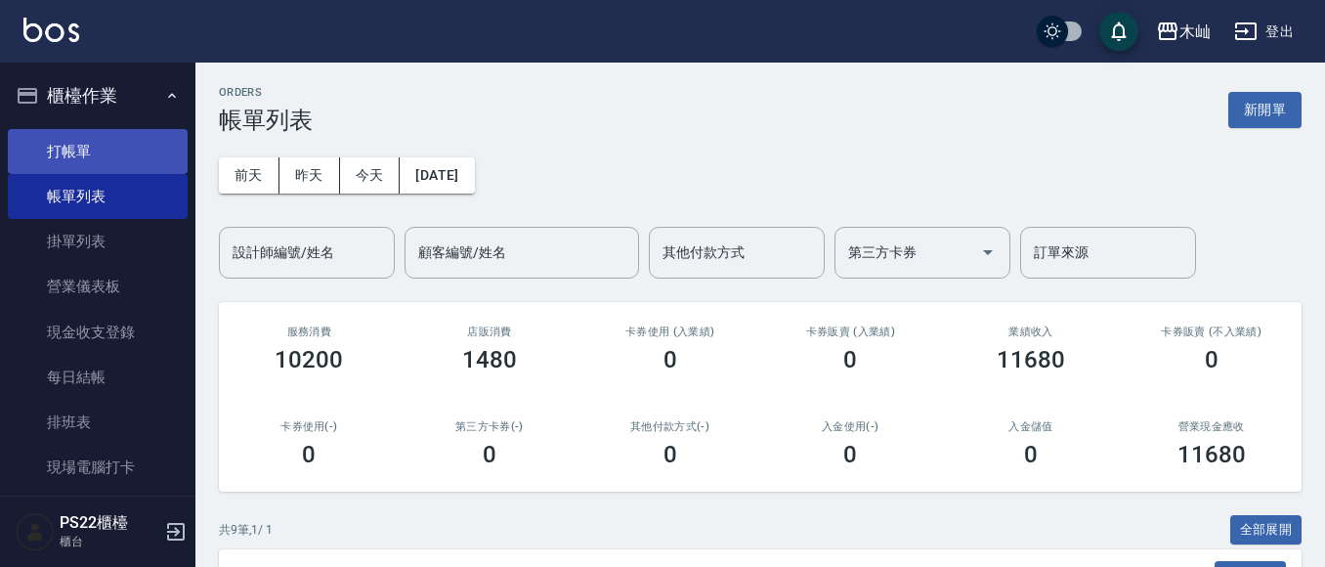
click at [81, 159] on link "打帳單" at bounding box center [98, 151] width 180 height 45
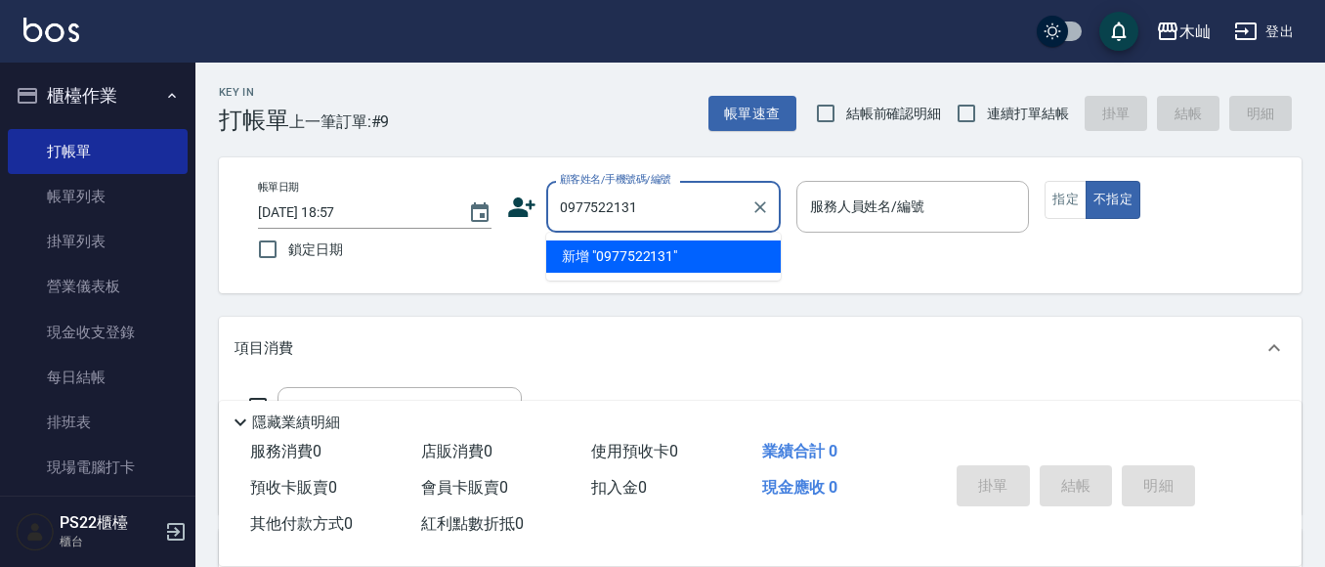
type input "0977522131"
click at [529, 207] on icon at bounding box center [521, 207] width 29 height 29
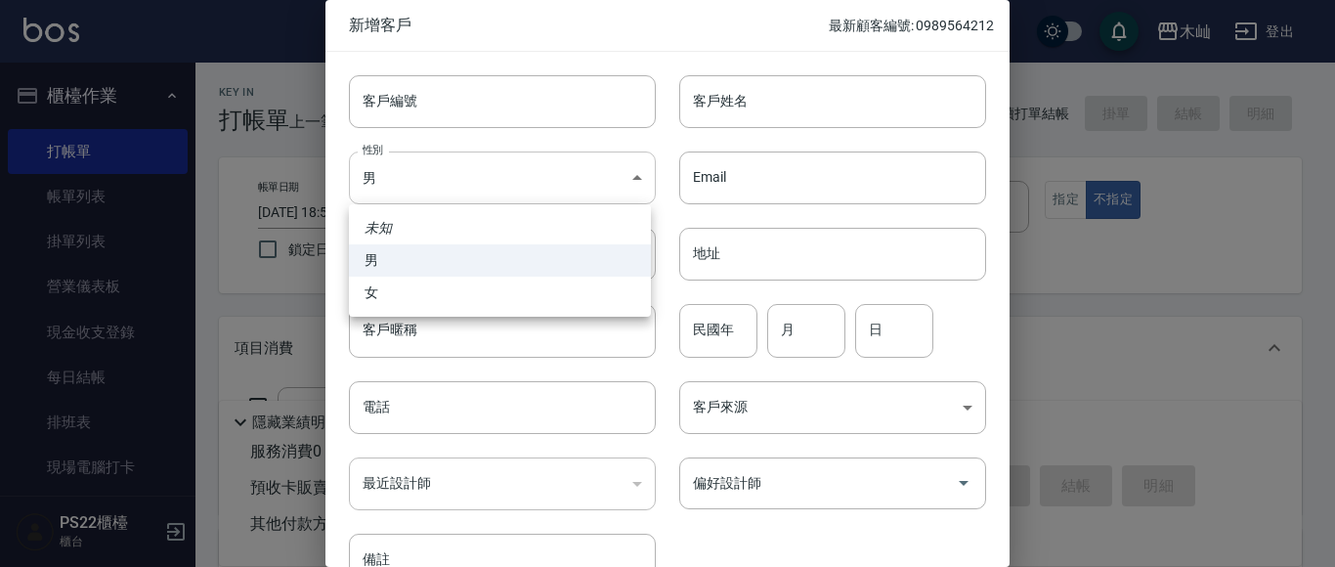
click at [491, 196] on body "木屾 登出 櫃檯作業 打帳單 帳單列表 掛單列表 營業儀表板 現金收支登錄 每日結帳 排班表 現場電腦打卡 預約管理 預約管理 單日預約紀錄 單週預約紀錄 報…" at bounding box center [667, 476] width 1335 height 952
click at [465, 296] on li "女" at bounding box center [500, 293] width 302 height 32
type input "[DEMOGRAPHIC_DATA]"
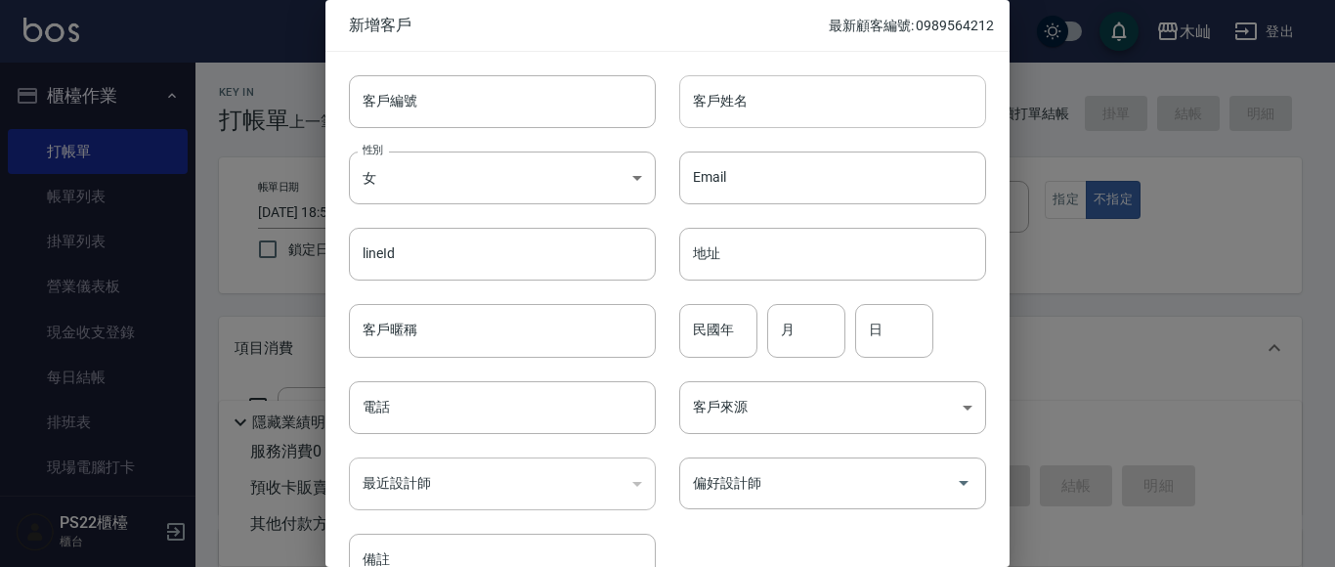
click at [803, 109] on input "客戶姓名" at bounding box center [832, 101] width 307 height 53
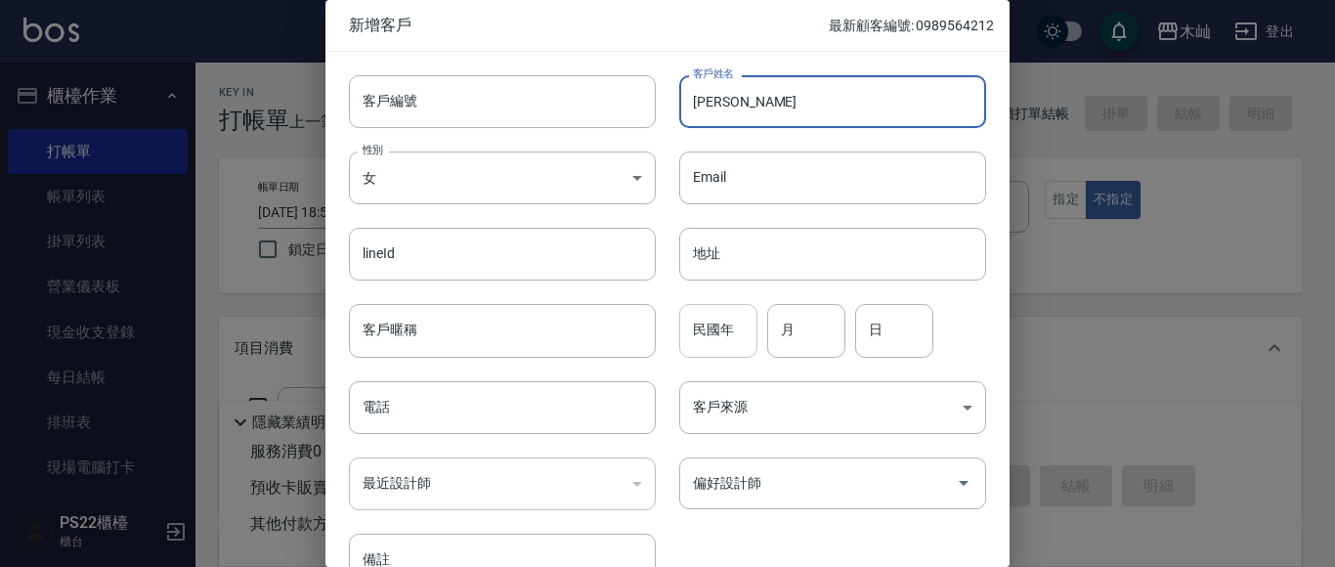
type input "[PERSON_NAME]"
click at [679, 348] on input "民國年" at bounding box center [718, 330] width 78 height 53
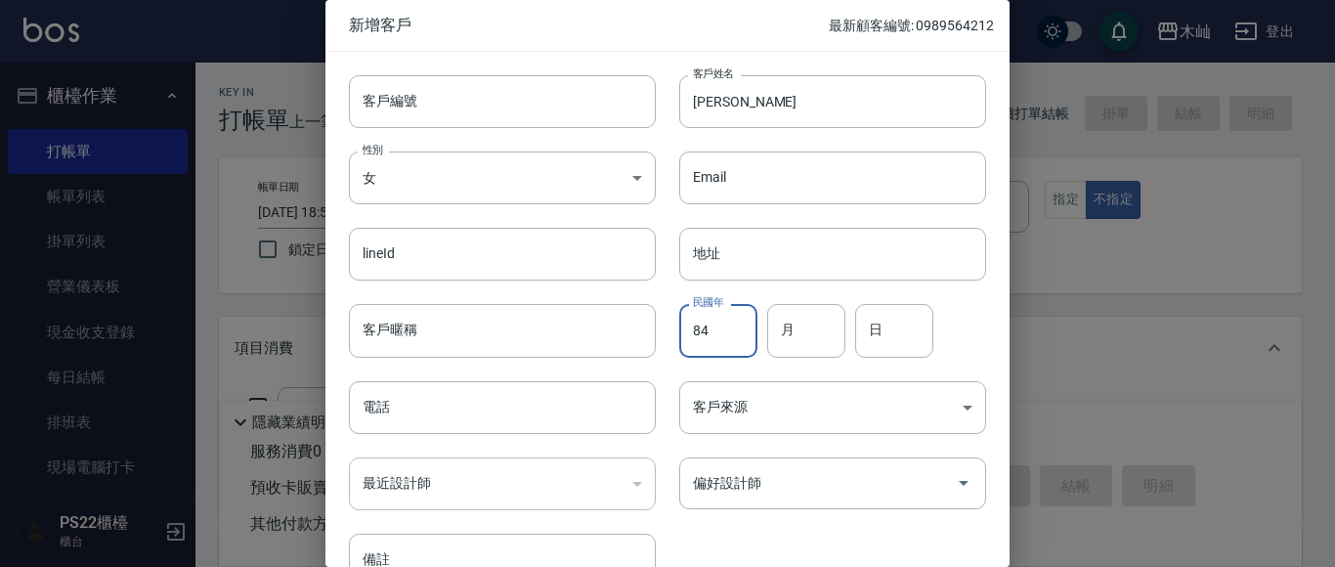
type input "84"
type input "1"
click at [782, 337] on input "1" at bounding box center [806, 330] width 78 height 53
type input "7"
click at [897, 350] on input "日" at bounding box center [894, 330] width 78 height 53
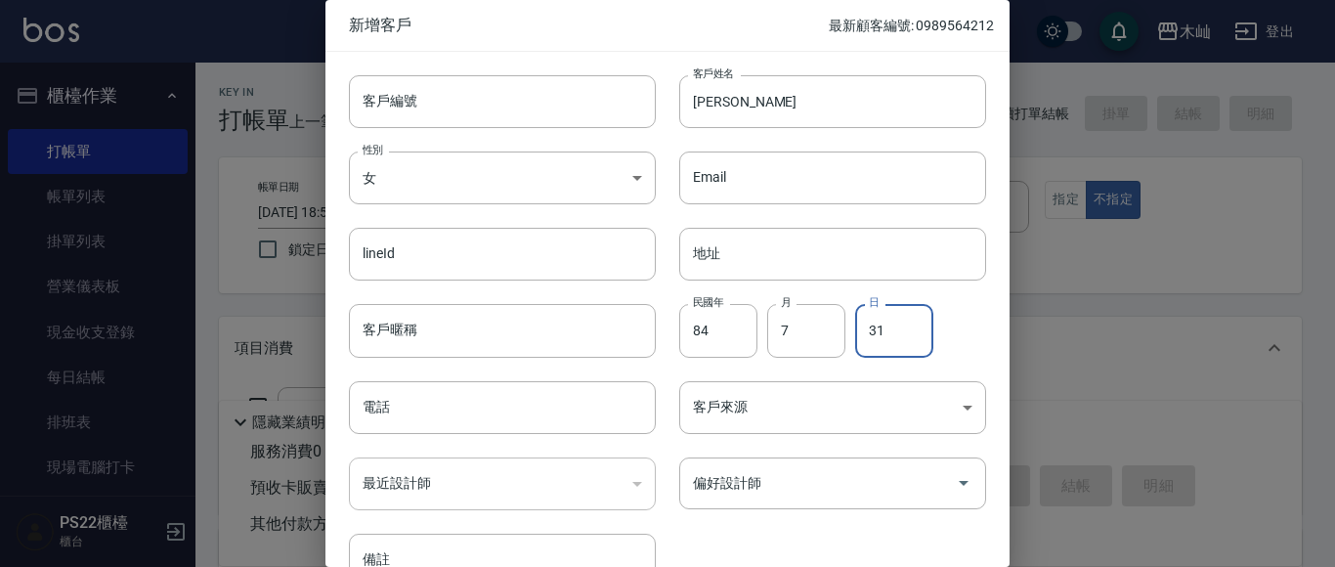
type input "31"
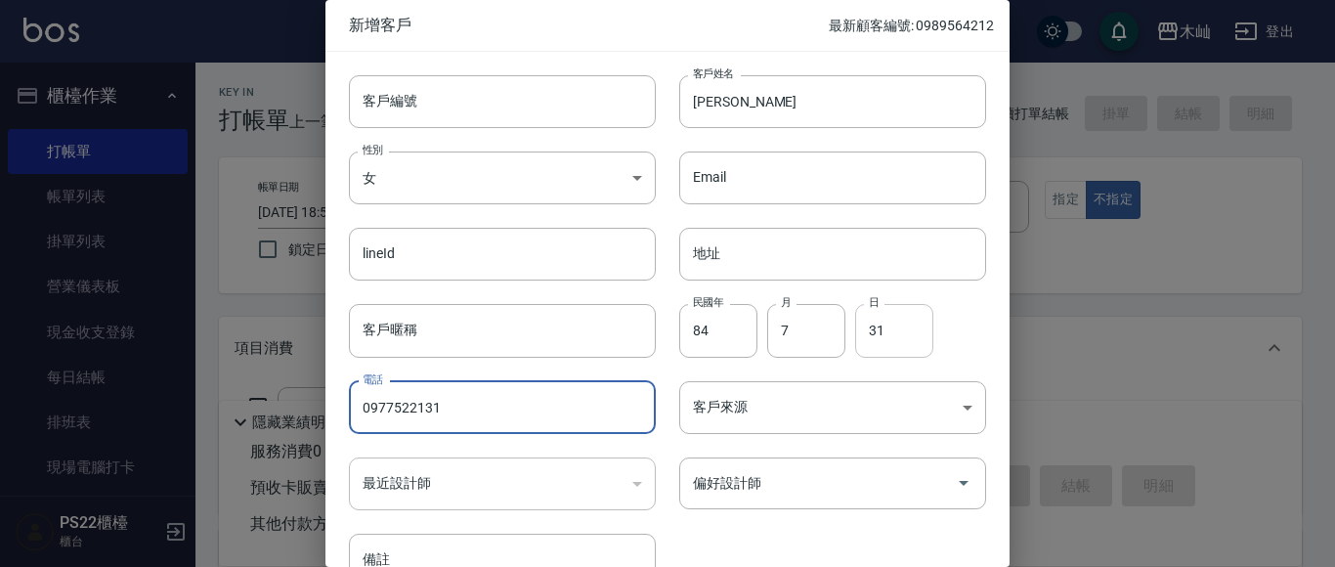
type input "0977522131"
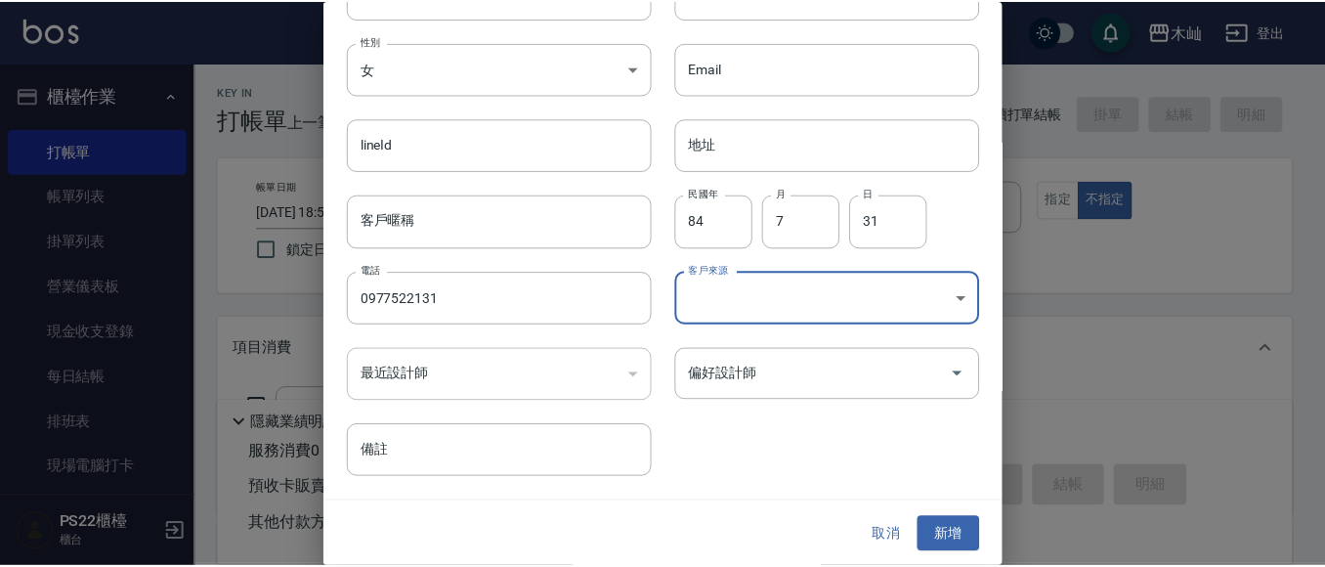
scroll to position [110, 0]
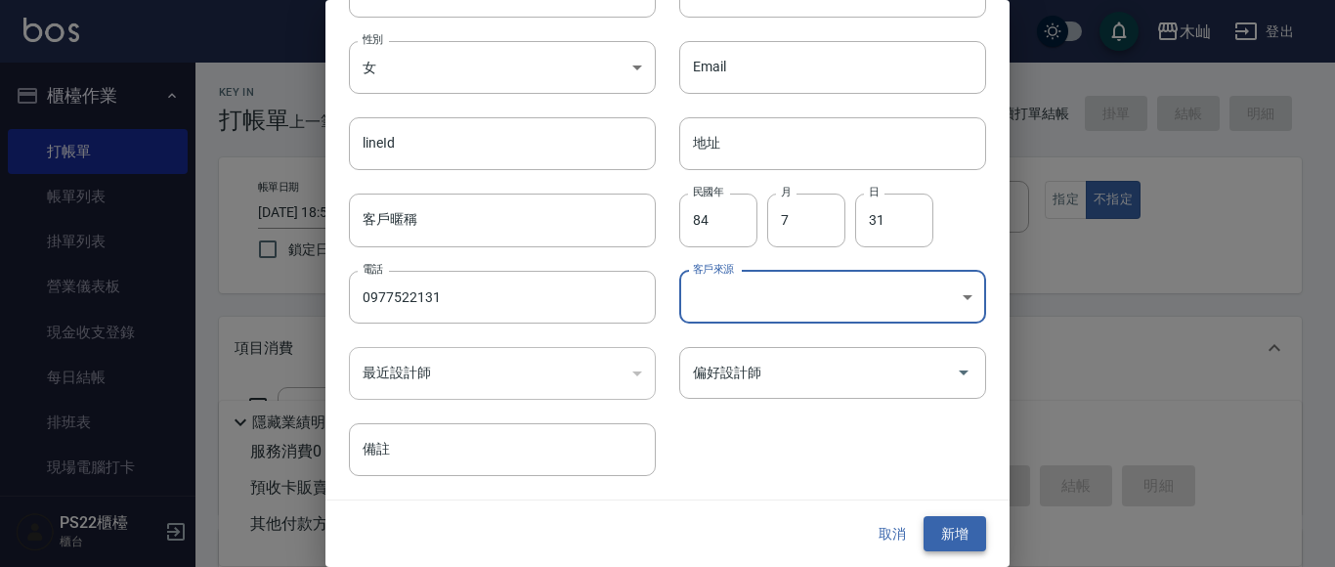
click at [940, 532] on button "新增" at bounding box center [955, 534] width 63 height 36
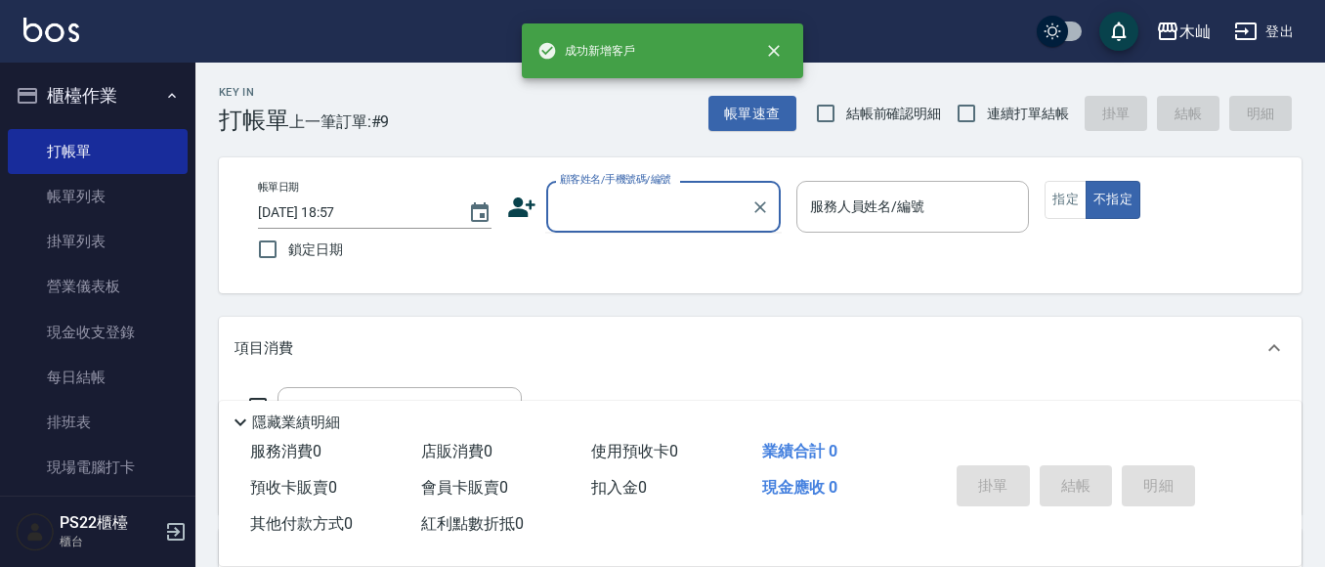
click at [606, 215] on input "顧客姓名/手機號碼/編號" at bounding box center [649, 207] width 188 height 34
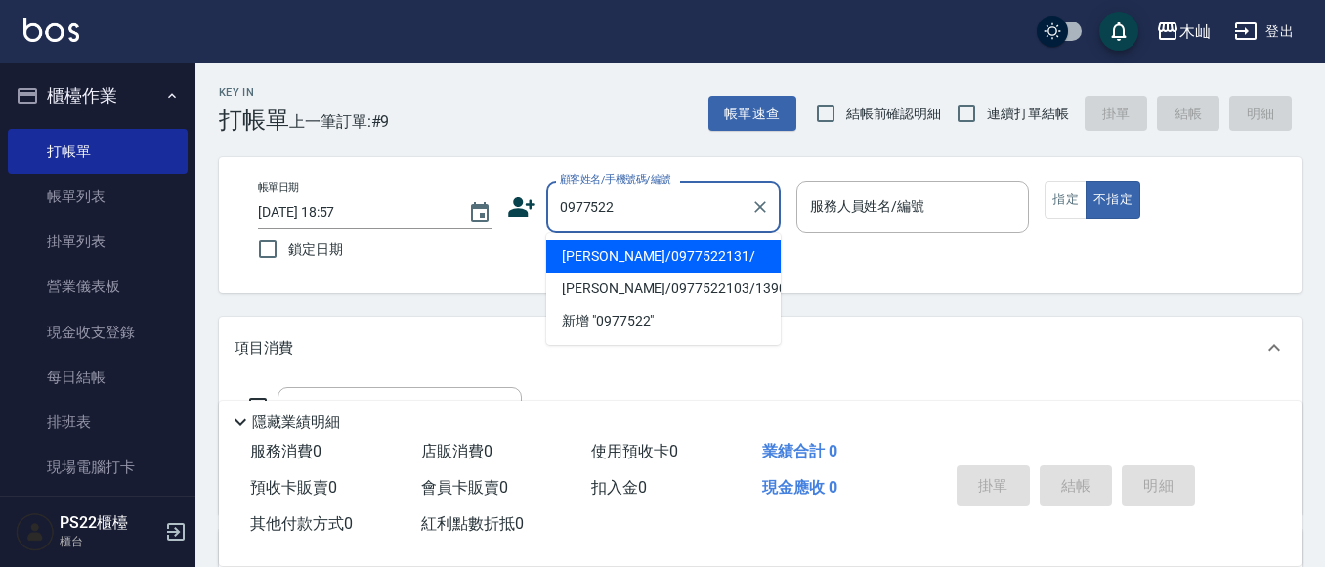
click at [634, 263] on li "[PERSON_NAME]/0977522131/" at bounding box center [663, 256] width 235 height 32
type input "[PERSON_NAME]/0977522131/"
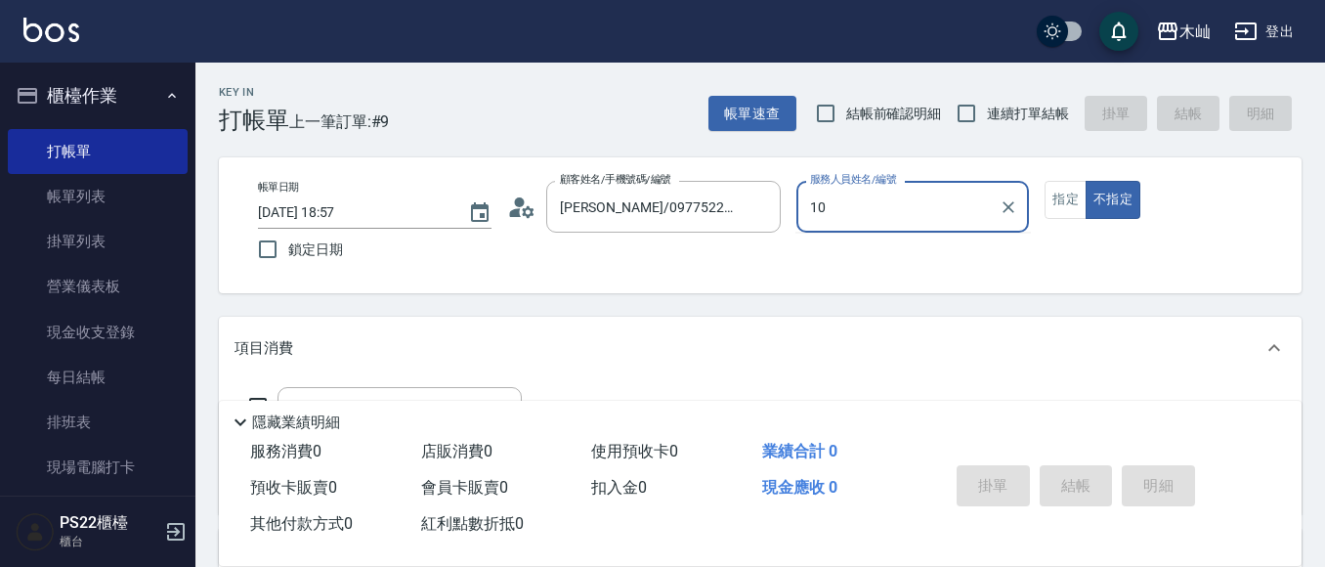
type input "小愛-10"
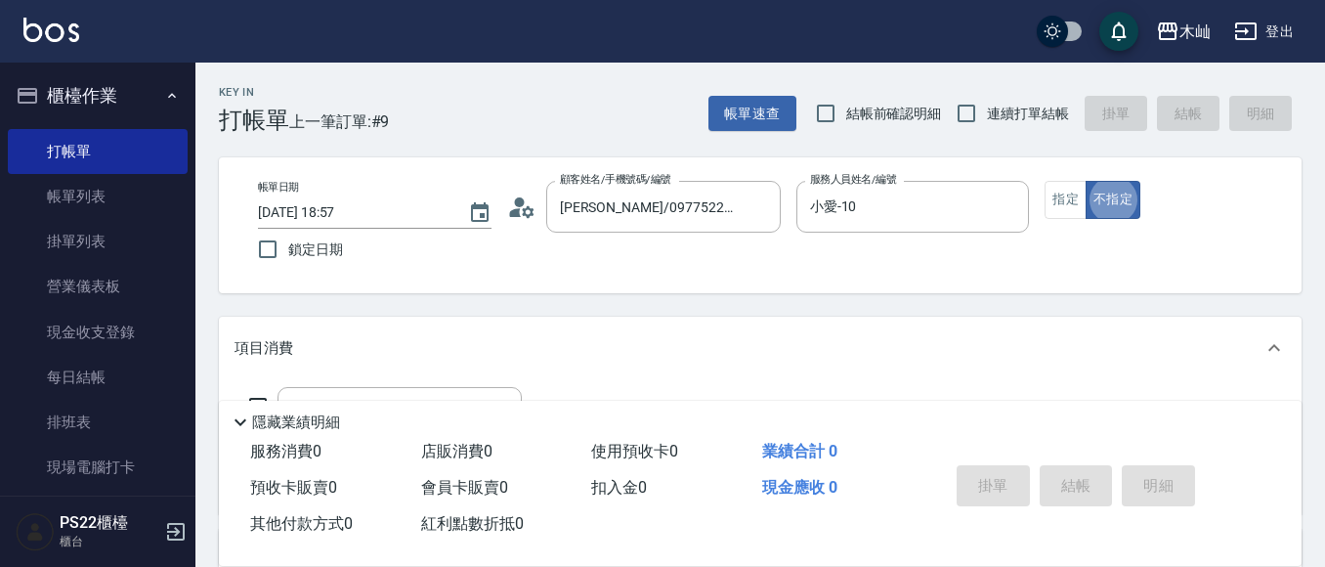
type button "false"
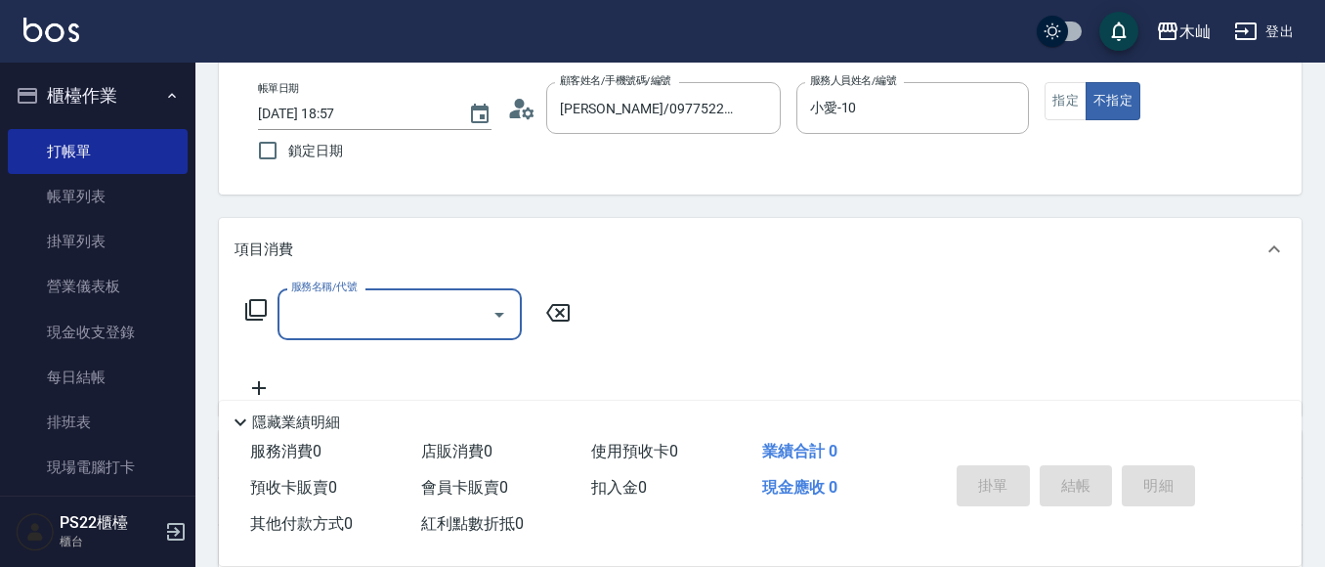
scroll to position [195, 0]
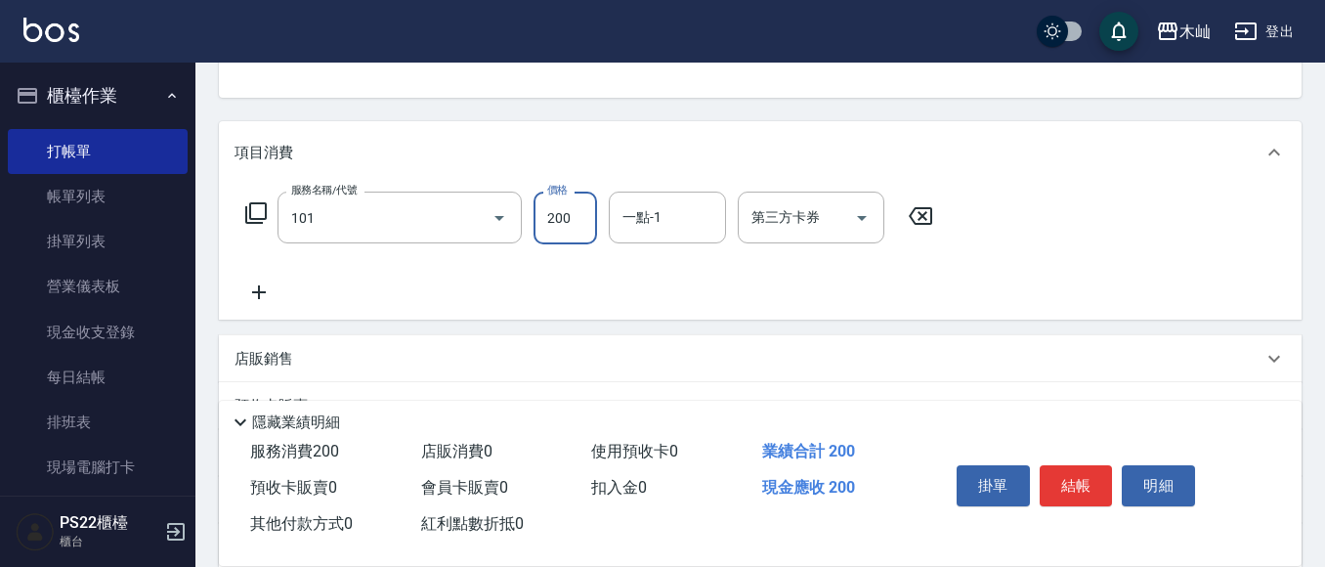
type input "洗髮(101)"
type input "350"
click at [1081, 485] on button "結帳" at bounding box center [1076, 485] width 73 height 41
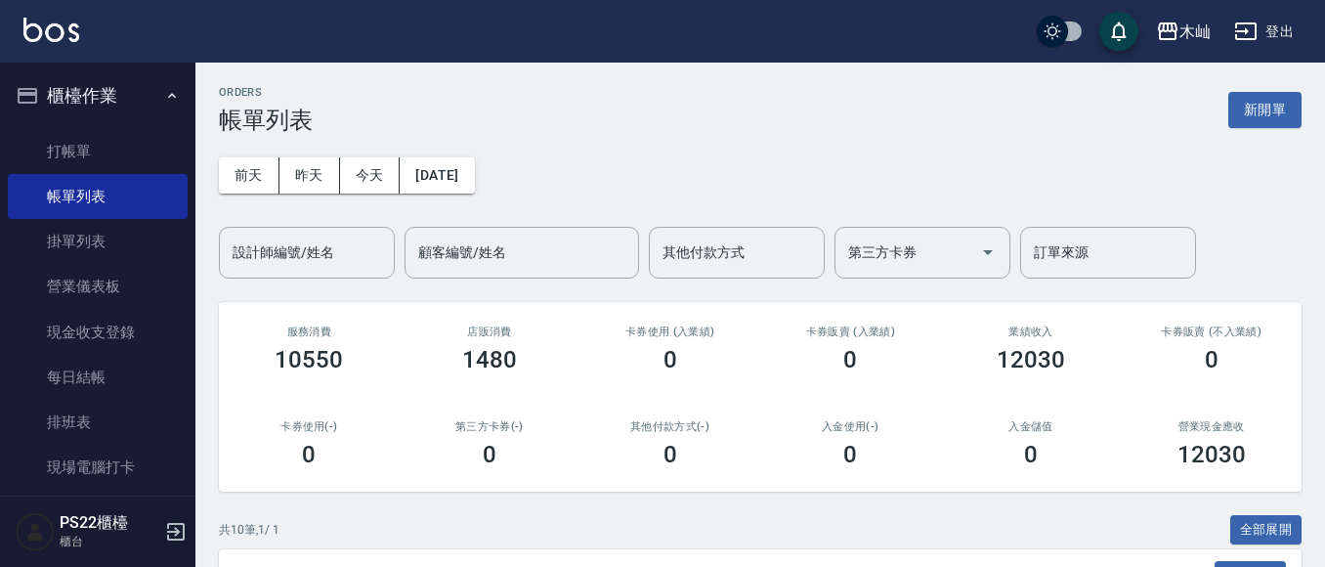
click at [46, 417] on link "排班表" at bounding box center [98, 422] width 180 height 45
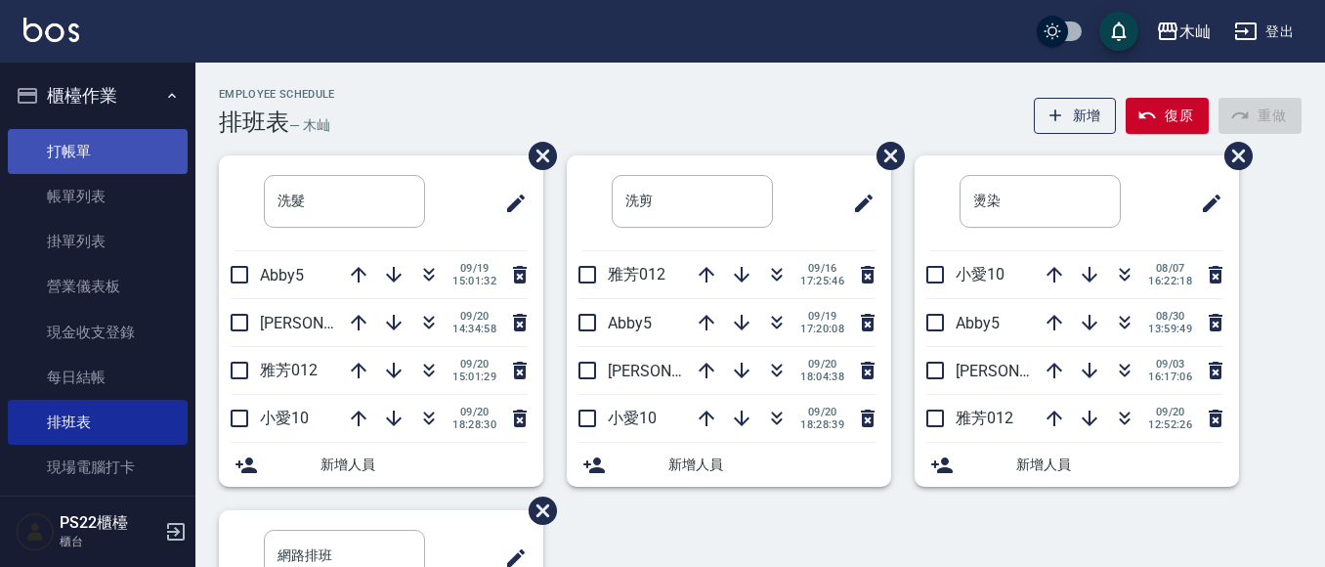
click at [65, 157] on link "打帳單" at bounding box center [98, 151] width 180 height 45
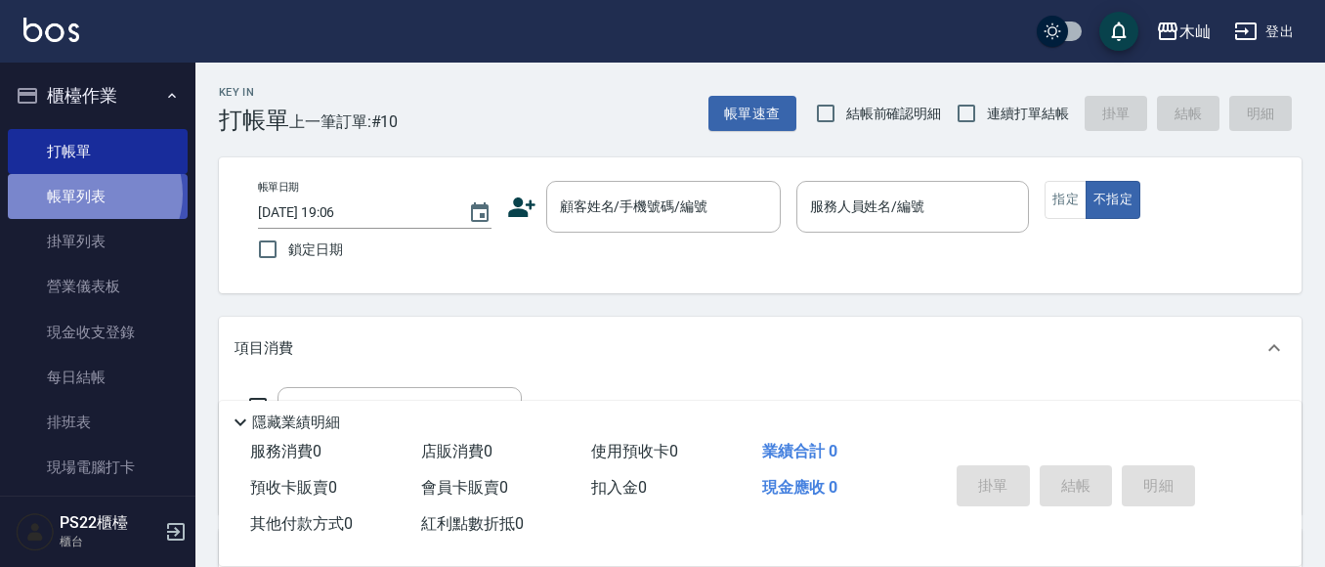
click at [92, 194] on link "帳單列表" at bounding box center [98, 196] width 180 height 45
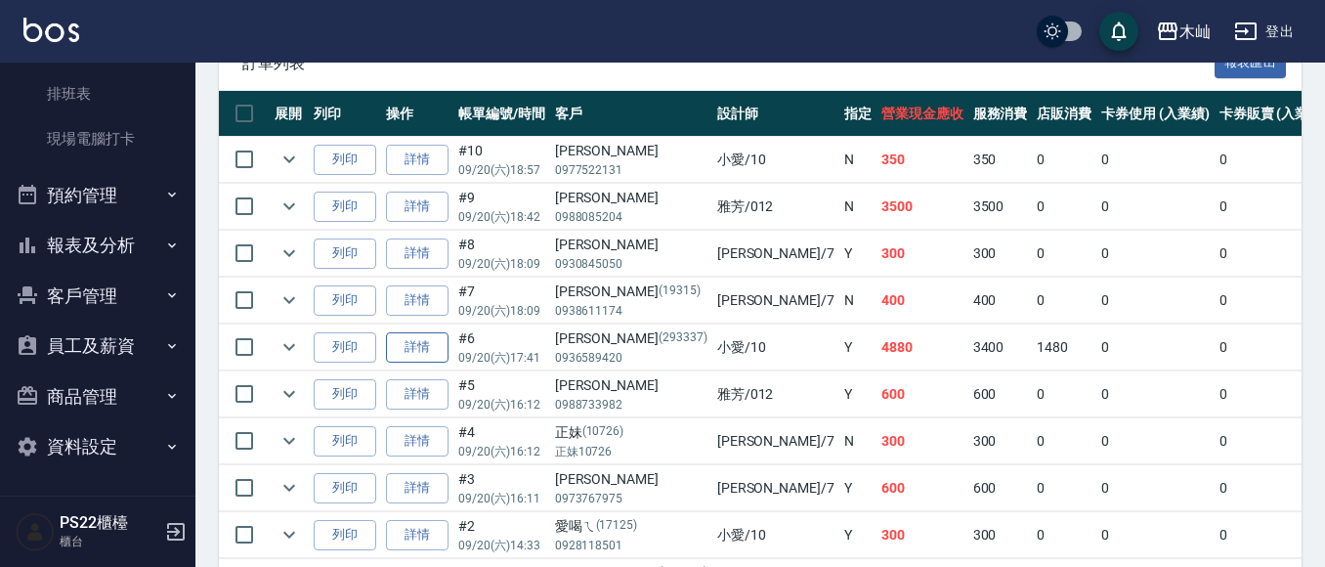
scroll to position [645, 0]
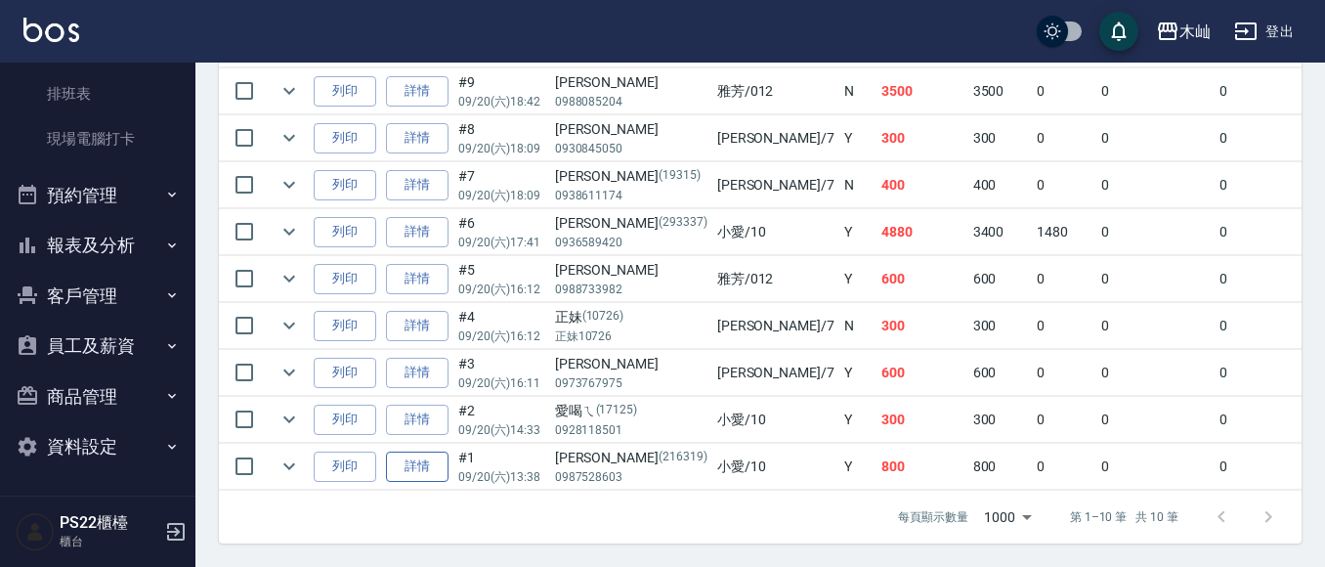
click at [417, 452] on link "詳情" at bounding box center [417, 467] width 63 height 30
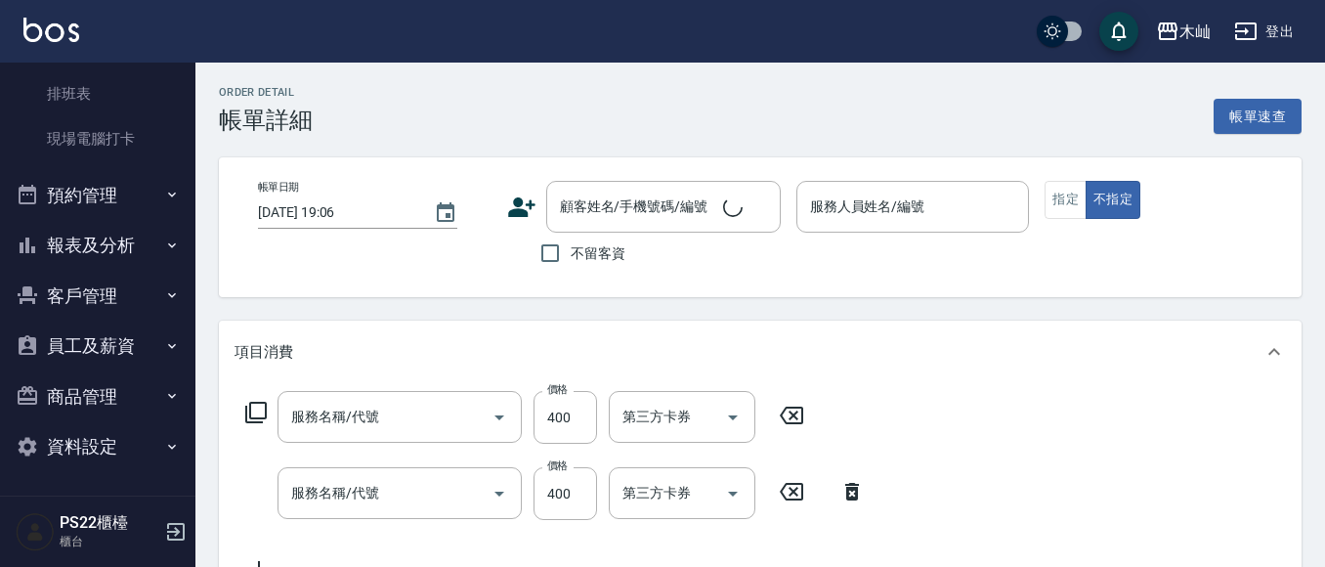
type input "A級單剪(105)"
type input "精油洗+瞬護(904)"
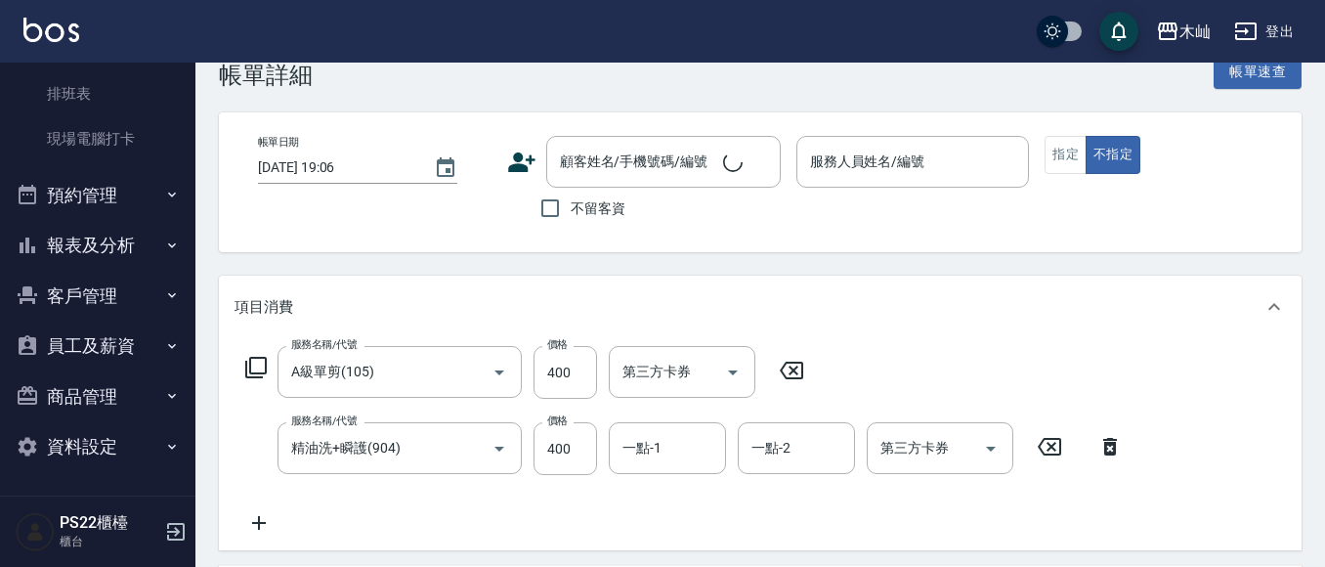
type input "[DATE] 13:38"
type input "小愛-10"
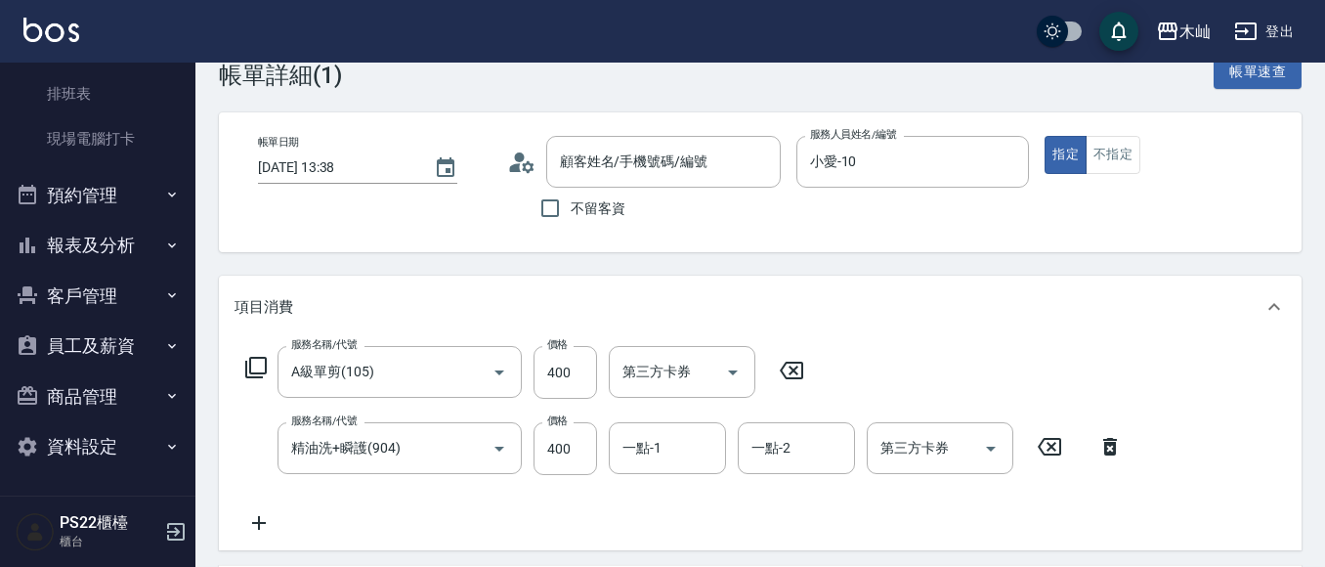
scroll to position [391, 0]
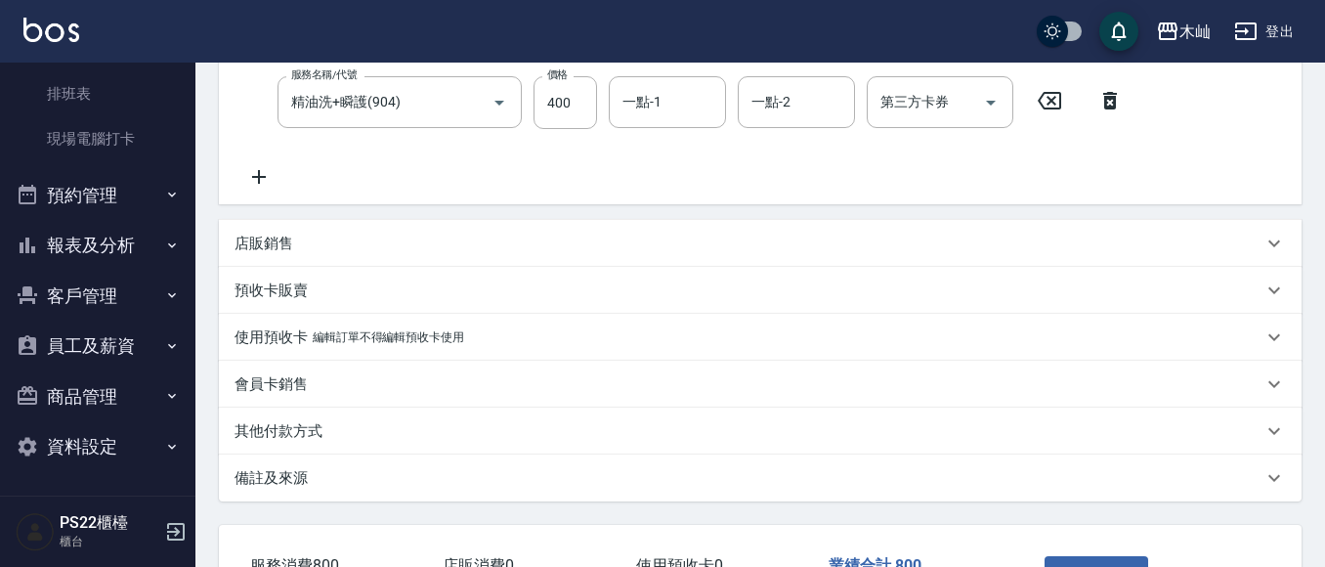
type input "[PERSON_NAME]/0987528603/216319"
click at [254, 187] on icon at bounding box center [259, 176] width 49 height 23
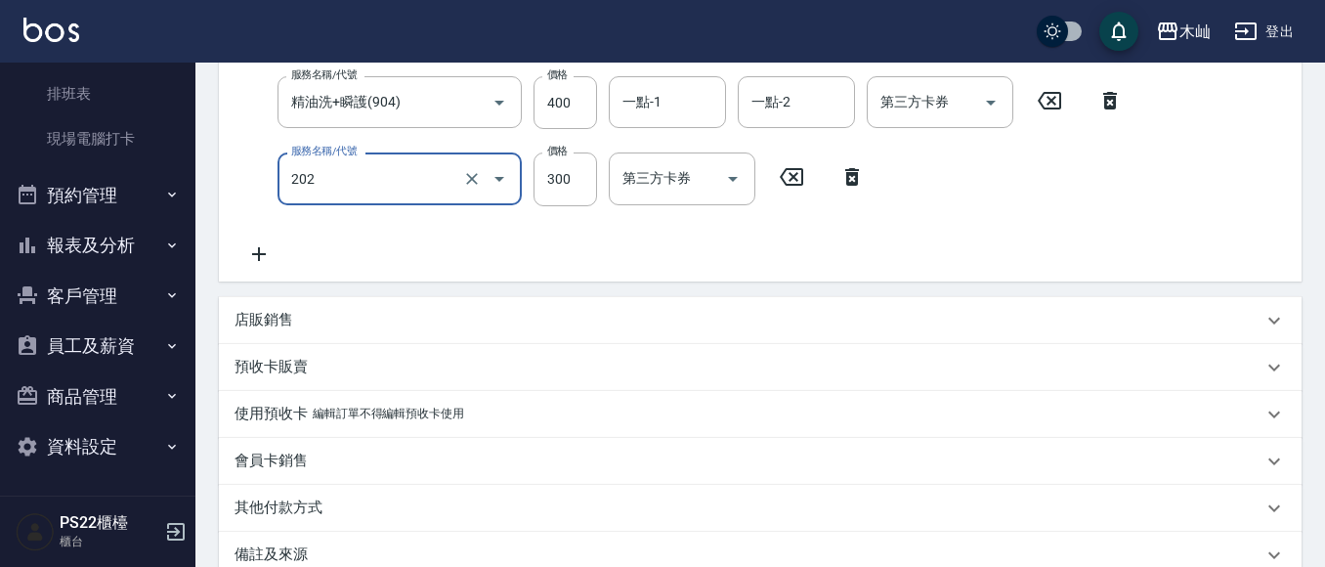
type input "單剪(202)"
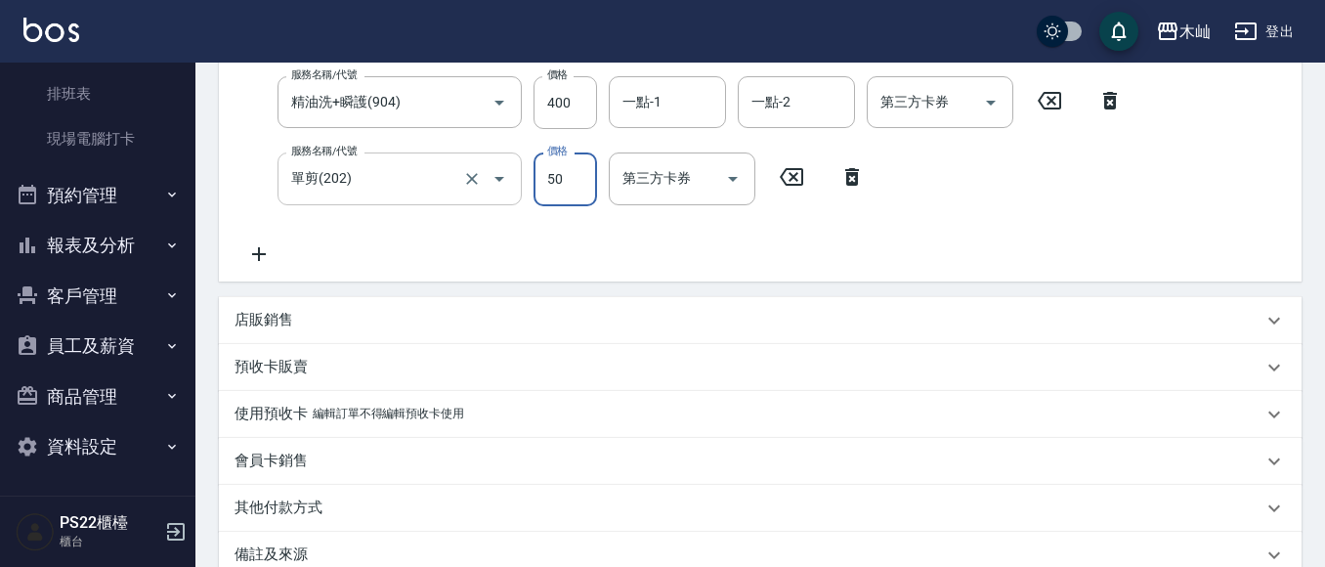
type input "50"
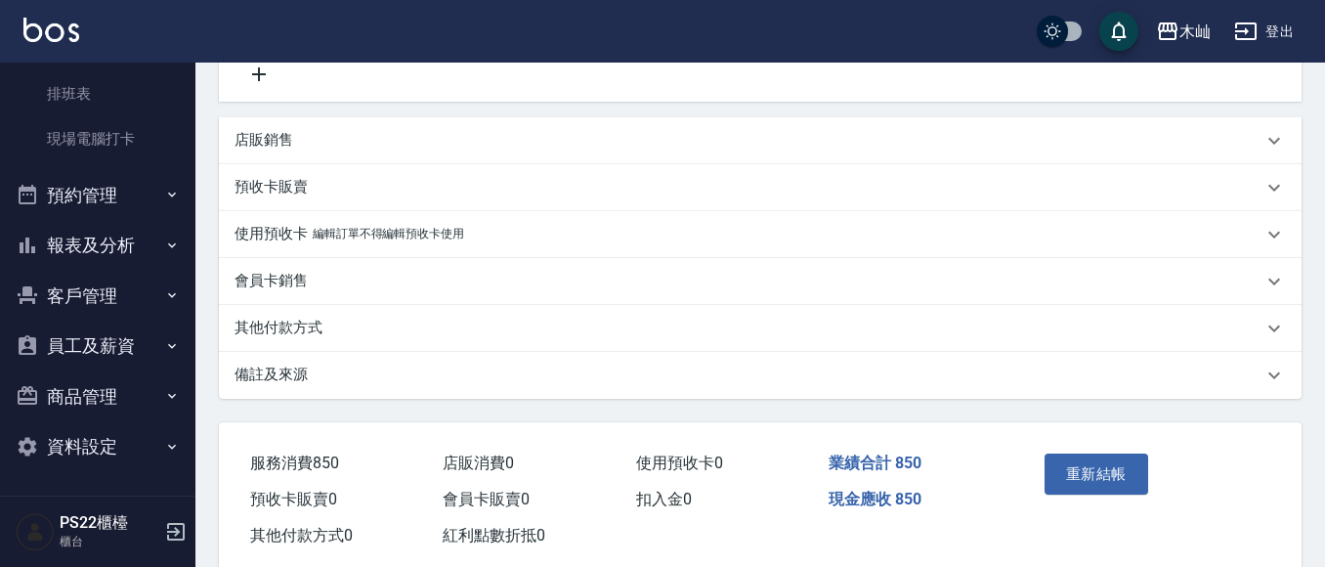
scroll to position [586, 0]
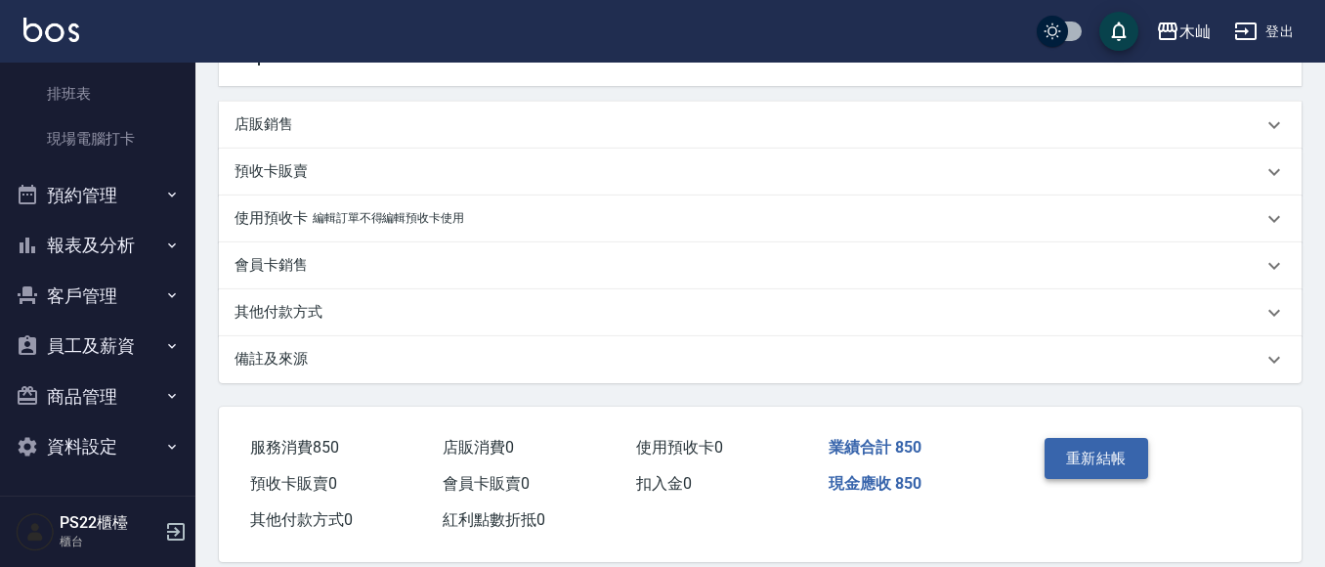
click at [1099, 461] on button "重新結帳" at bounding box center [1097, 458] width 104 height 41
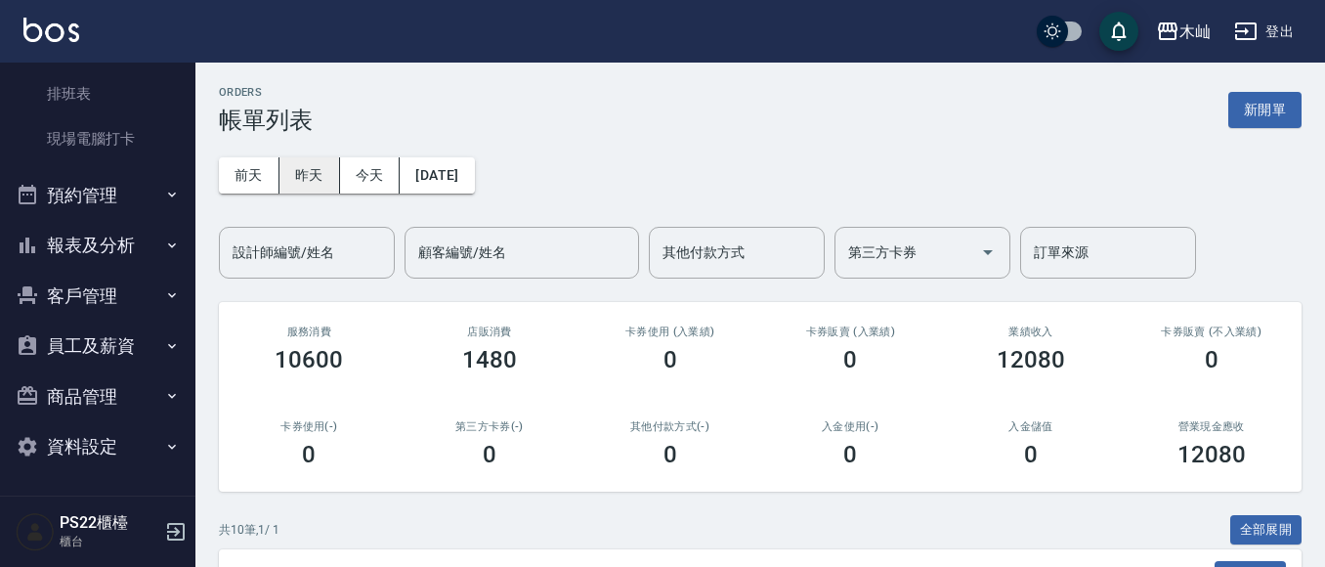
click at [328, 173] on button "昨天" at bounding box center [310, 175] width 61 height 36
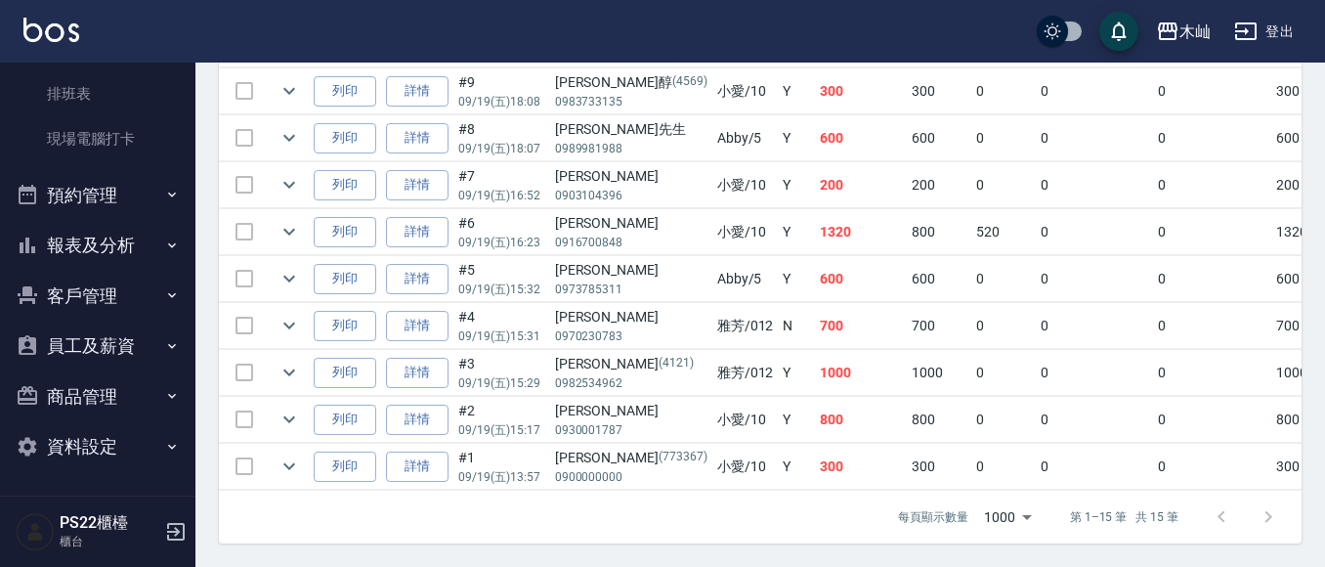
scroll to position [880, 0]
click at [84, 298] on button "客戶管理" at bounding box center [98, 296] width 180 height 51
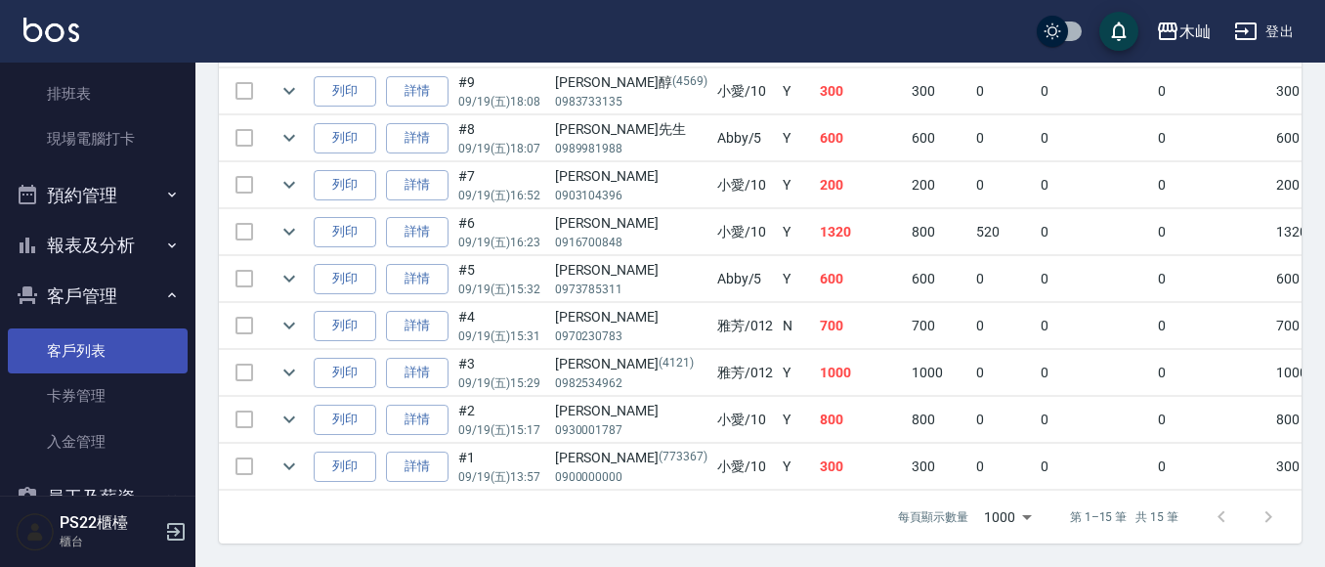
click at [82, 334] on link "客戶列表" at bounding box center [98, 350] width 180 height 45
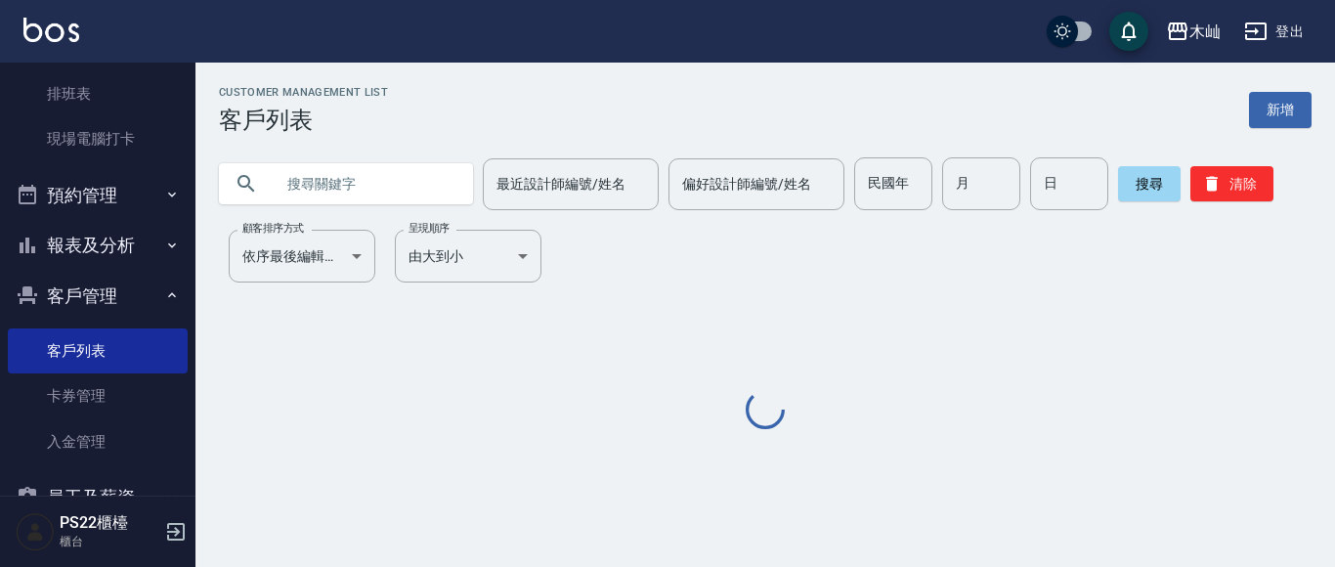
click at [339, 186] on input "text" at bounding box center [366, 183] width 184 height 53
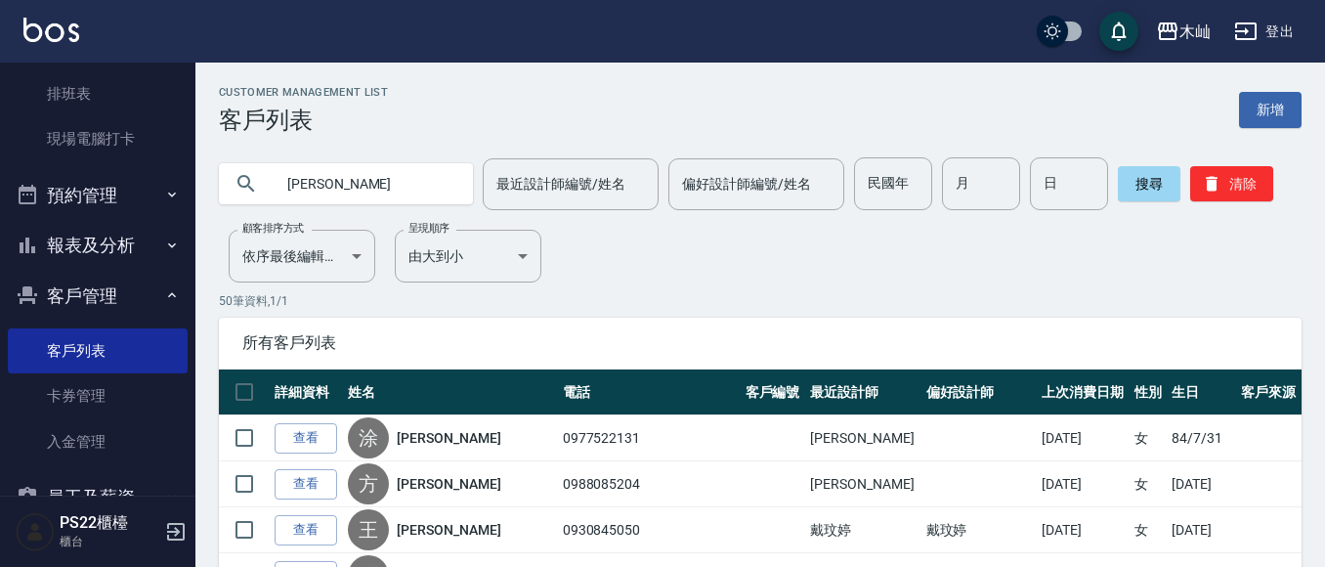
type input "[PERSON_NAME]"
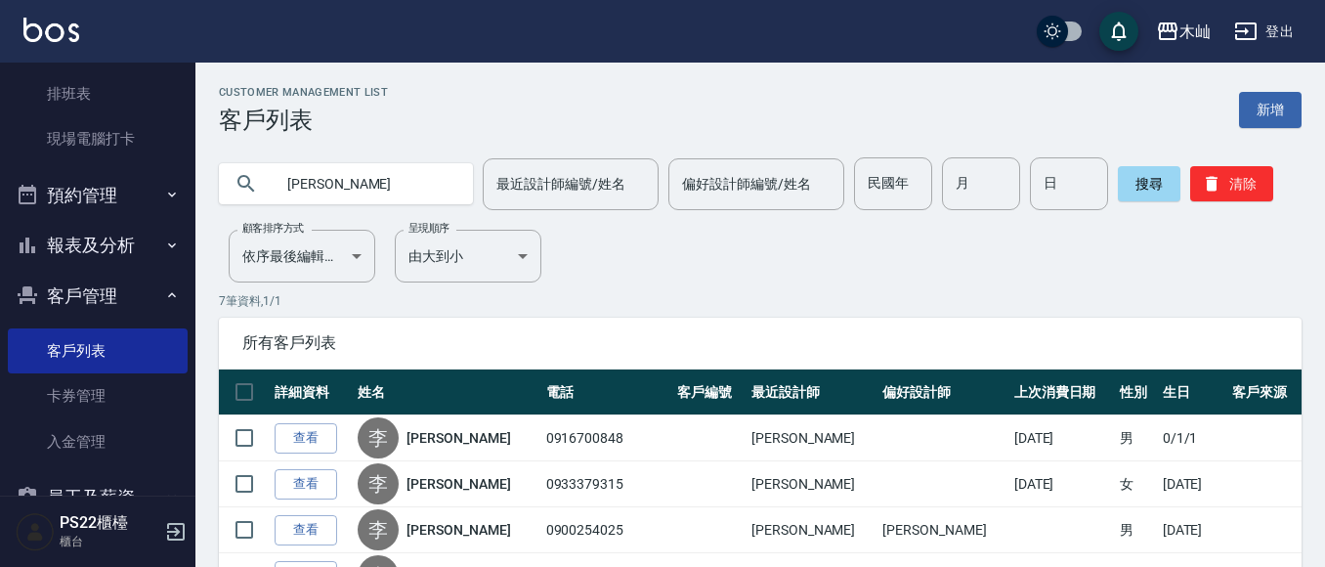
click at [294, 442] on link "查看" at bounding box center [306, 438] width 63 height 30
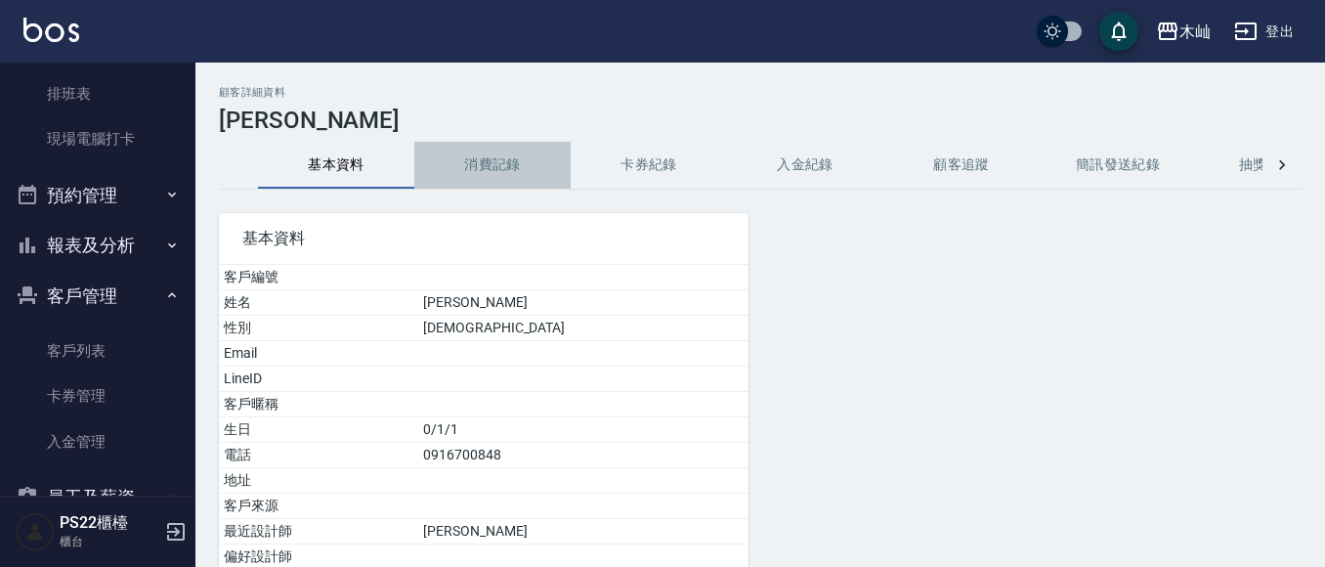
click at [482, 180] on button "消費記錄" at bounding box center [492, 165] width 156 height 47
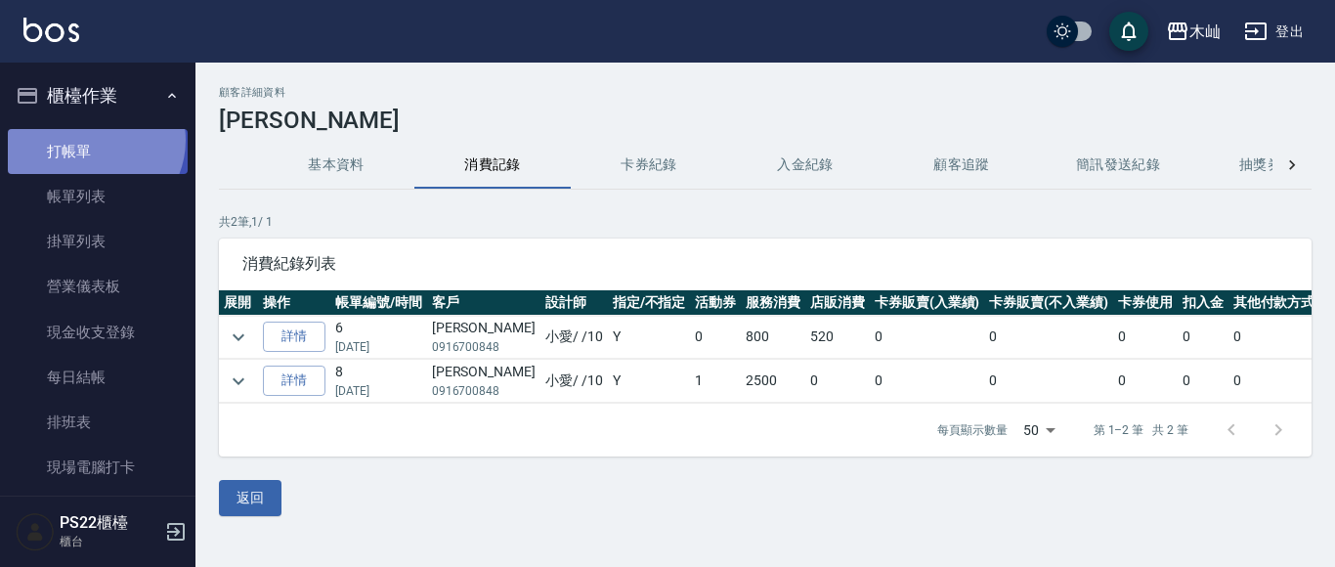
click at [93, 140] on link "打帳單" at bounding box center [98, 151] width 180 height 45
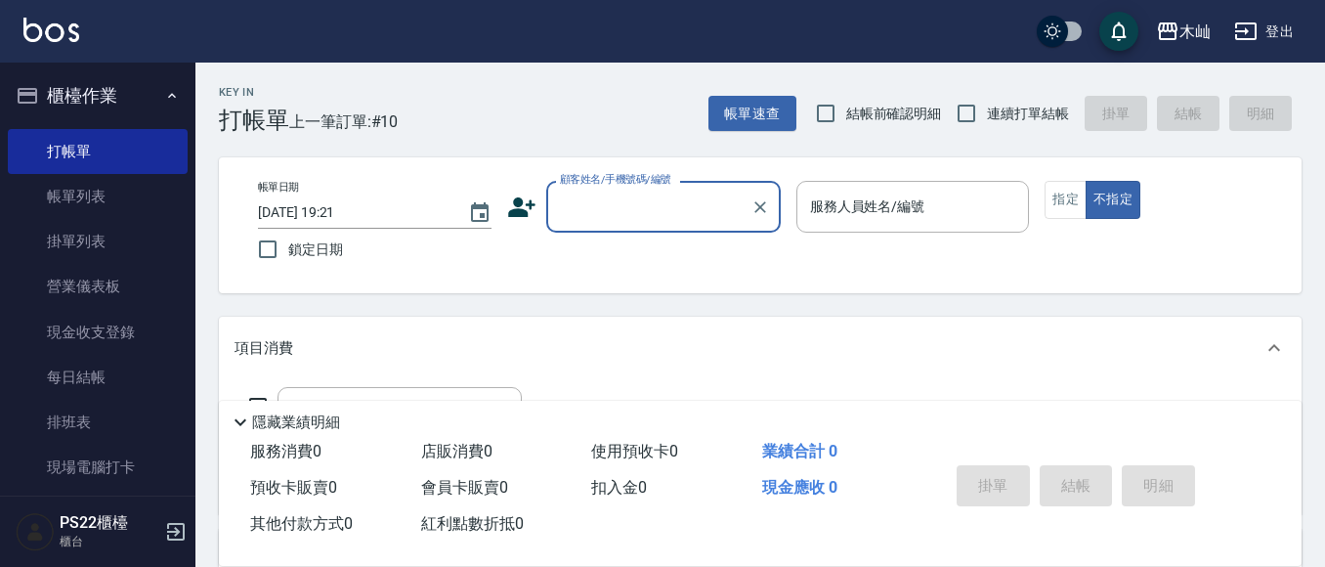
click at [598, 205] on input "顧客姓名/手機號碼/編號" at bounding box center [649, 207] width 188 height 34
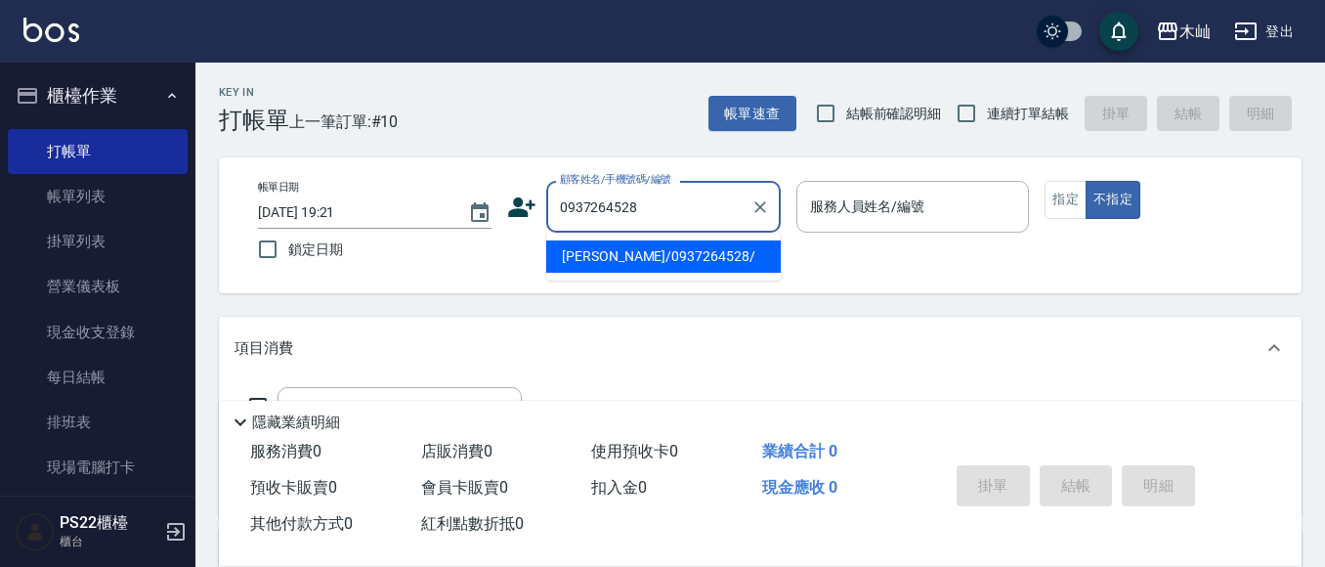
type input "[PERSON_NAME]/0937264528/"
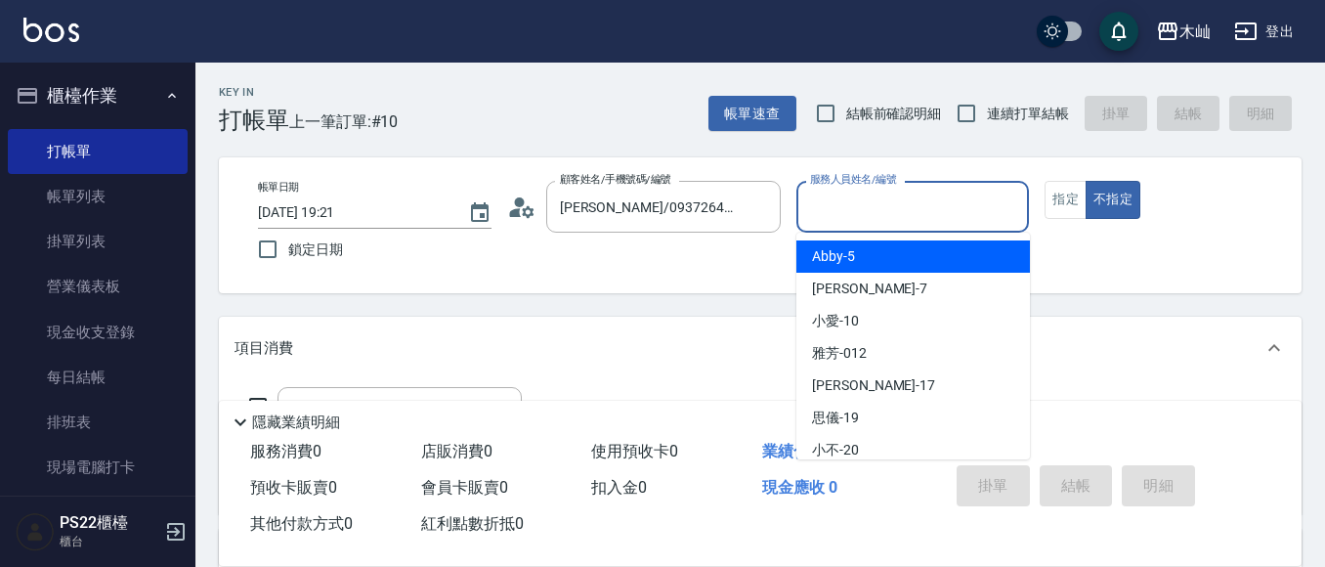
click at [960, 213] on input "服務人員姓名/編號" at bounding box center [913, 207] width 216 height 34
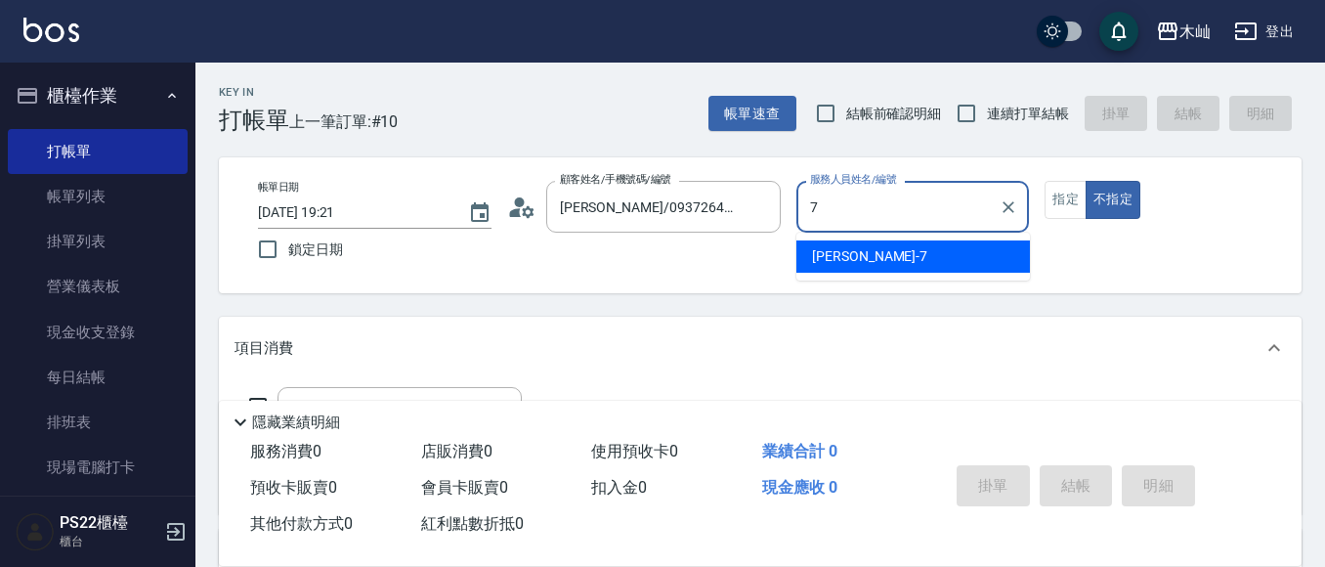
type input "[PERSON_NAME]-7"
type button "false"
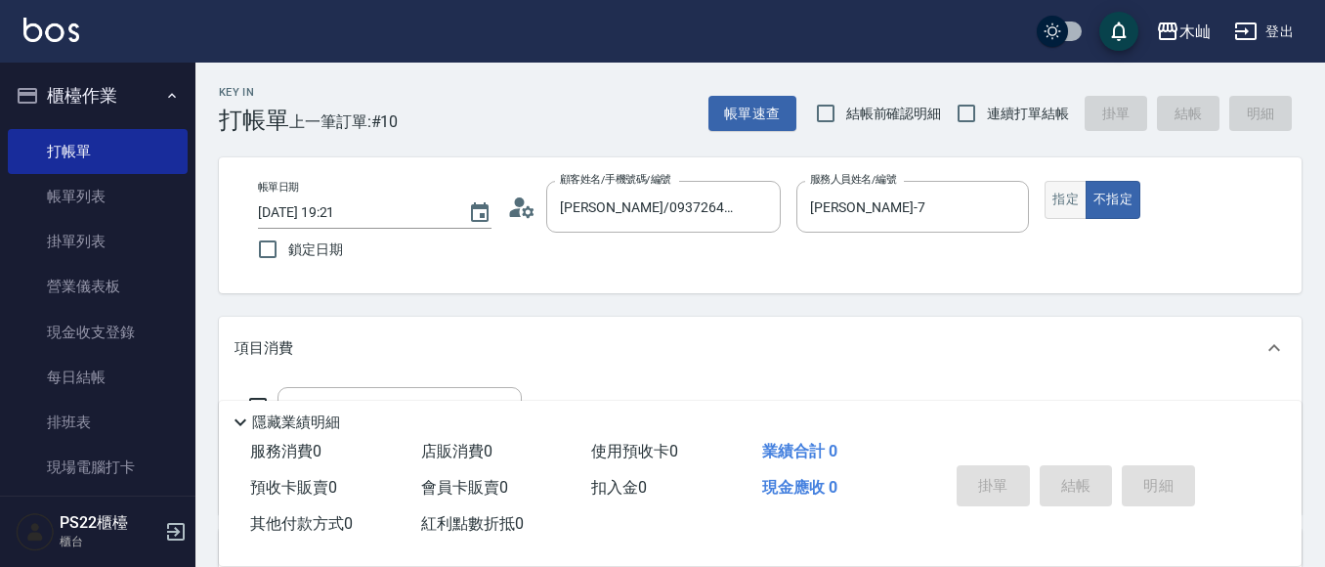
click at [1072, 200] on button "指定" at bounding box center [1066, 200] width 42 height 38
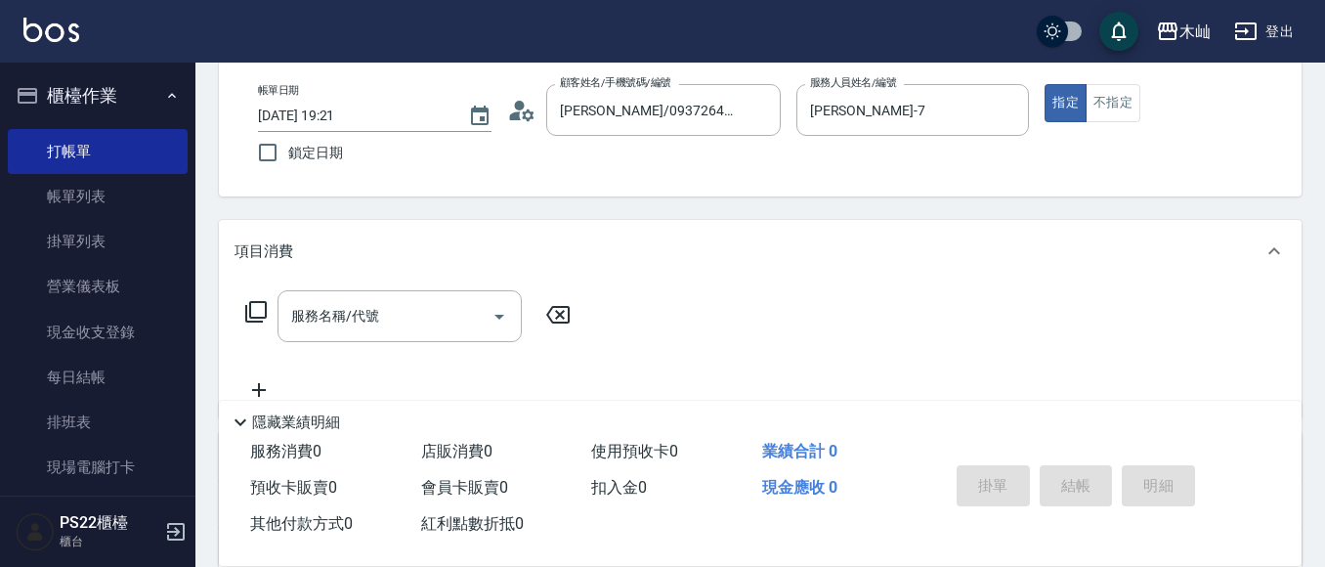
scroll to position [98, 0]
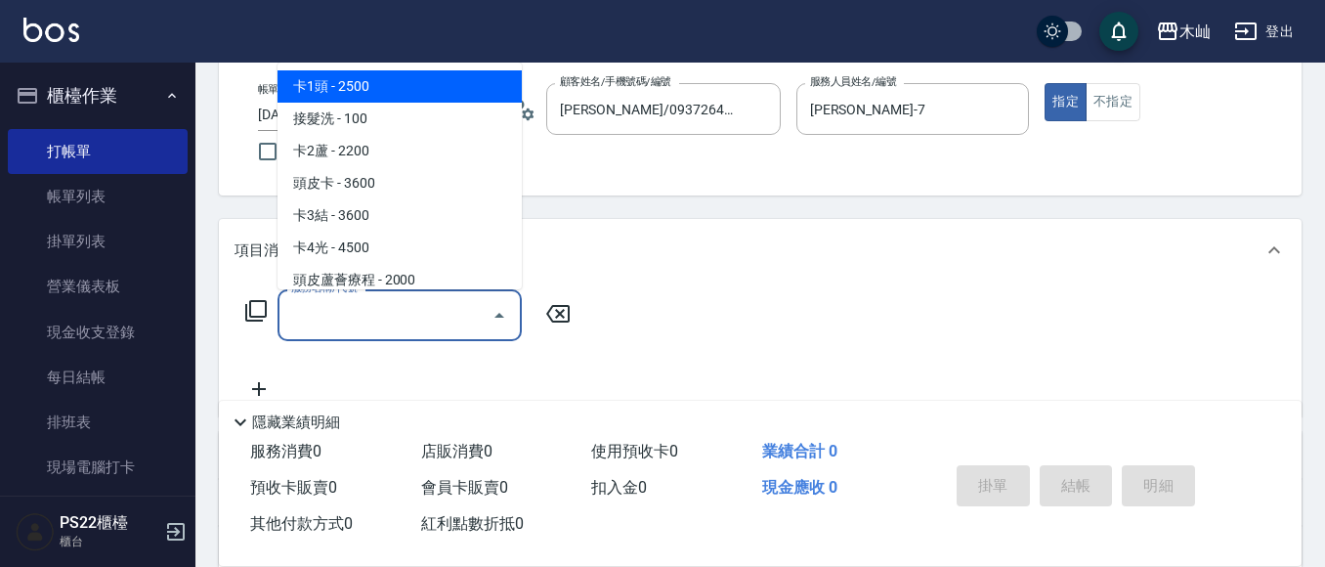
click at [428, 311] on input "服務名稱/代號" at bounding box center [384, 315] width 197 height 34
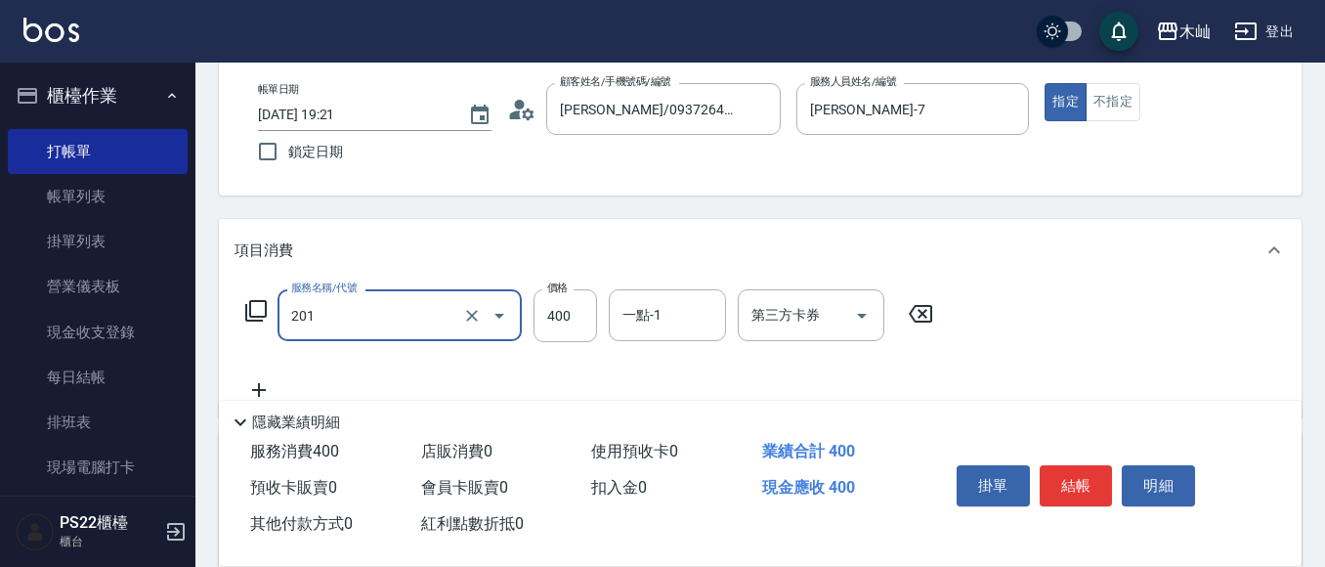
type input "洗剪(201)"
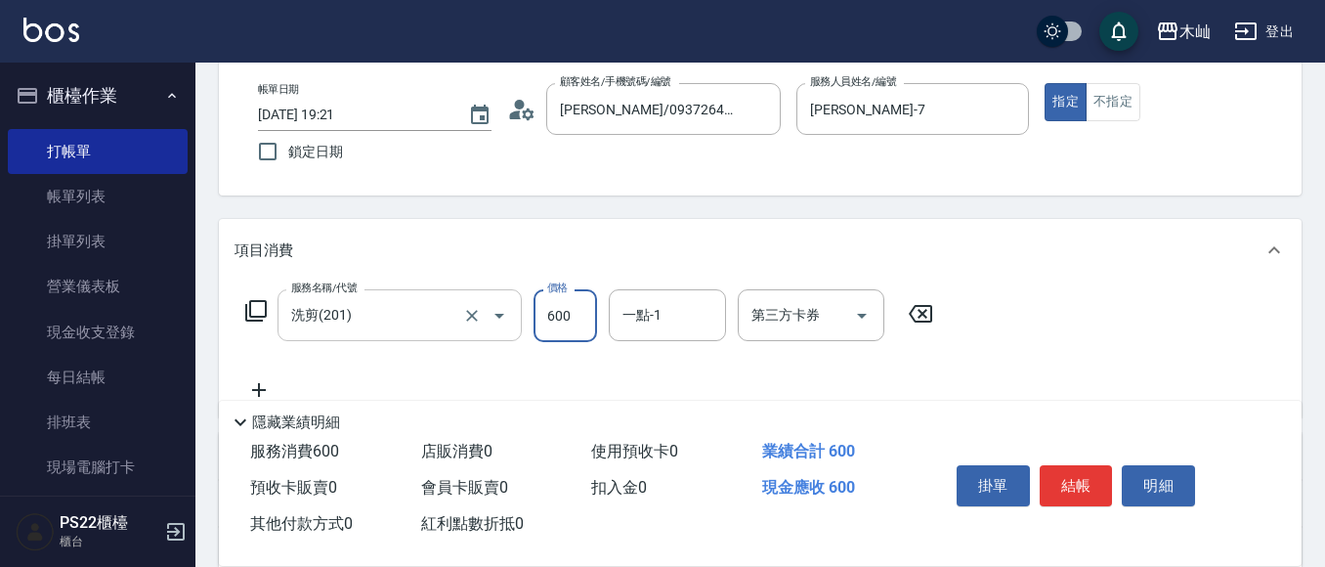
type input "600"
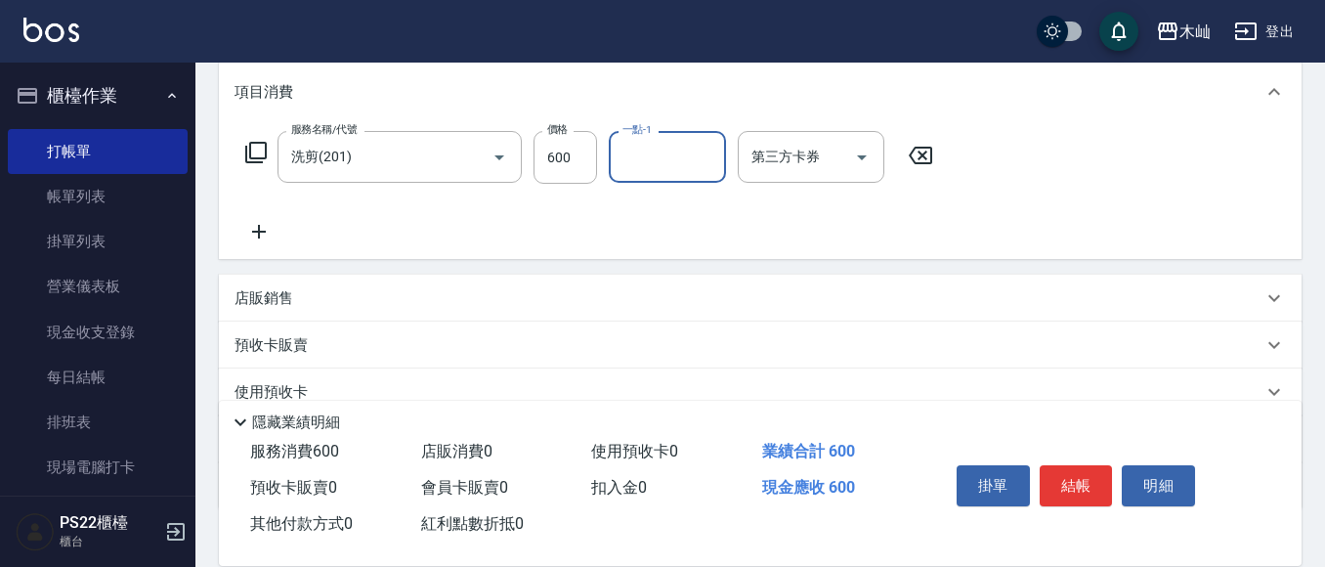
scroll to position [293, 0]
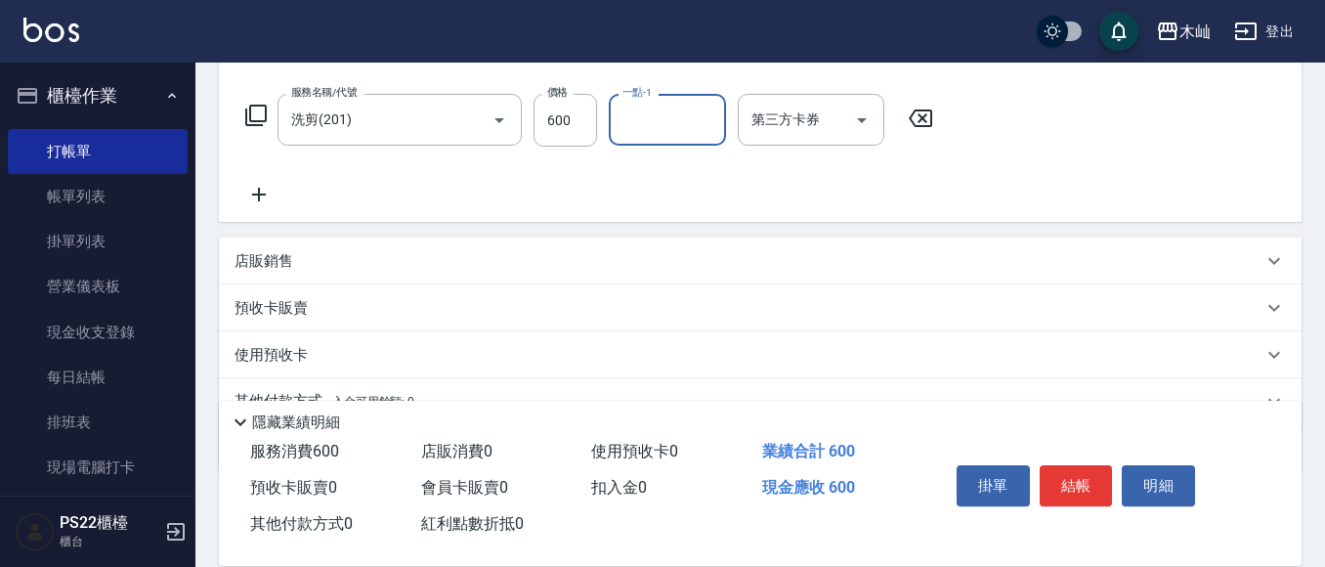
click at [258, 202] on icon at bounding box center [259, 194] width 49 height 23
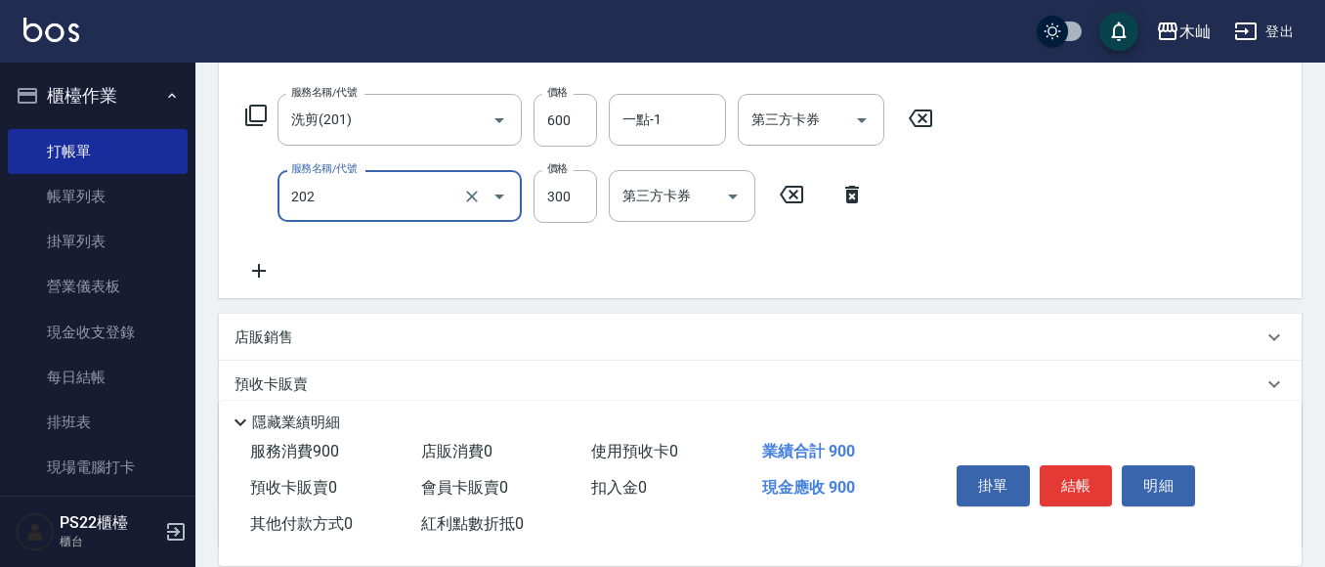
type input "單剪(202)"
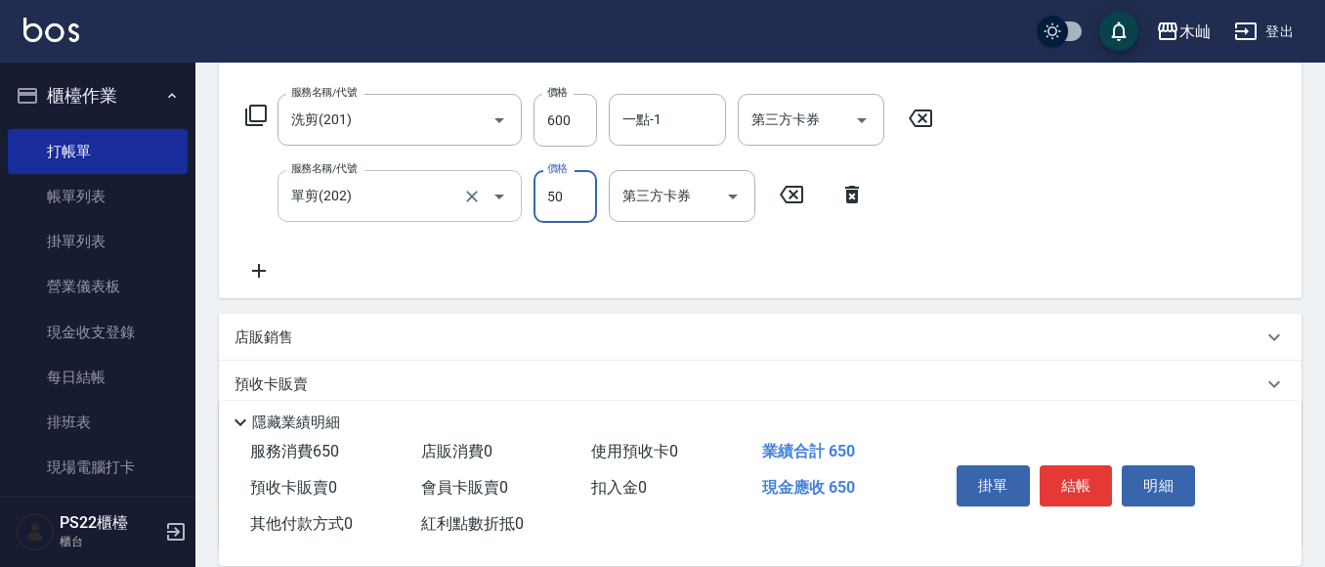
type input "50"
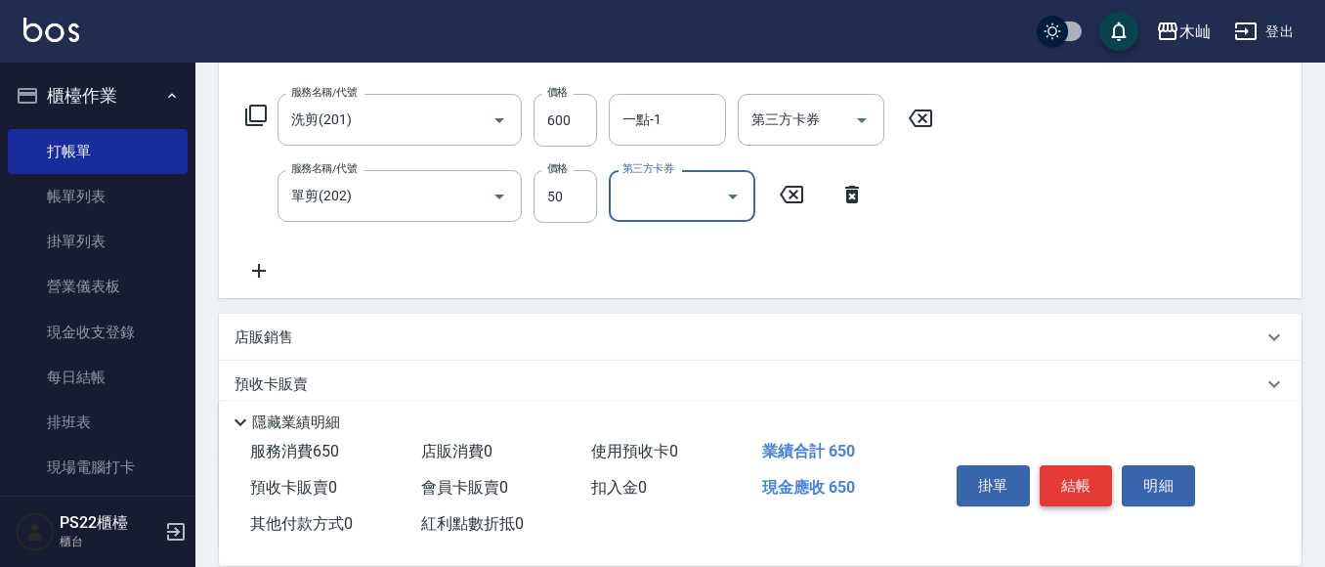
click at [1092, 470] on button "結帳" at bounding box center [1076, 485] width 73 height 41
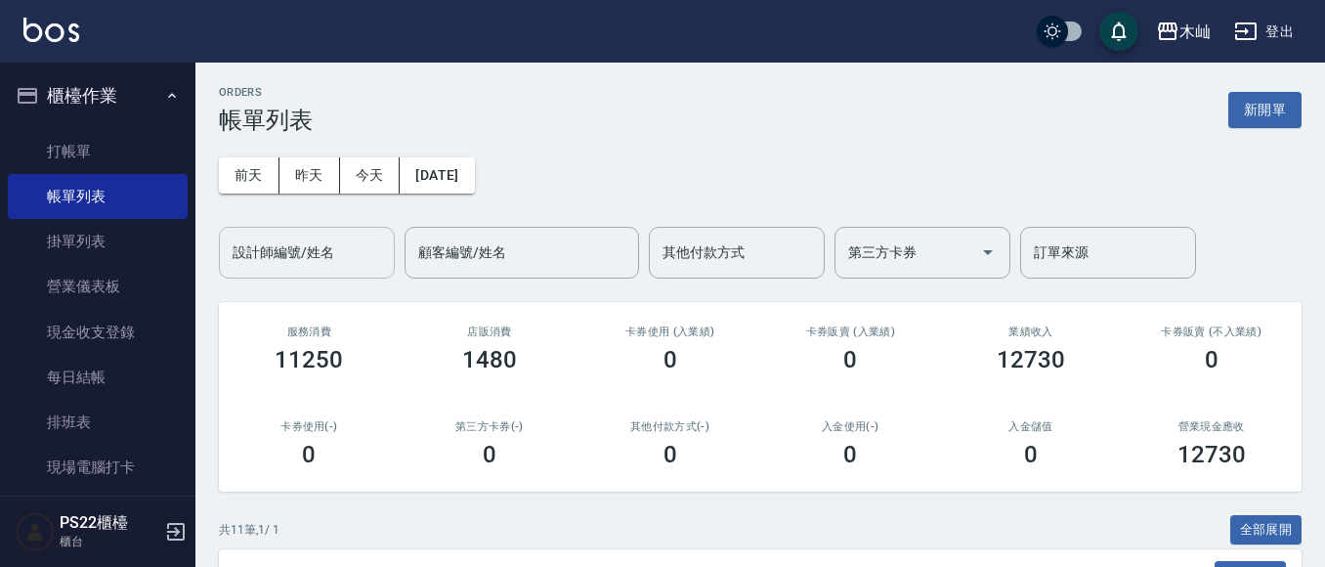
click at [285, 242] on input "設計師編號/姓名" at bounding box center [307, 253] width 158 height 34
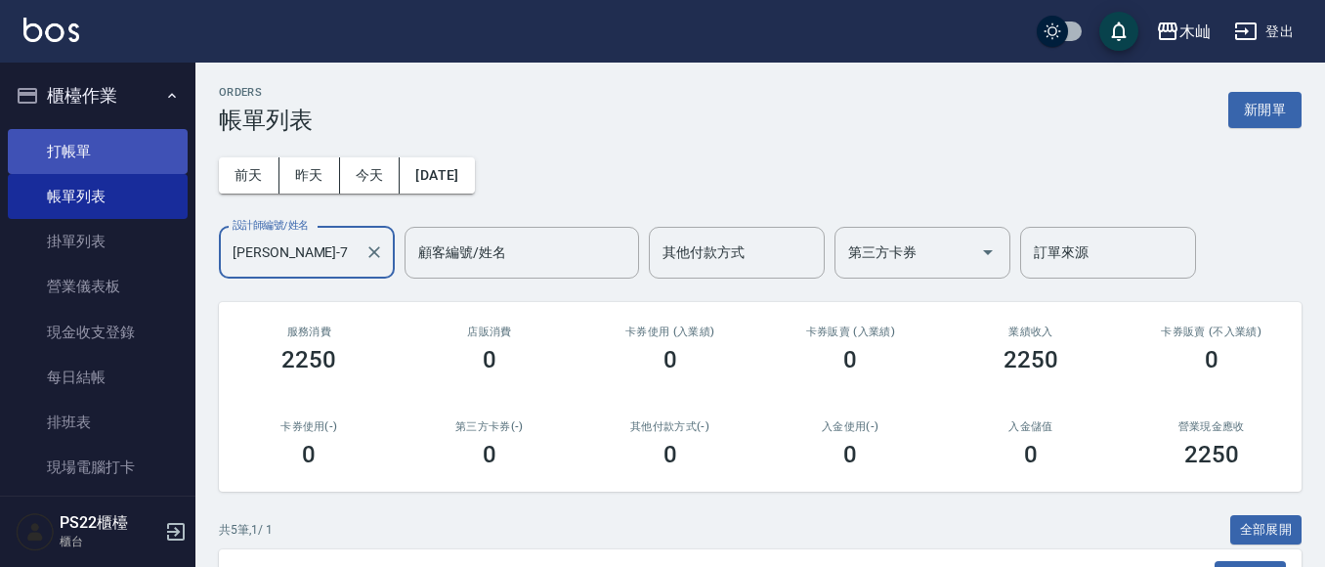
type input "[PERSON_NAME]-7"
click at [108, 160] on link "打帳單" at bounding box center [98, 151] width 180 height 45
